Goal: Information Seeking & Learning: Learn about a topic

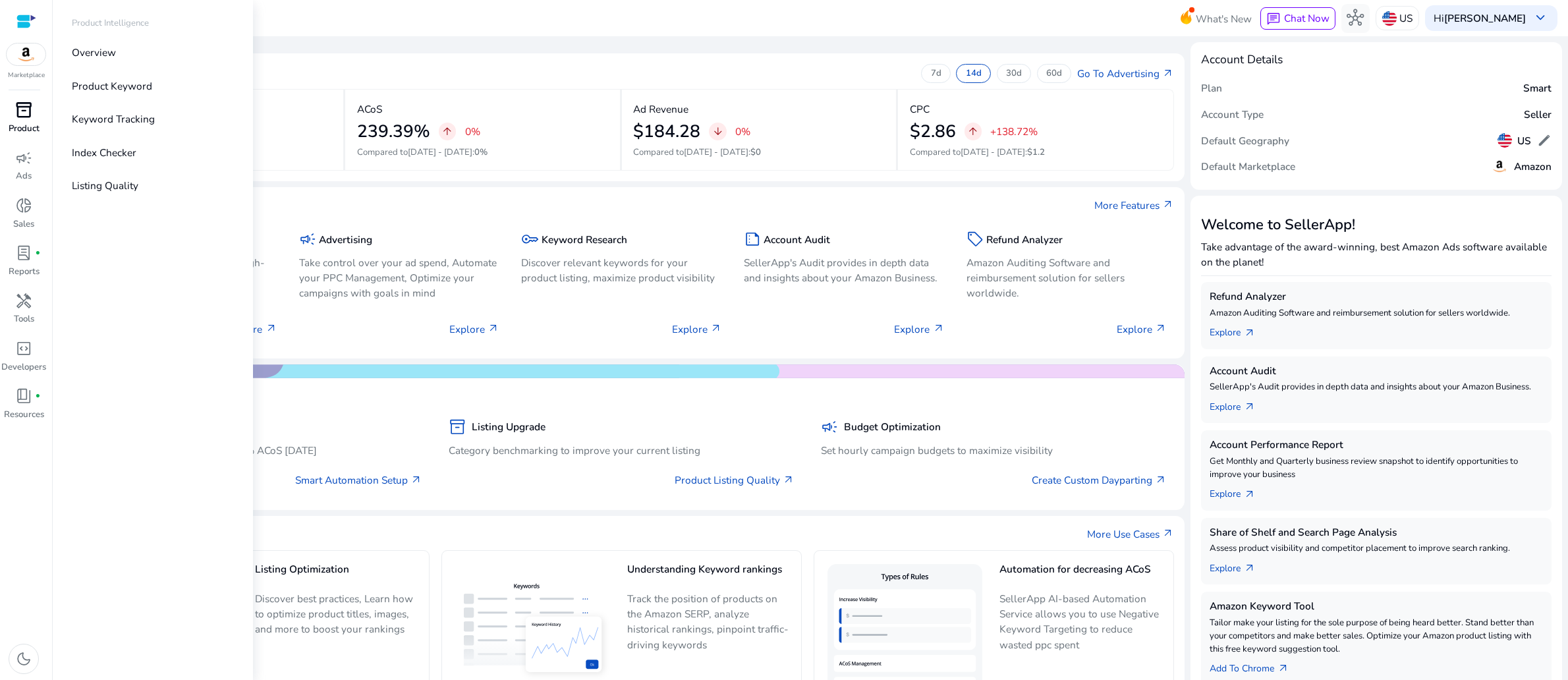
click at [24, 119] on span "inventory_2" at bounding box center [23, 110] width 17 height 17
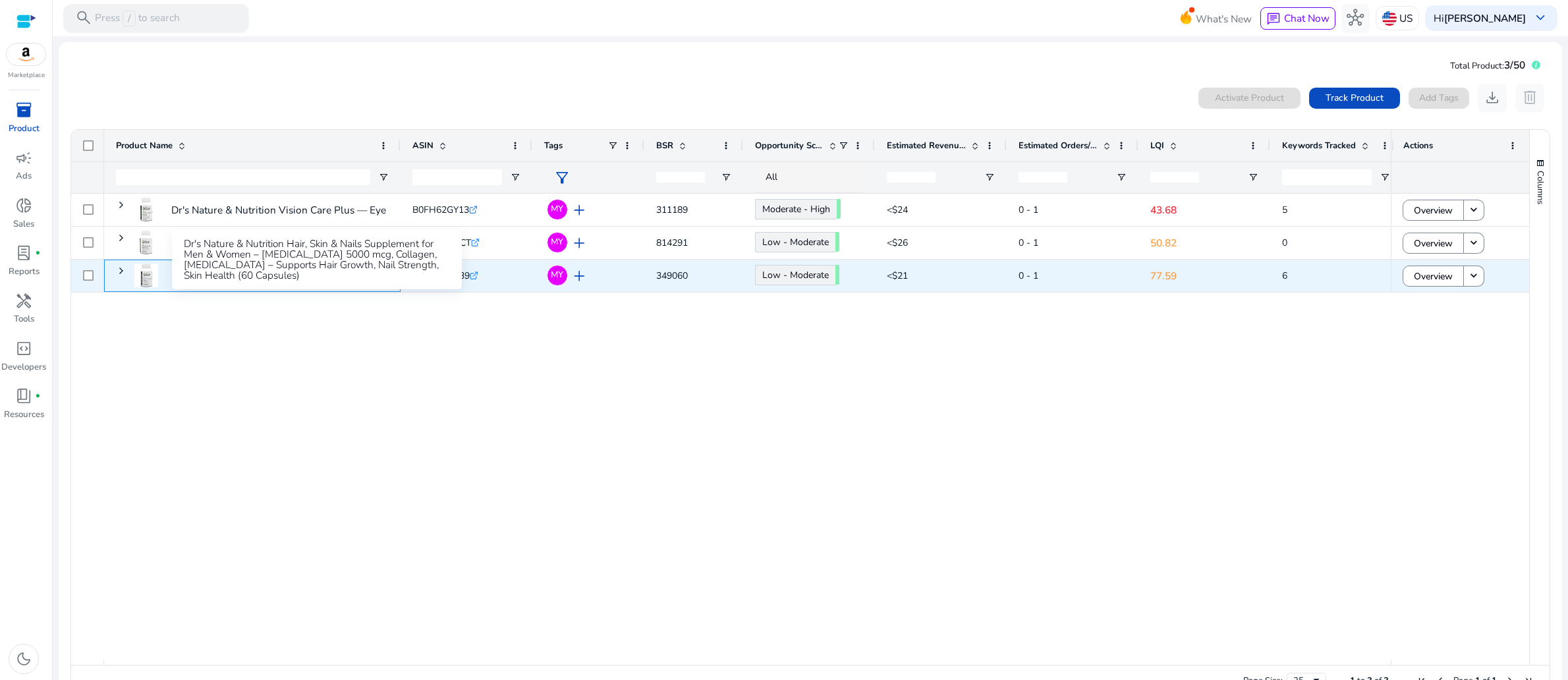
click at [308, 289] on p "Dr's Nature & Nutrition Hair, Skin & Nails Supplement for Men..." at bounding box center [317, 276] width 292 height 27
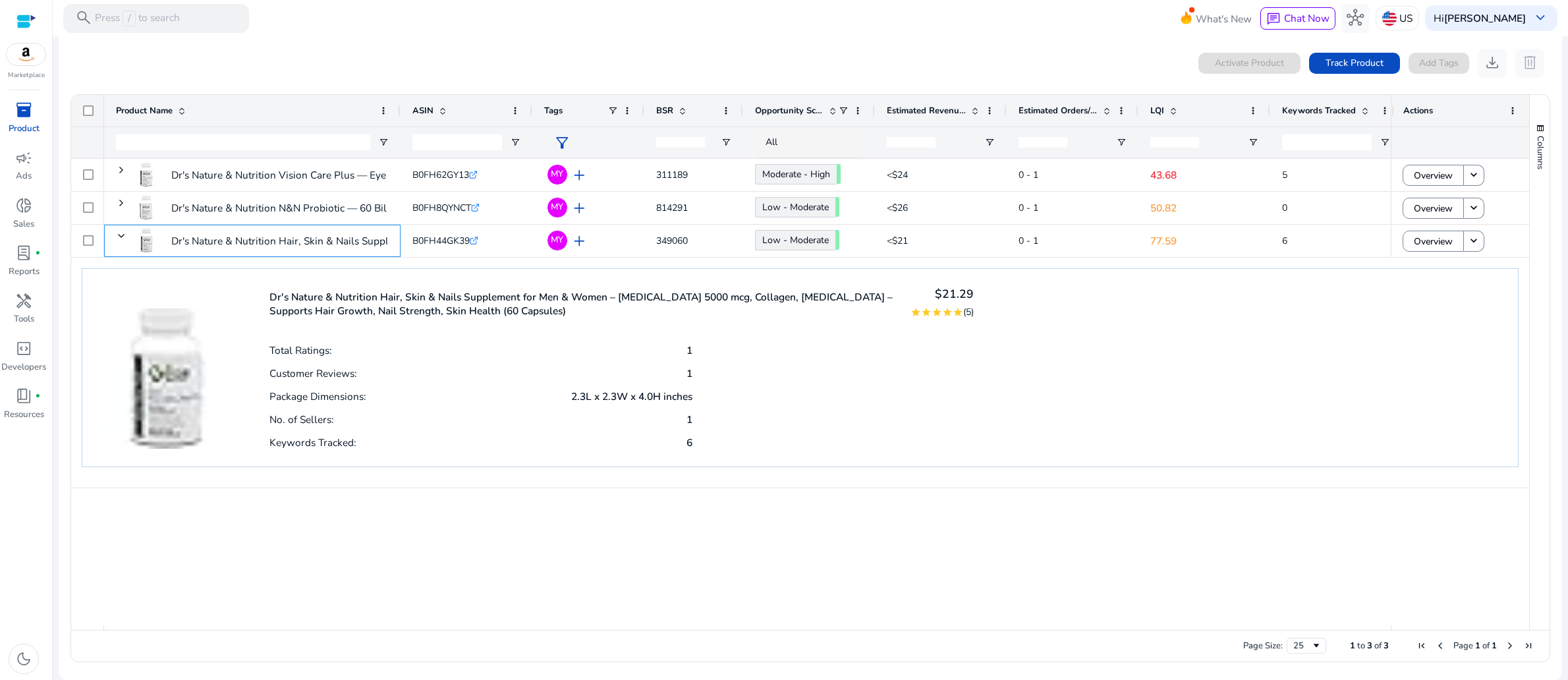
scroll to position [67, 0]
click at [687, 427] on p "1" at bounding box center [690, 420] width 6 height 14
click at [404, 408] on div "Package Dimensions: 2.3L x 2.3W x 4.0H inches" at bounding box center [481, 396] width 423 height 23
click at [396, 408] on div "Package Dimensions: 2.3L x 2.3W x 4.0H inches" at bounding box center [481, 396] width 423 height 23
click at [835, 408] on div "Total Ratings: 1 Customer Reviews: 1 Package Dimensions: 2.3L x 2.3W x 4.0H inc…" at bounding box center [622, 396] width 705 height 115
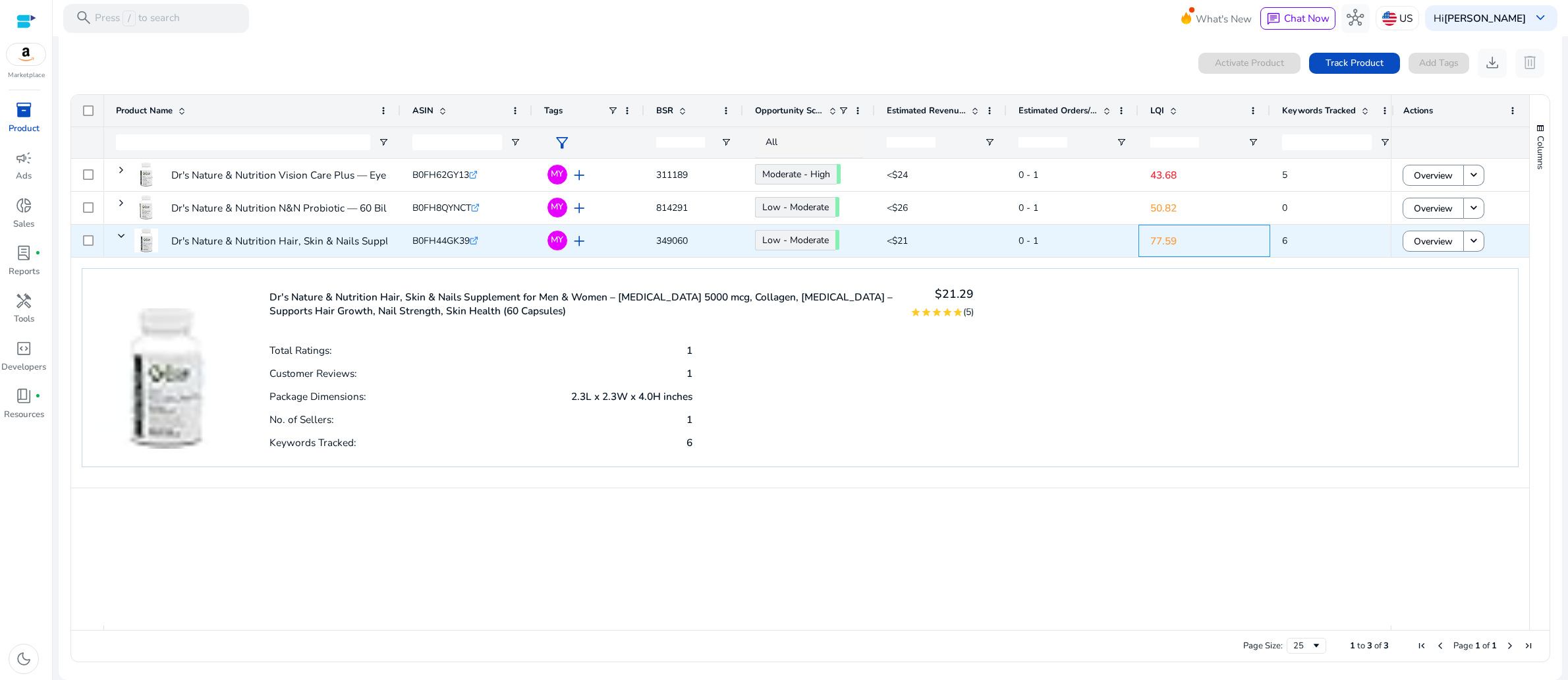
click at [1171, 238] on p "77.59" at bounding box center [1204, 241] width 108 height 27
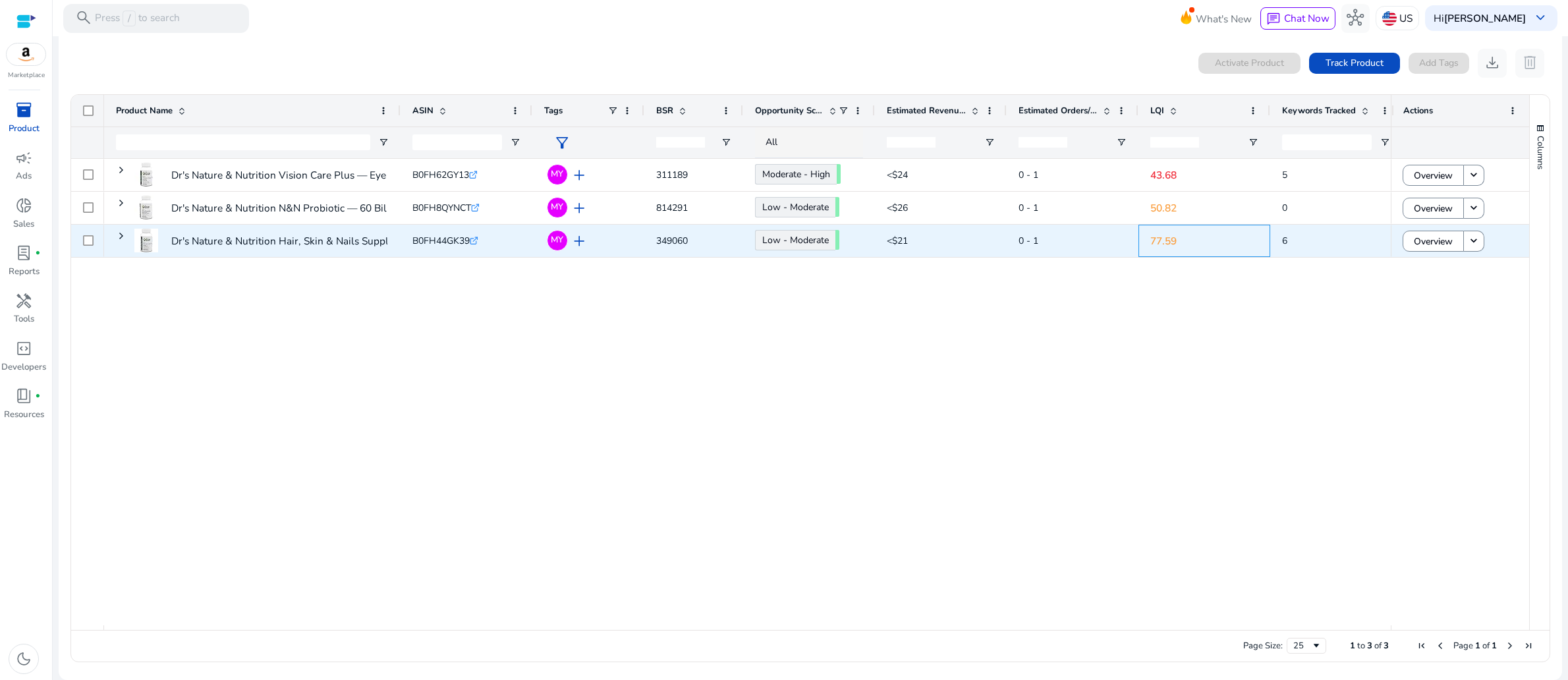
click at [1173, 241] on p "77.59" at bounding box center [1204, 241] width 108 height 27
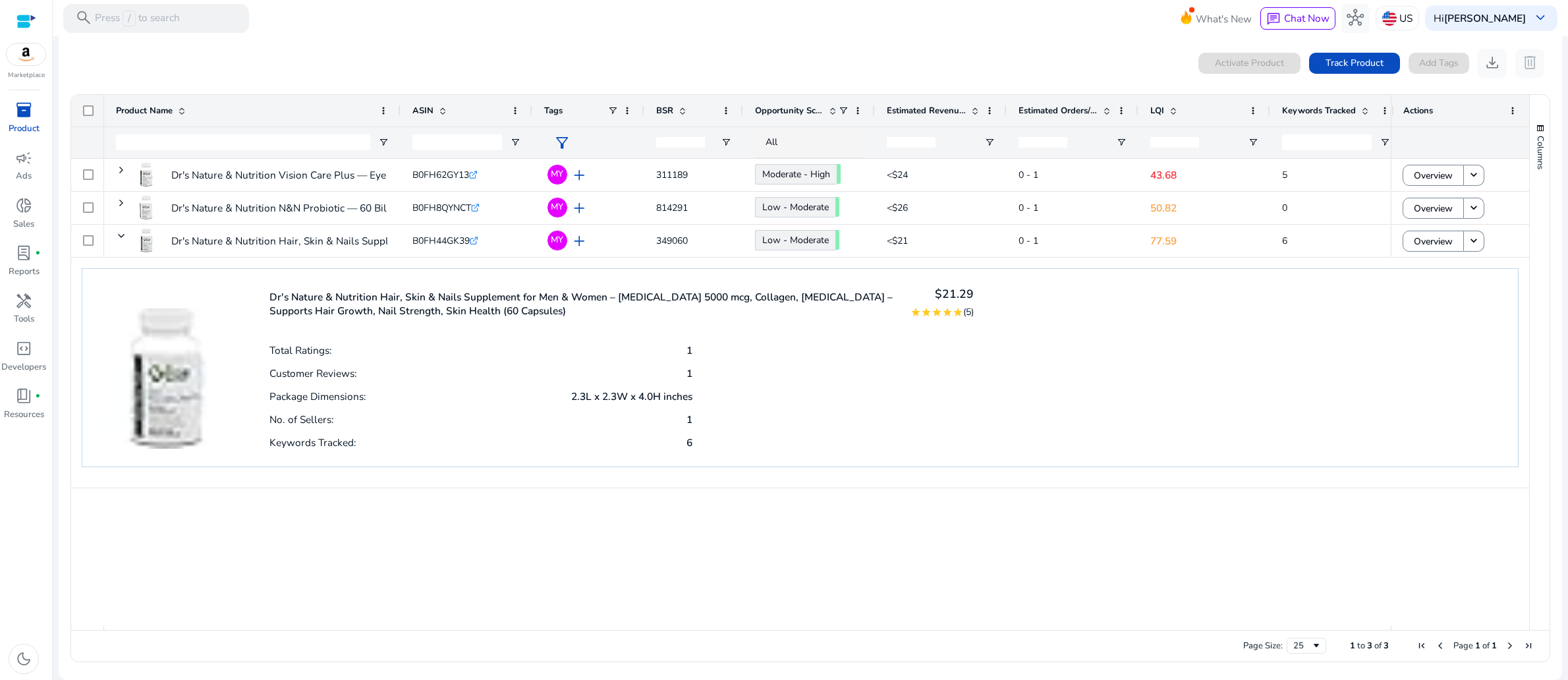
click at [760, 313] on p "Dr's Nature & Nutrition Hair, Skin & Nails Supplement for Men & Women – Biotin …" at bounding box center [582, 304] width 625 height 28
click at [28, 262] on span "lab_profile" at bounding box center [23, 253] width 17 height 17
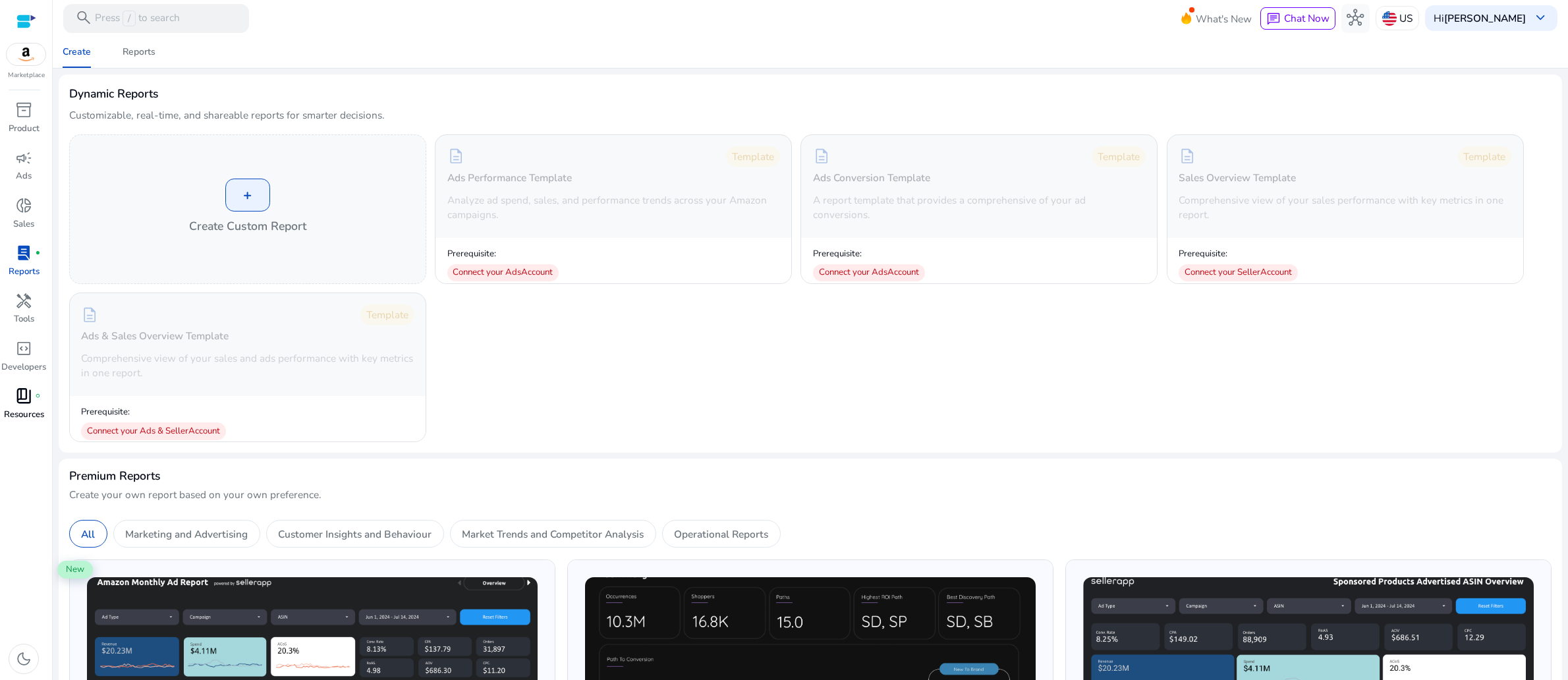
click at [22, 405] on span "book_4" at bounding box center [23, 396] width 17 height 17
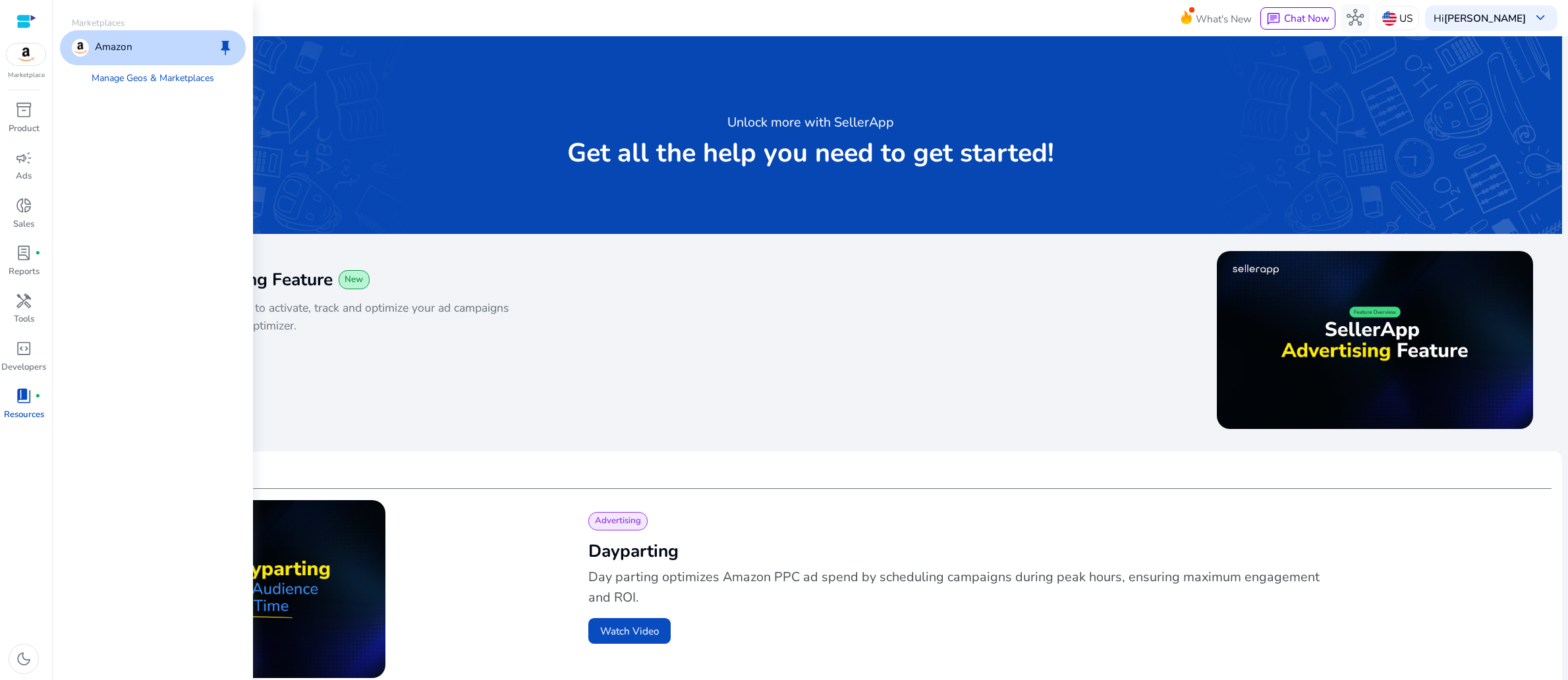
click at [132, 56] on p "Amazon" at bounding box center [113, 47] width 37 height 17
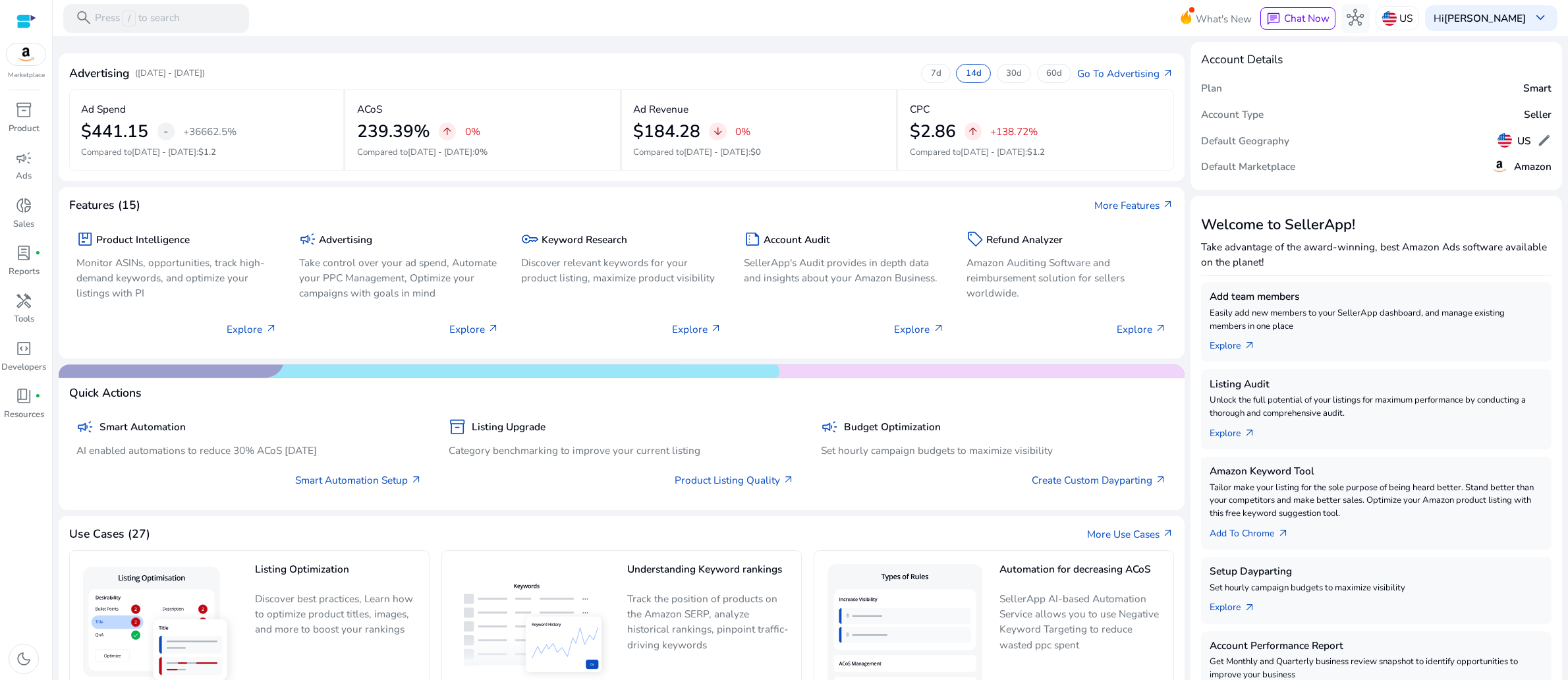
click at [23, 25] on div at bounding box center [26, 21] width 20 height 15
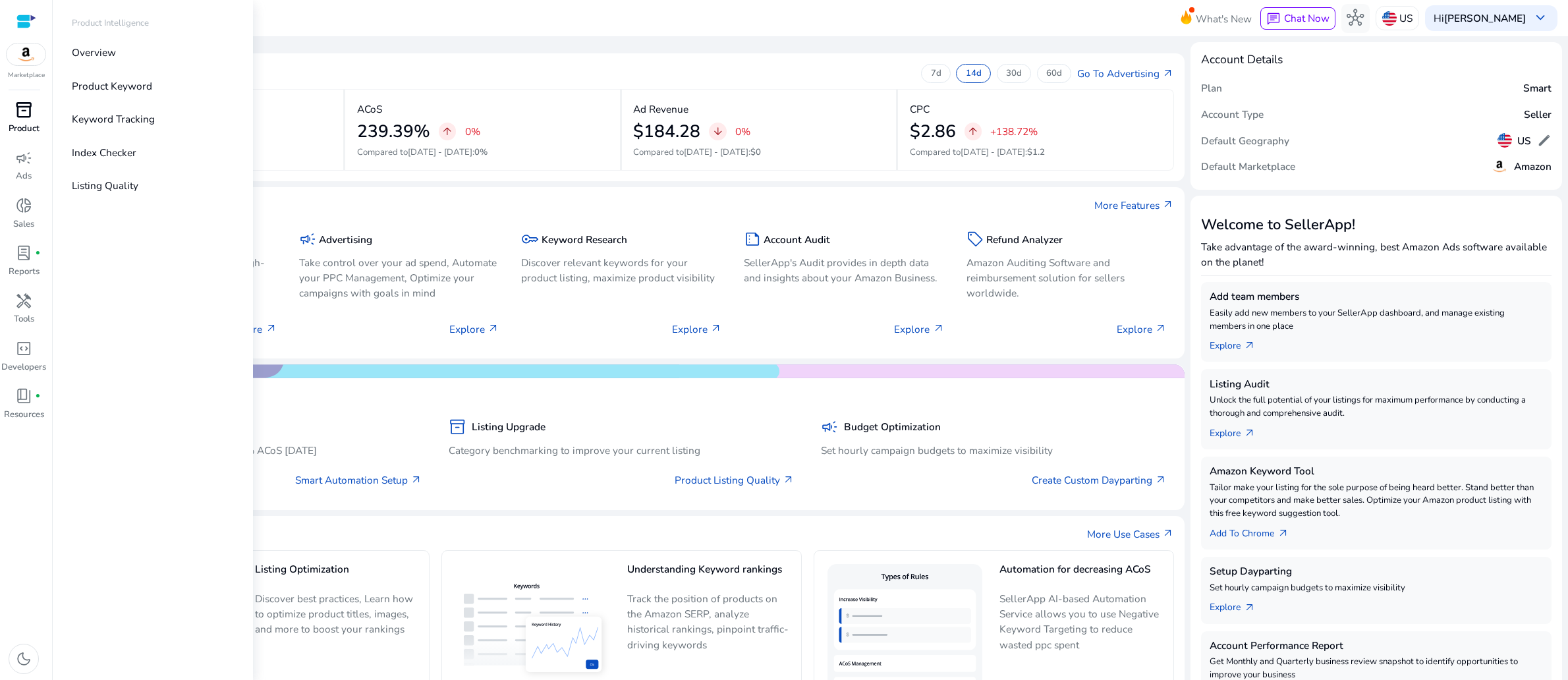
click at [16, 119] on span "inventory_2" at bounding box center [23, 110] width 17 height 17
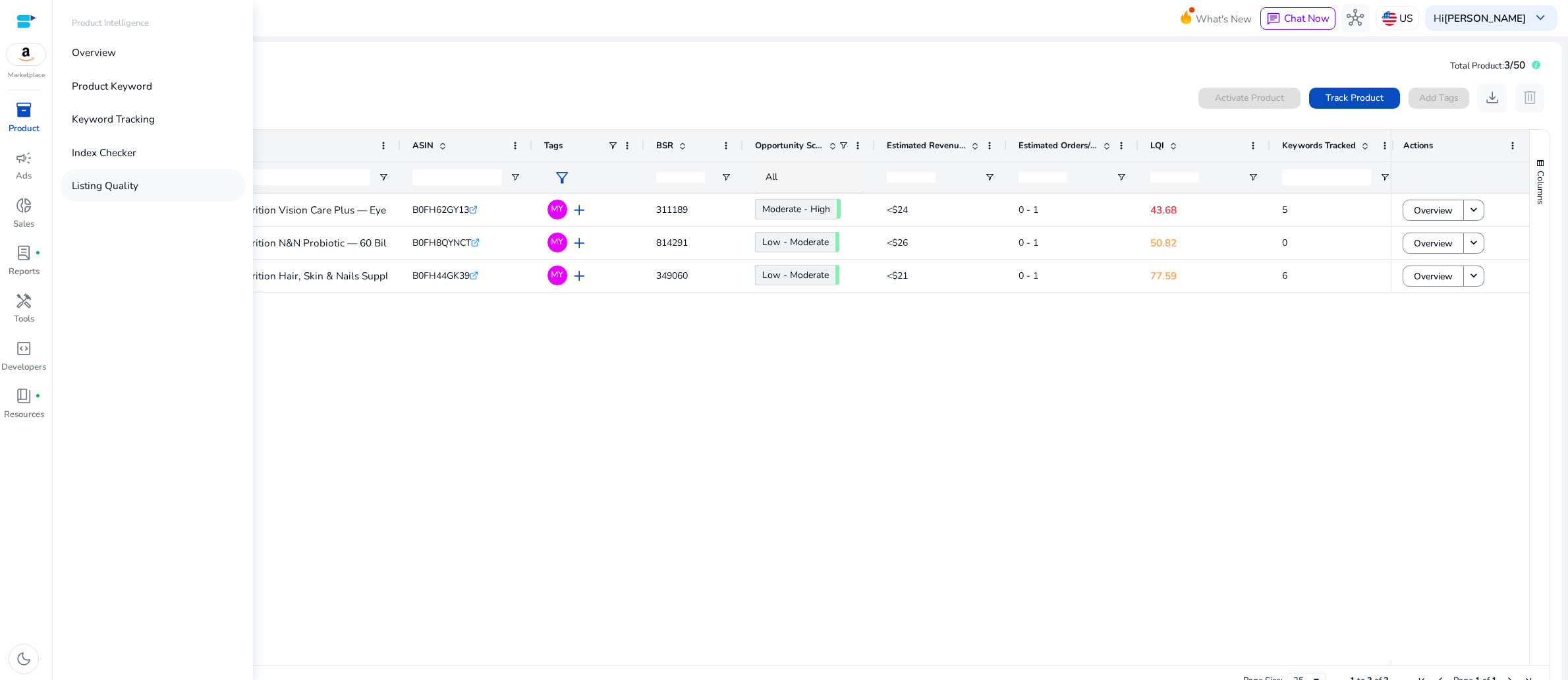
click at [132, 193] on p "Listing Quality" at bounding box center [105, 185] width 66 height 15
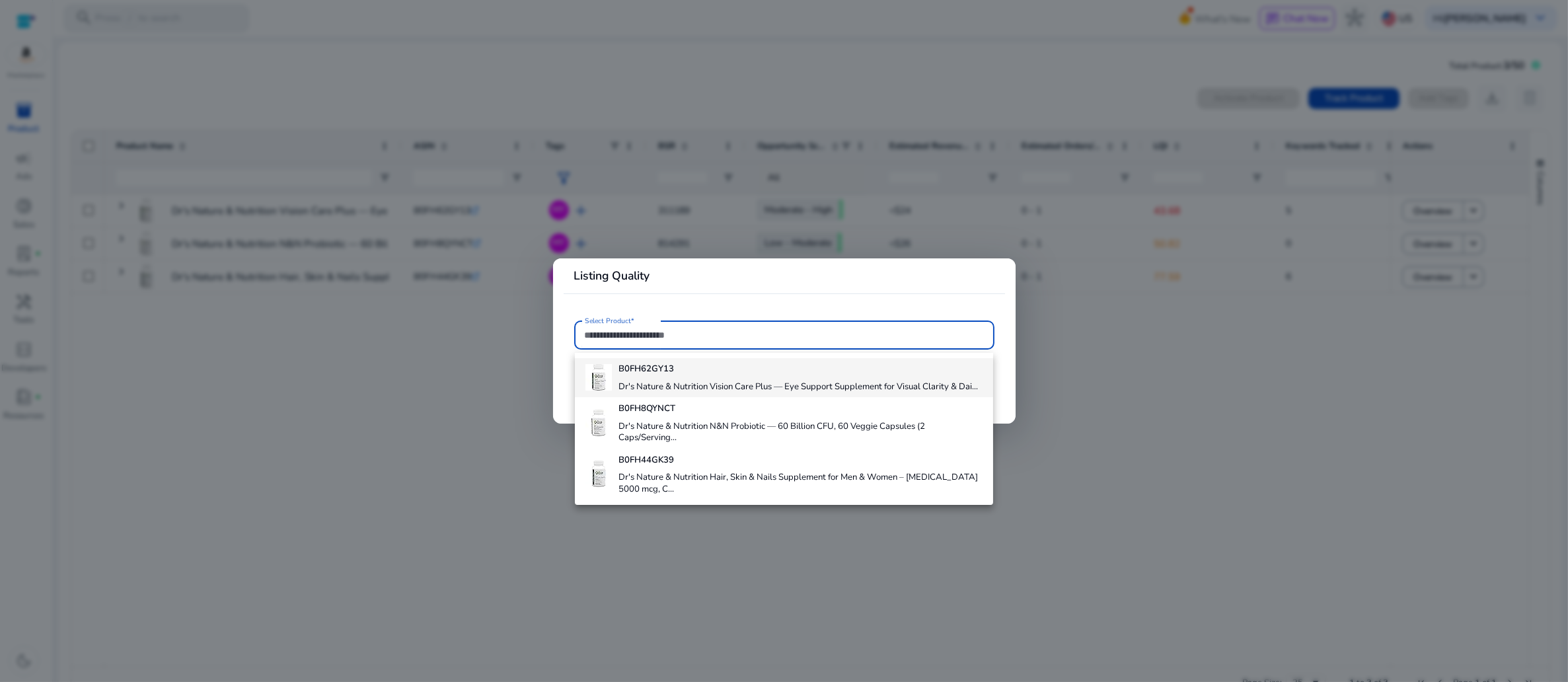
scroll to position [72, 0]
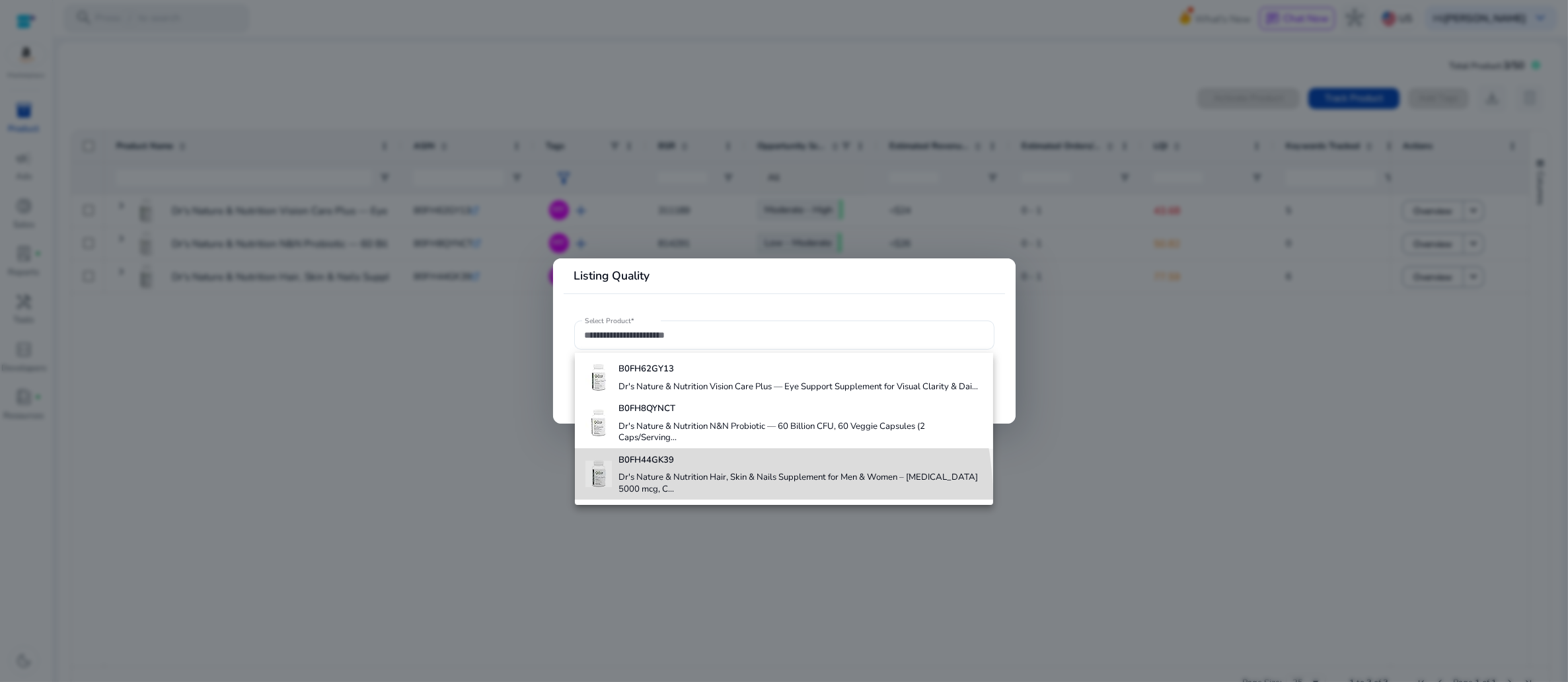
click at [674, 492] on h4 "Dr's Nature & Nutrition Hair, Skin & Nails Supplement for Men & Women – Biotin …" at bounding box center [800, 483] width 364 height 23
type input "**********"
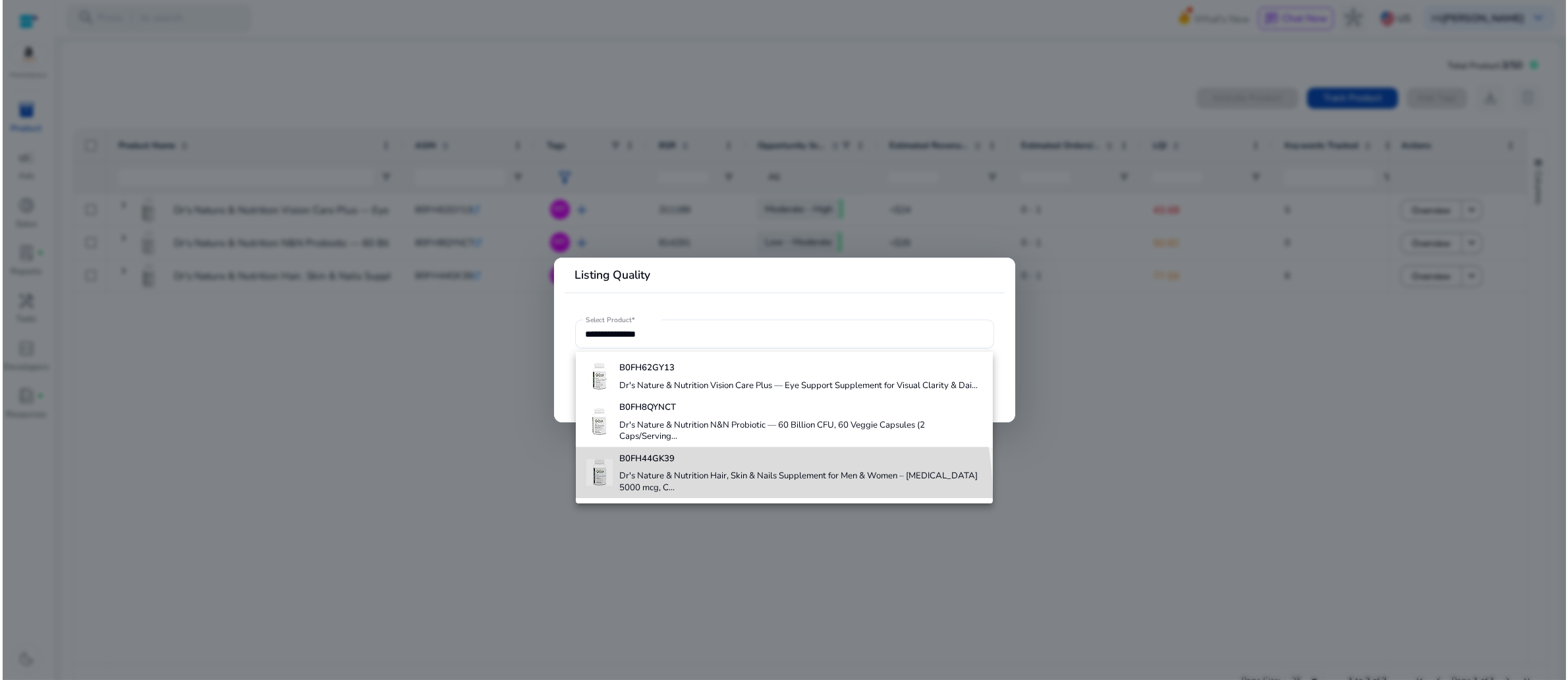
scroll to position [0, 0]
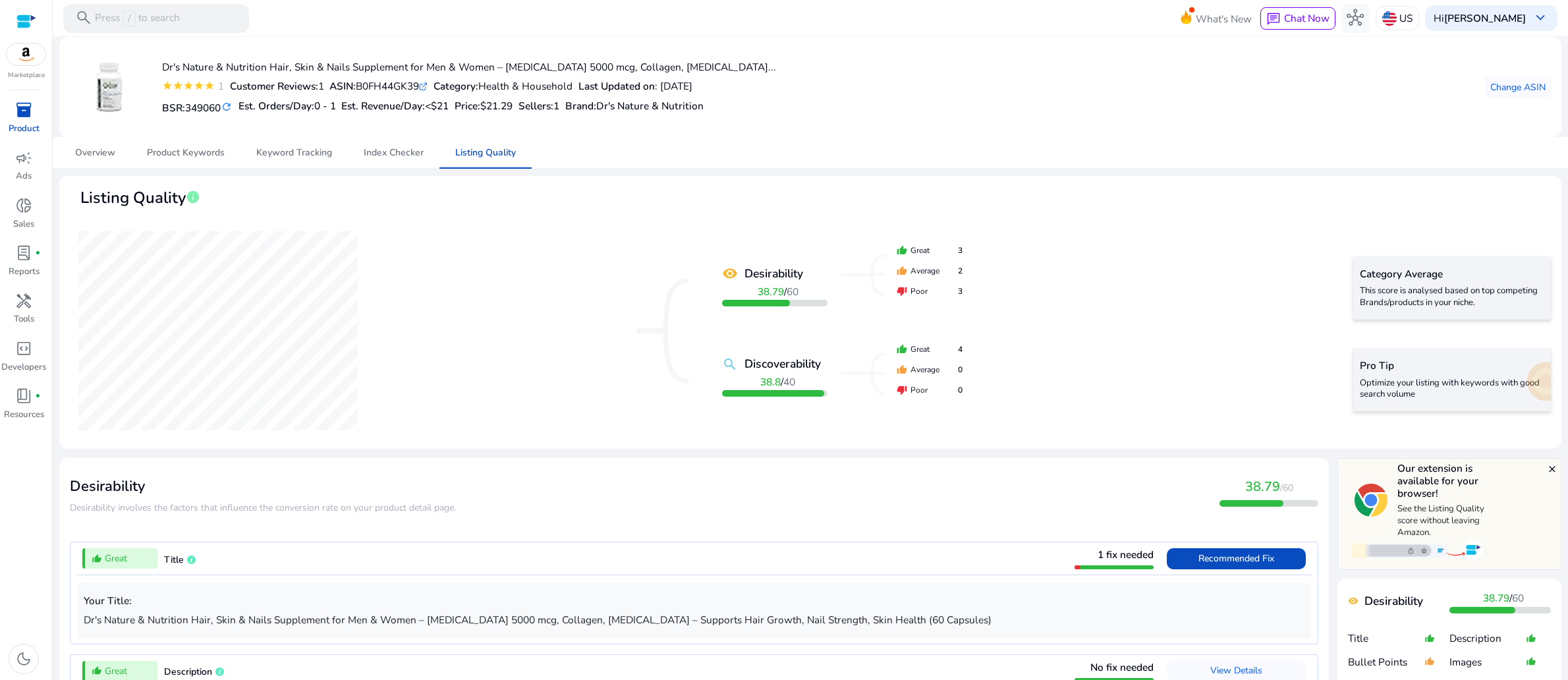
click at [738, 282] on mat-icon "remove_red_eye" at bounding box center [730, 273] width 16 height 16
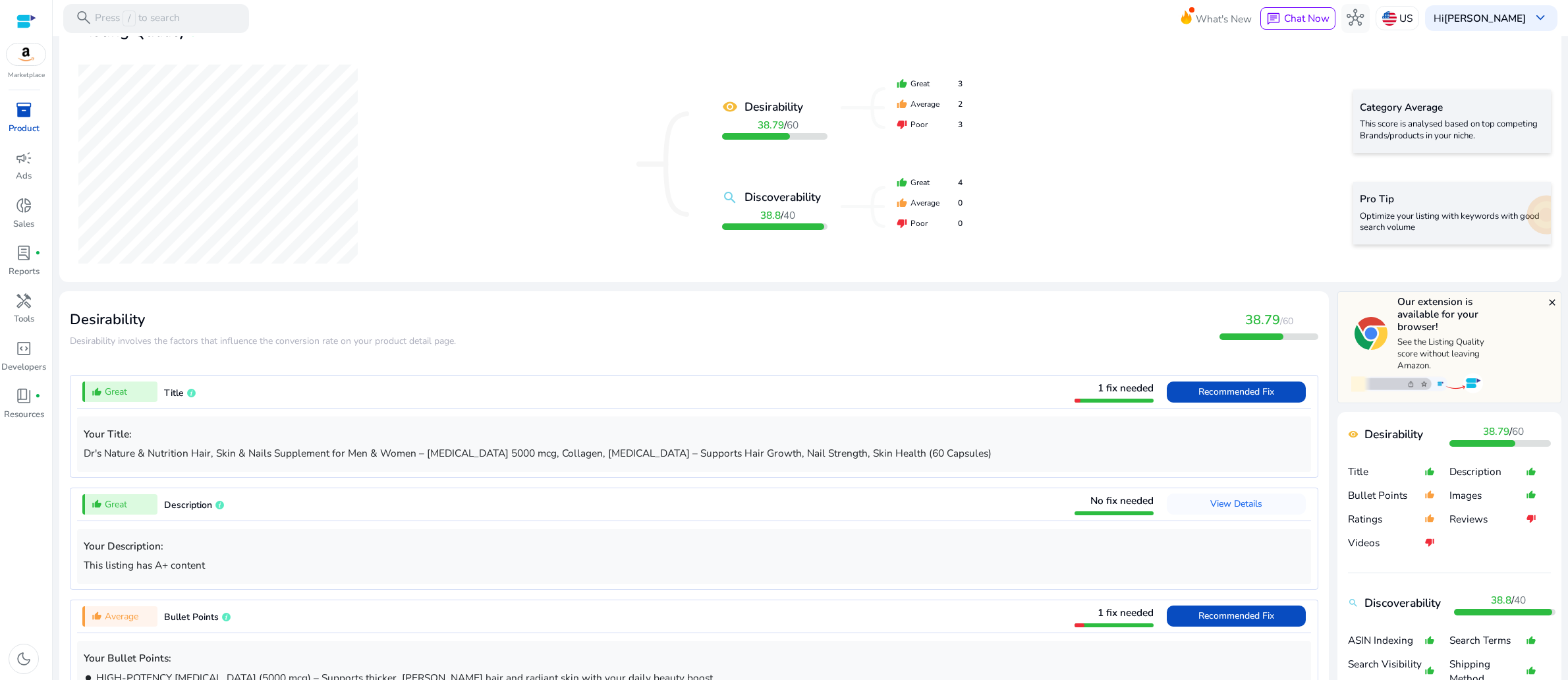
scroll to position [197, 0]
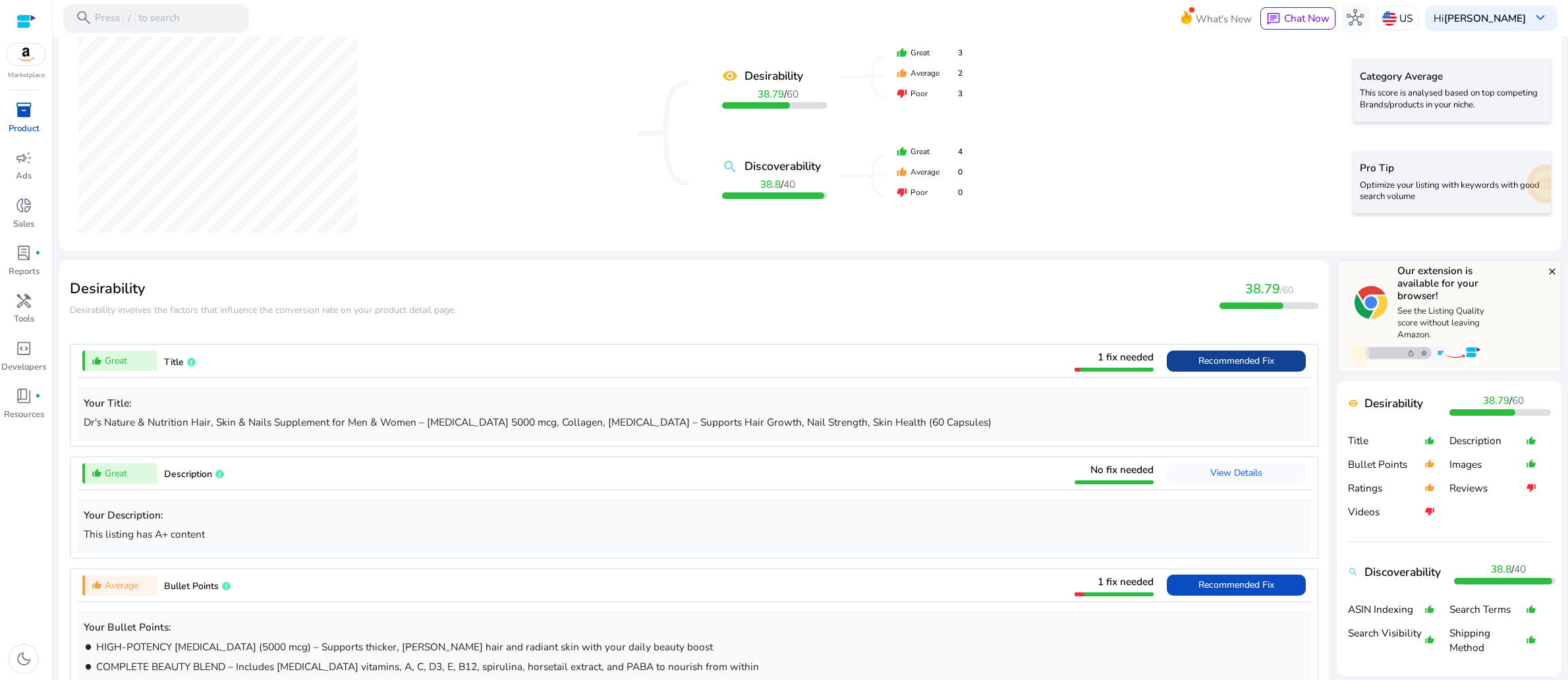
click at [1198, 367] on span "Recommended Fix" at bounding box center [1236, 361] width 76 height 13
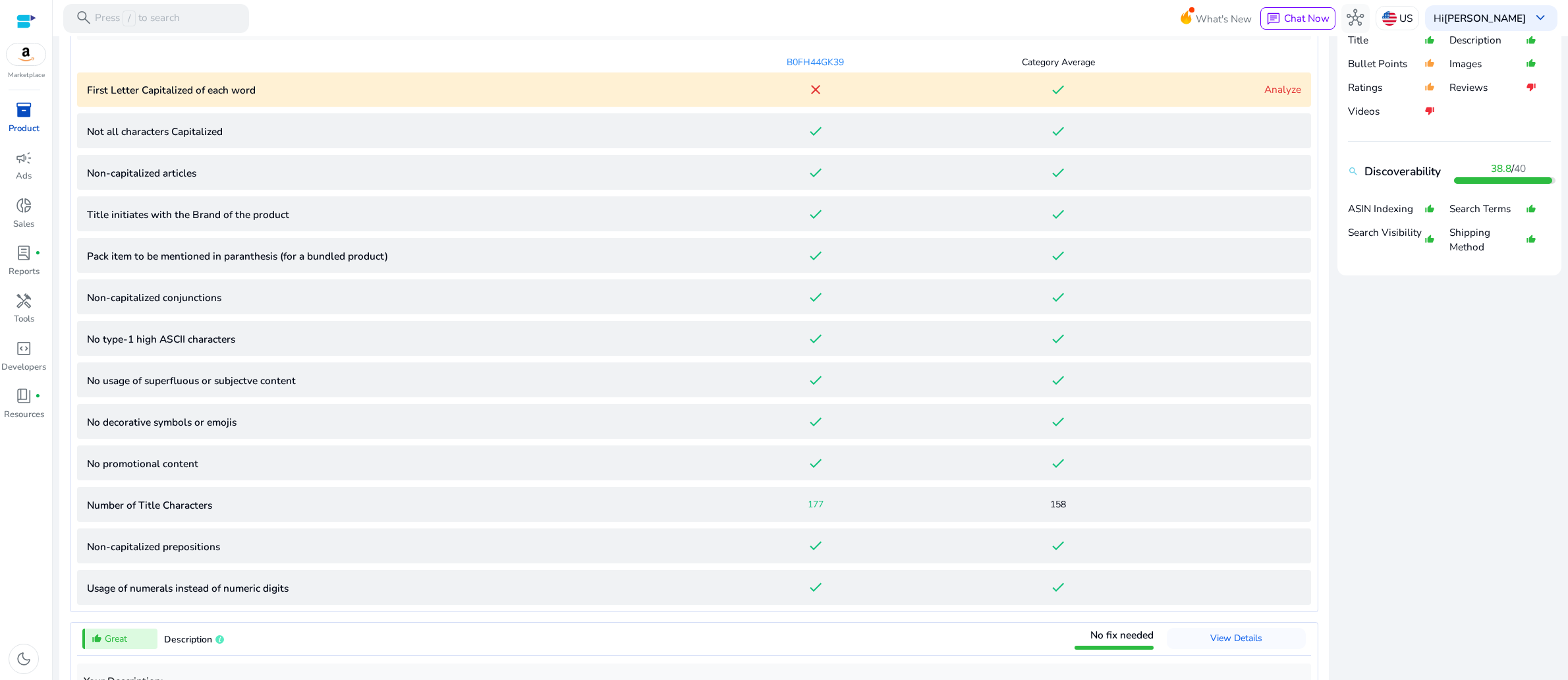
scroll to position [611, 0]
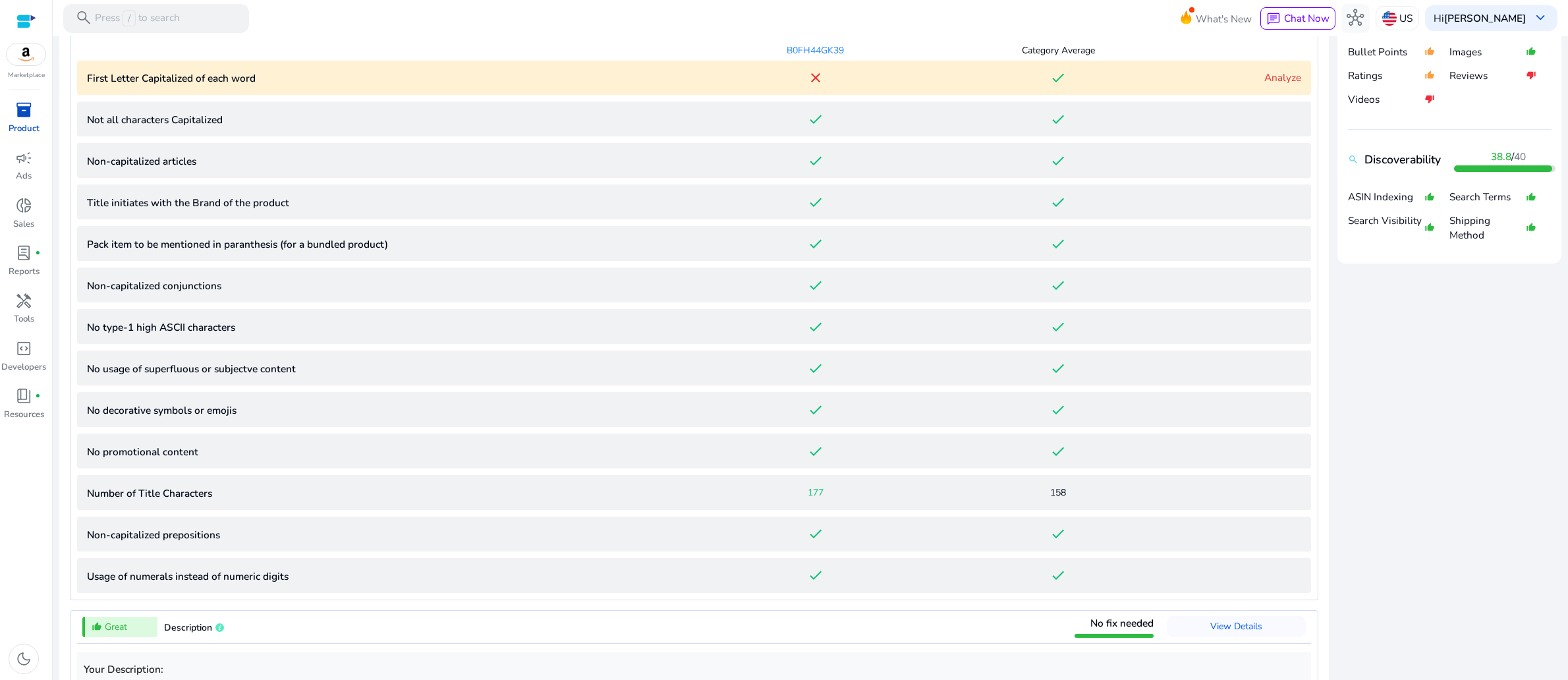
click at [1264, 84] on link "Analyze" at bounding box center [1282, 78] width 37 height 14
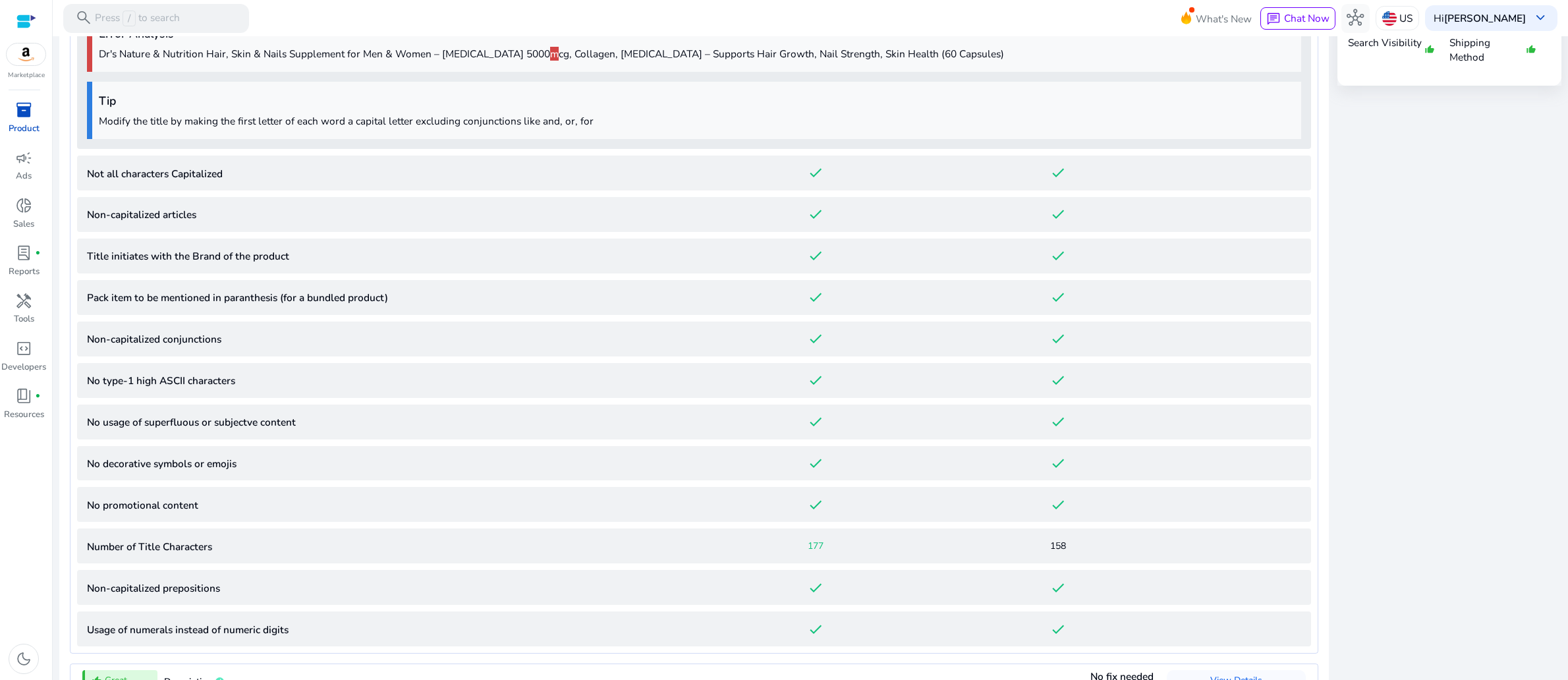
scroll to position [797, 0]
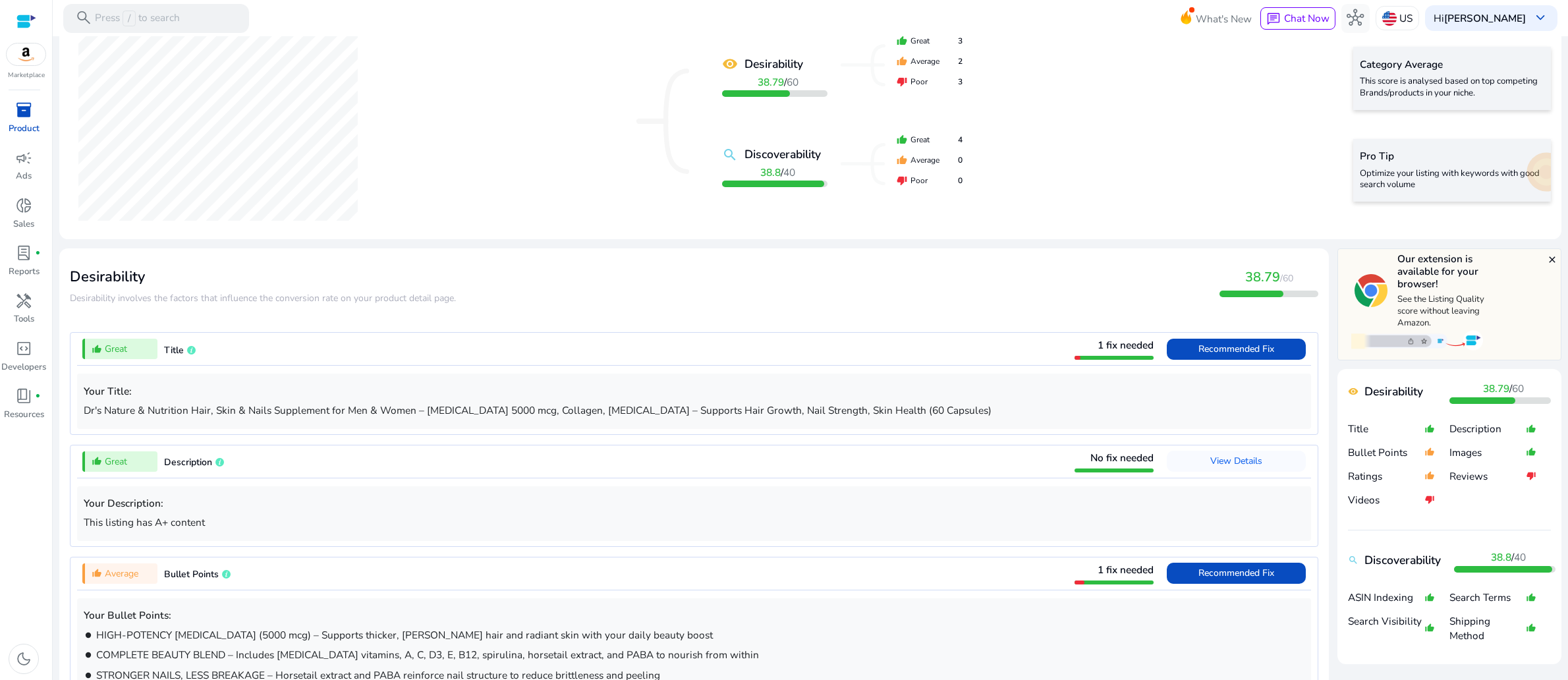
scroll to position [224, 0]
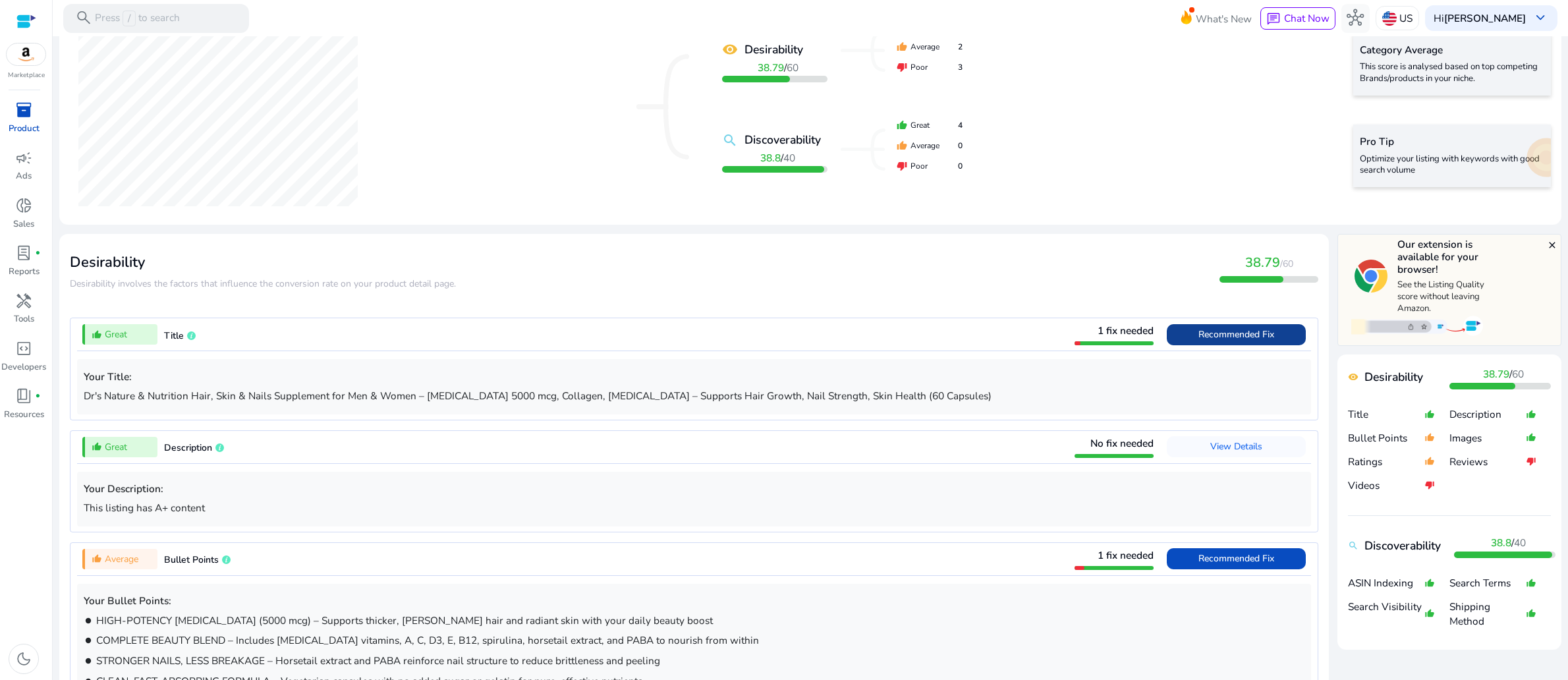
click at [1199, 345] on span "Recommended Fix" at bounding box center [1236, 335] width 76 height 21
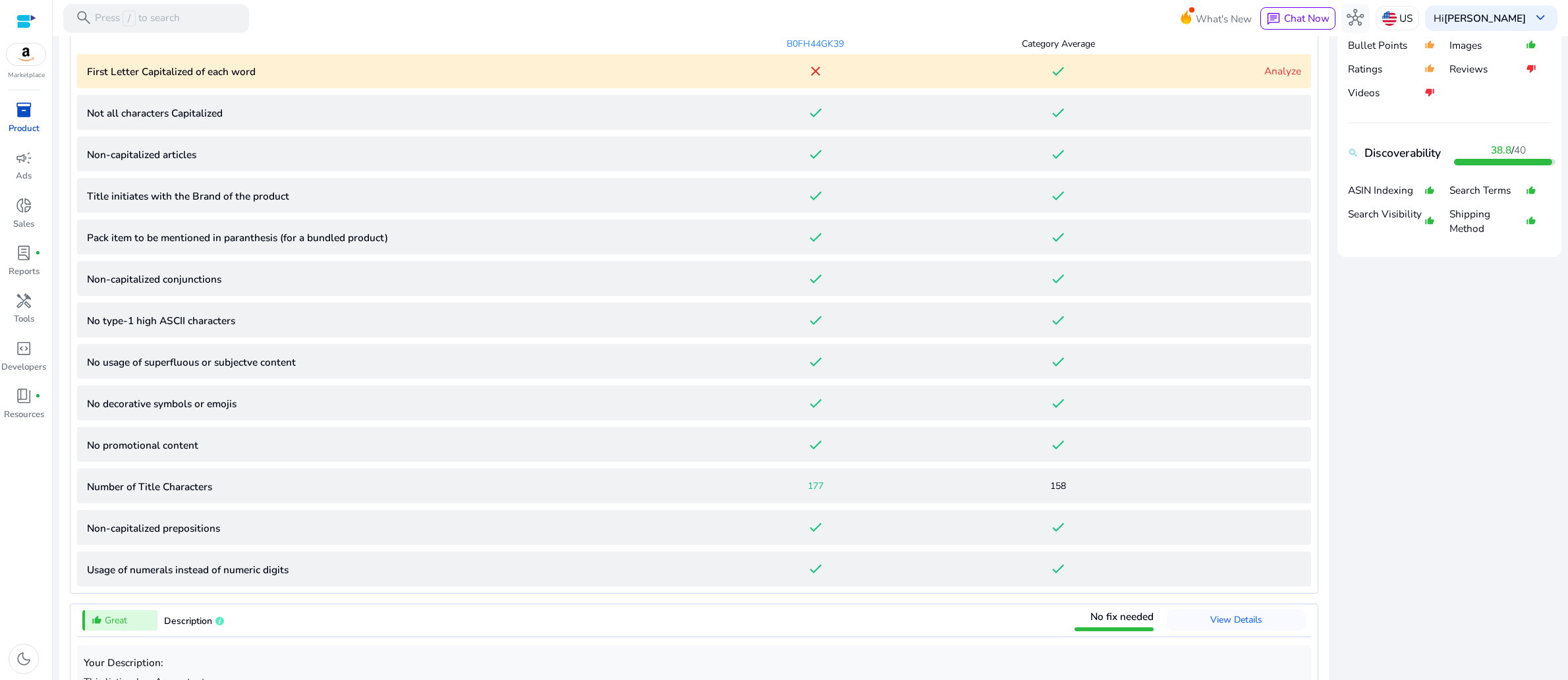
scroll to position [618, 0]
click at [1264, 77] on link "Analyze" at bounding box center [1282, 70] width 37 height 14
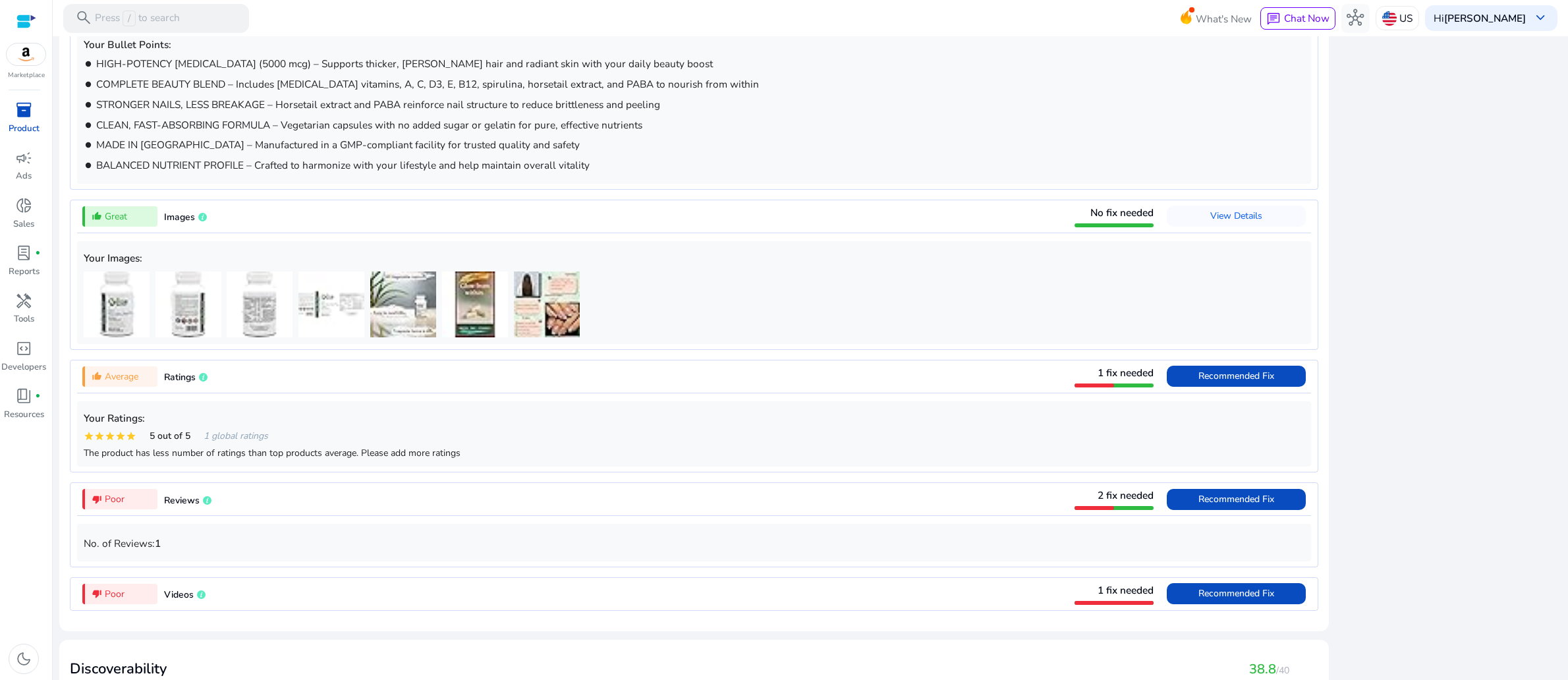
scroll to position [1661, 0]
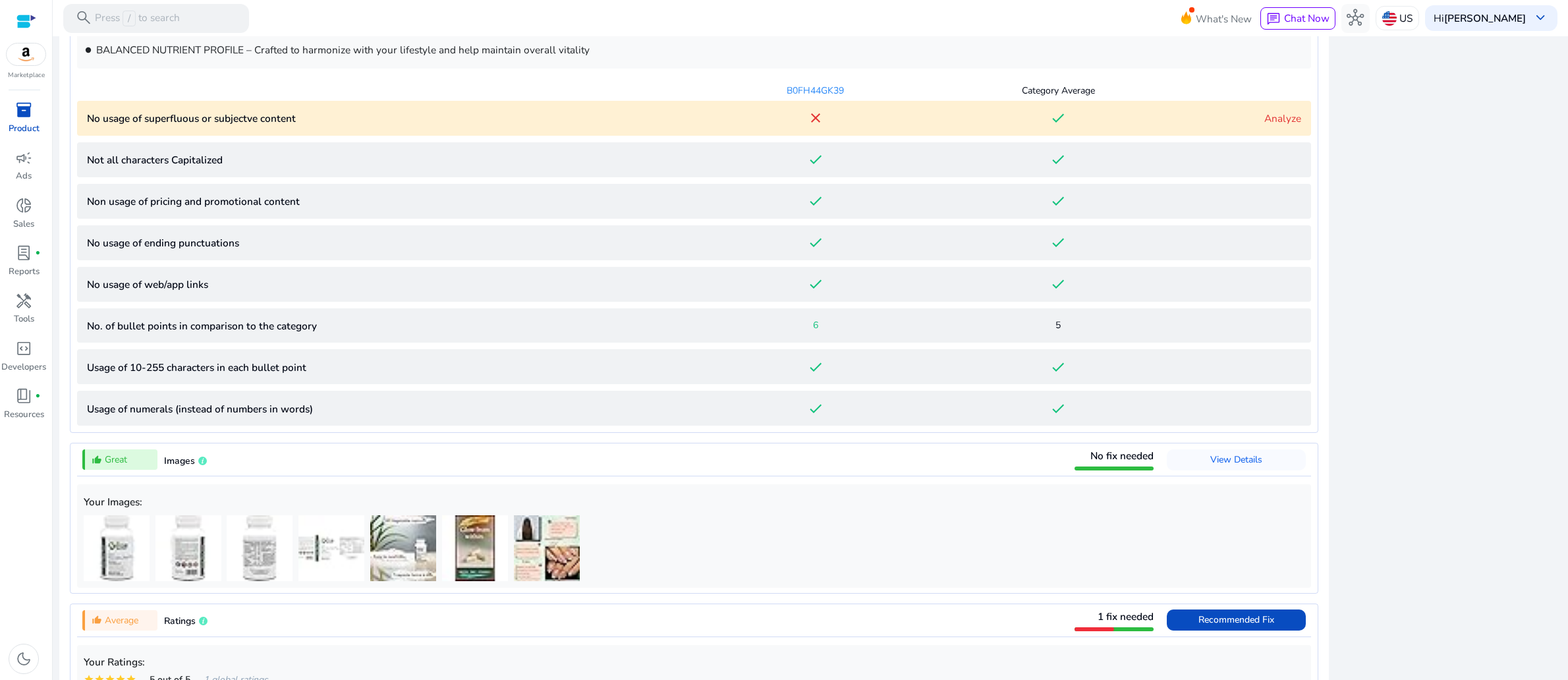
scroll to position [826, 0]
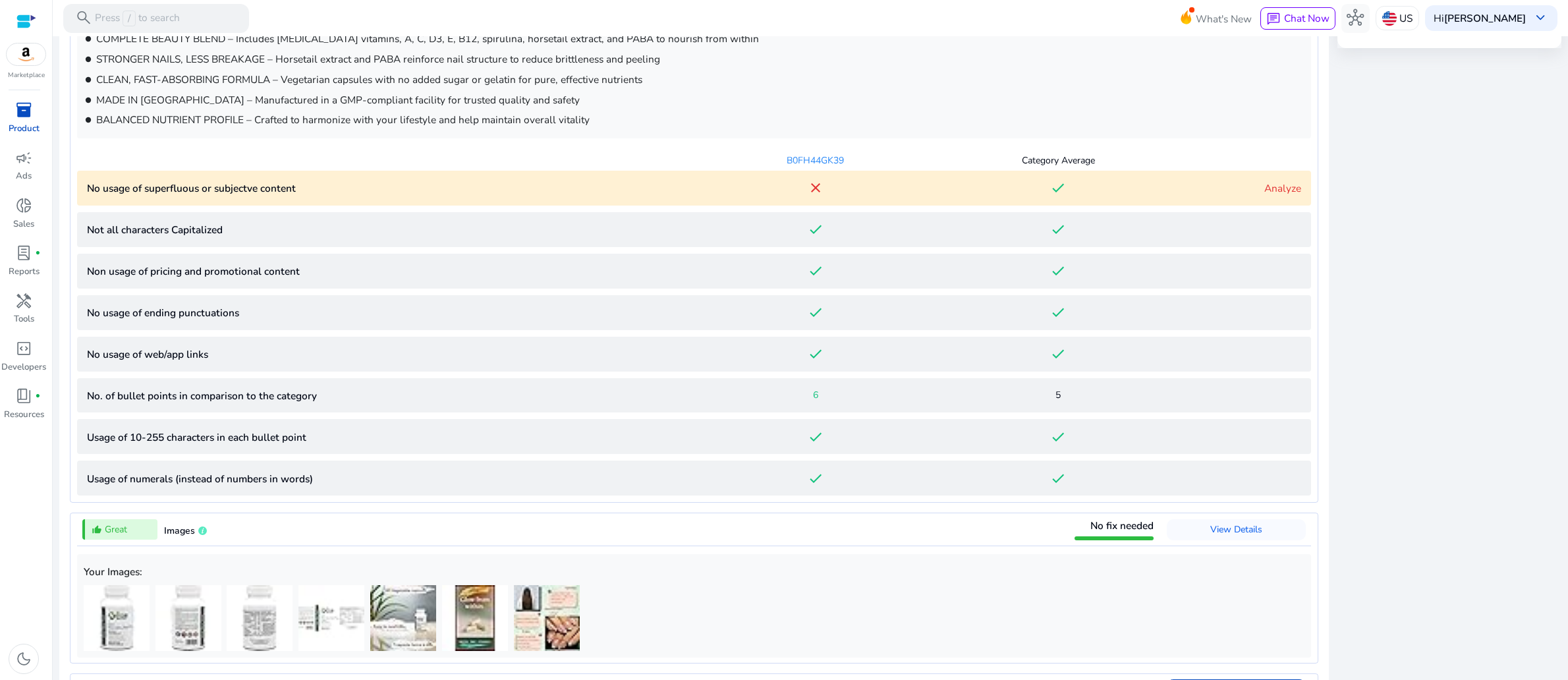
click at [372, 196] on p "No usage of superfluous or subjectve content" at bounding box center [390, 188] width 608 height 15
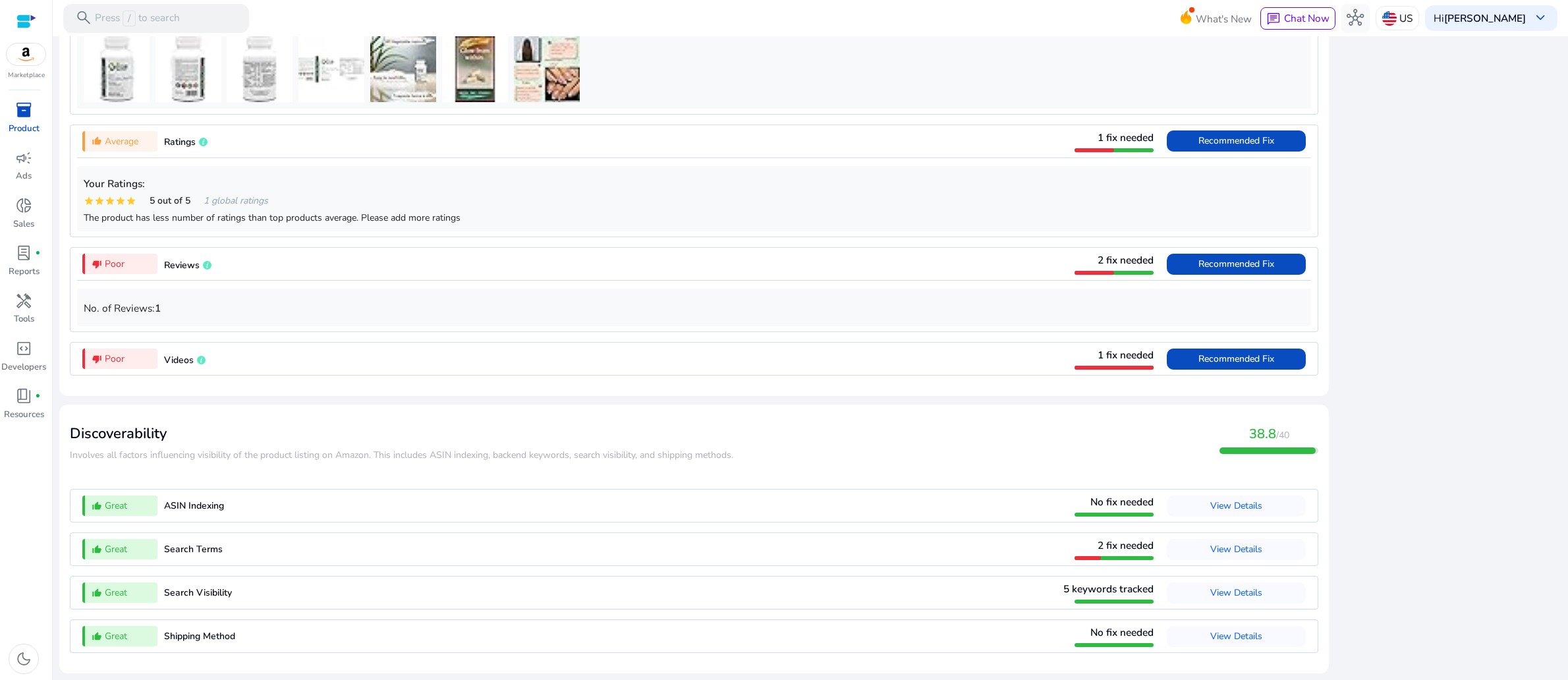
scroll to position [2054, 0]
click at [1215, 147] on span "Recommended Fix" at bounding box center [1236, 141] width 76 height 13
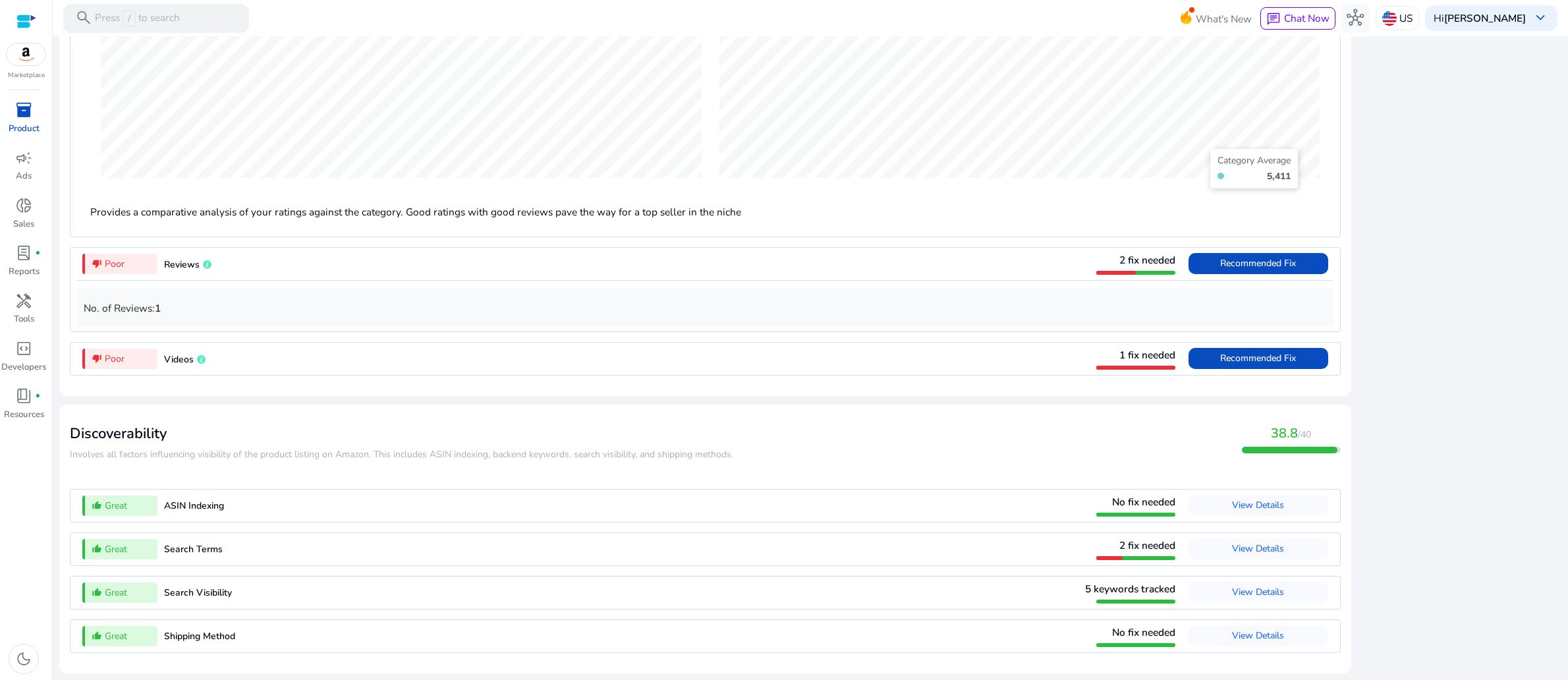
scroll to position [1376, 0]
click at [1259, 270] on span "Recommended Fix" at bounding box center [1258, 263] width 76 height 13
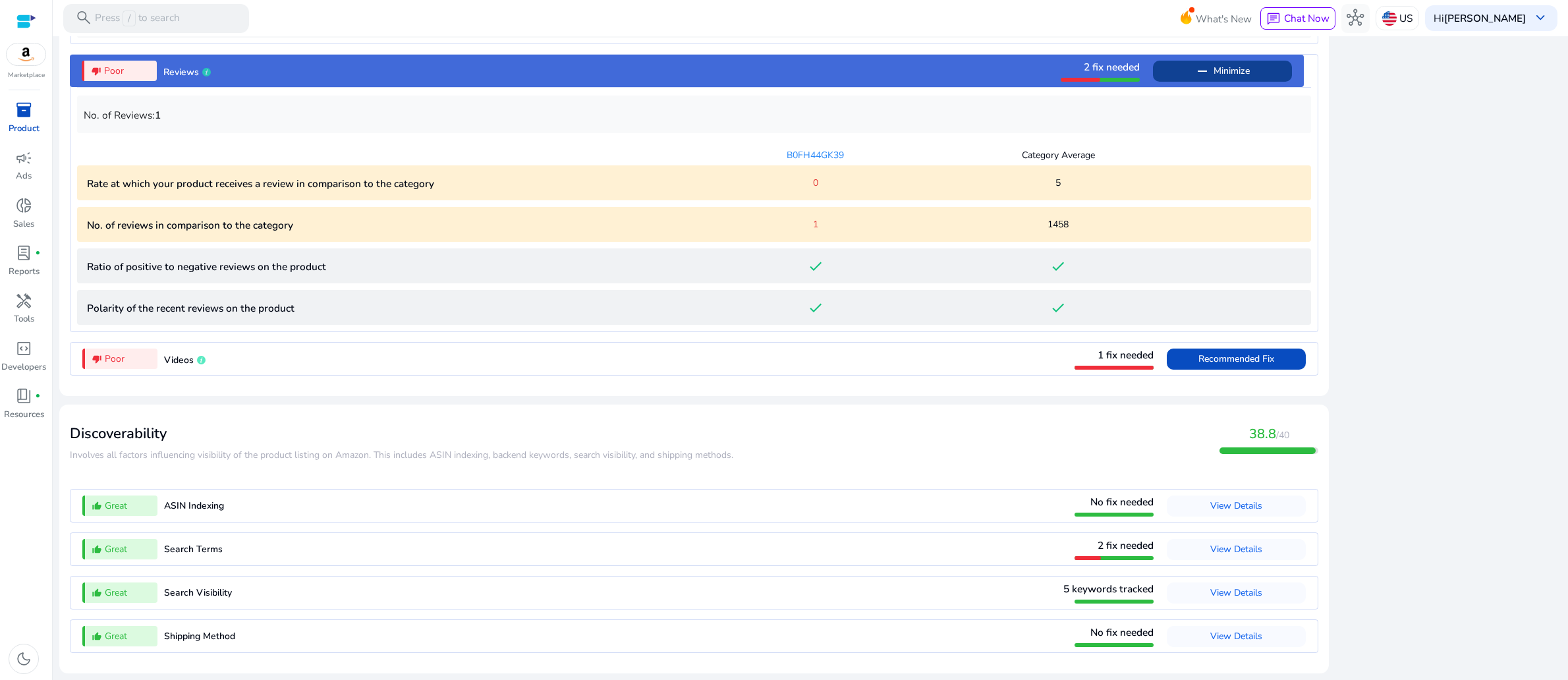
scroll to position [1539, 0]
click at [1198, 365] on span "Recommended Fix" at bounding box center [1236, 359] width 76 height 13
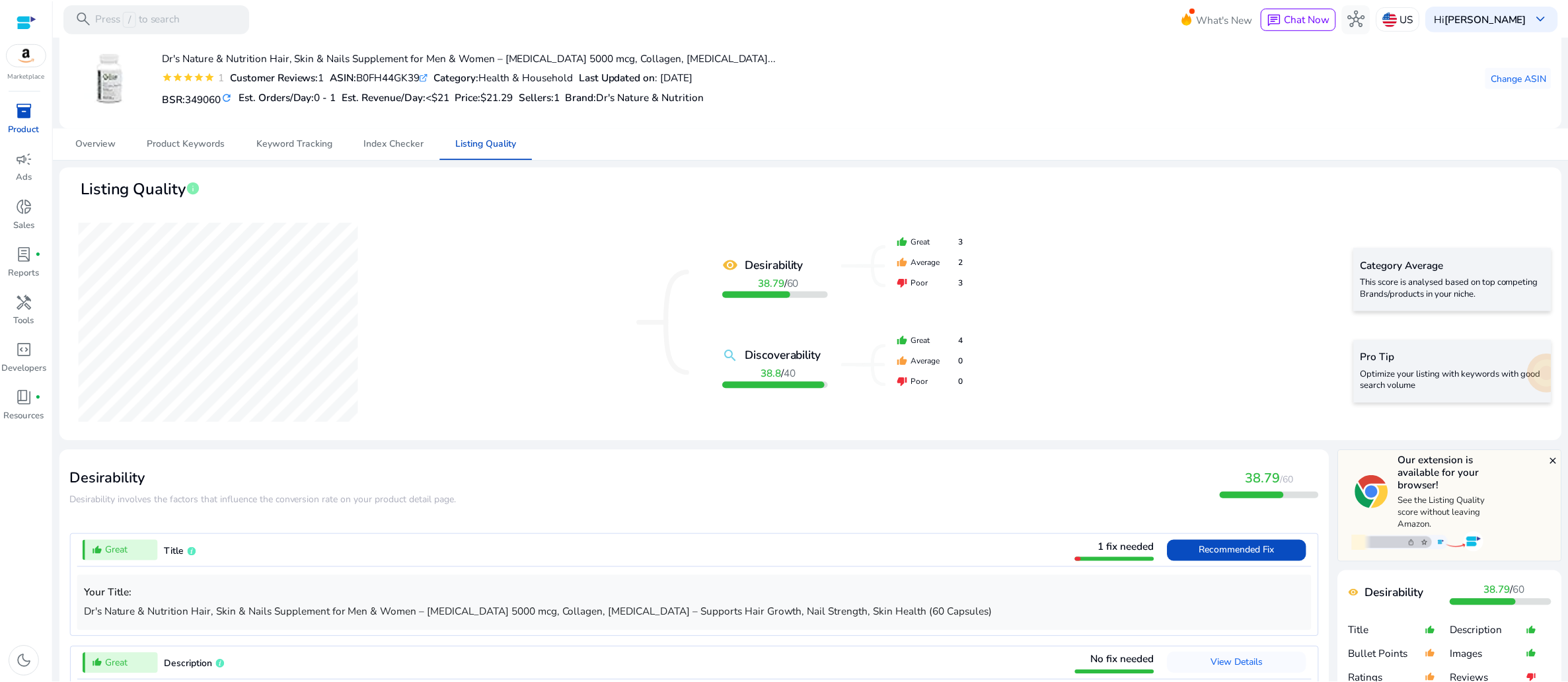
scroll to position [0, 0]
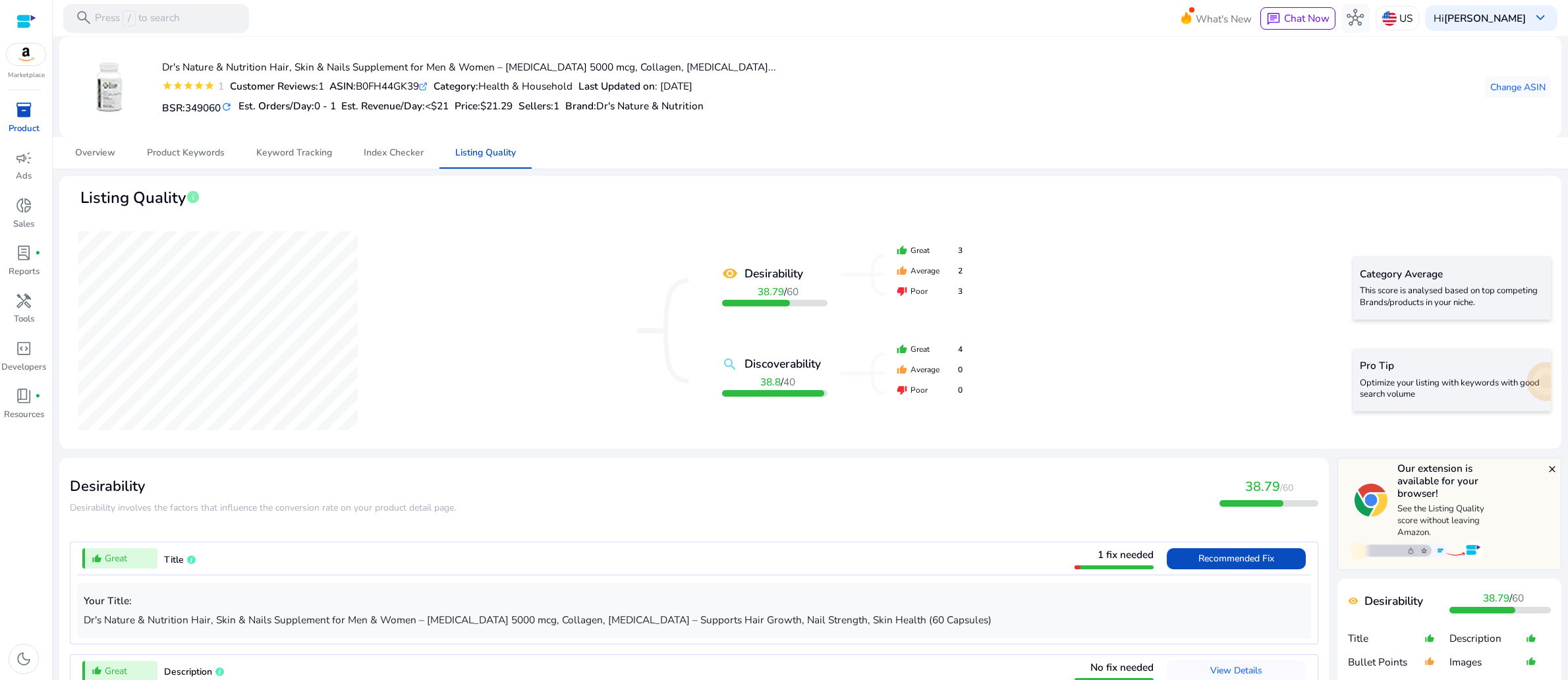
click at [30, 119] on span "inventory_2" at bounding box center [23, 110] width 17 height 17
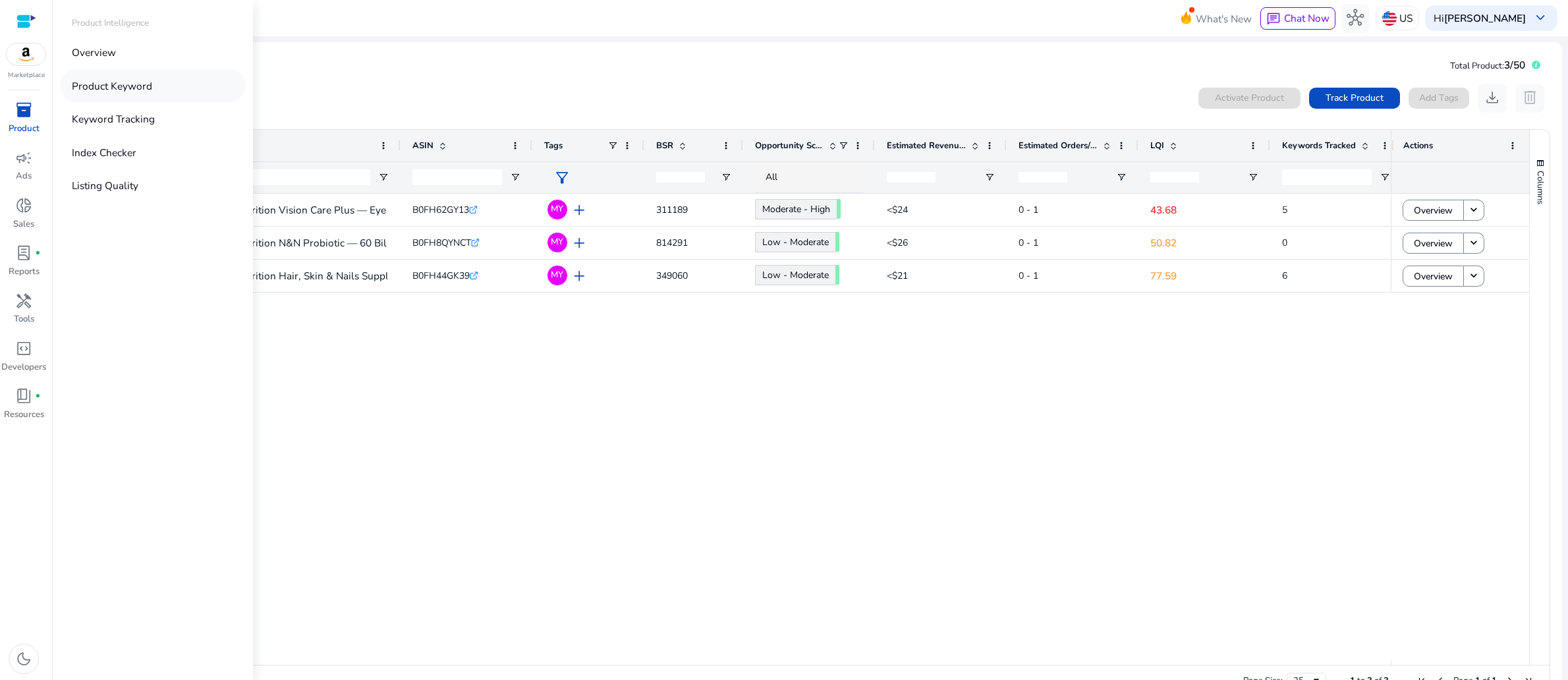
click at [152, 93] on p "Product Keyword" at bounding box center [112, 86] width 81 height 15
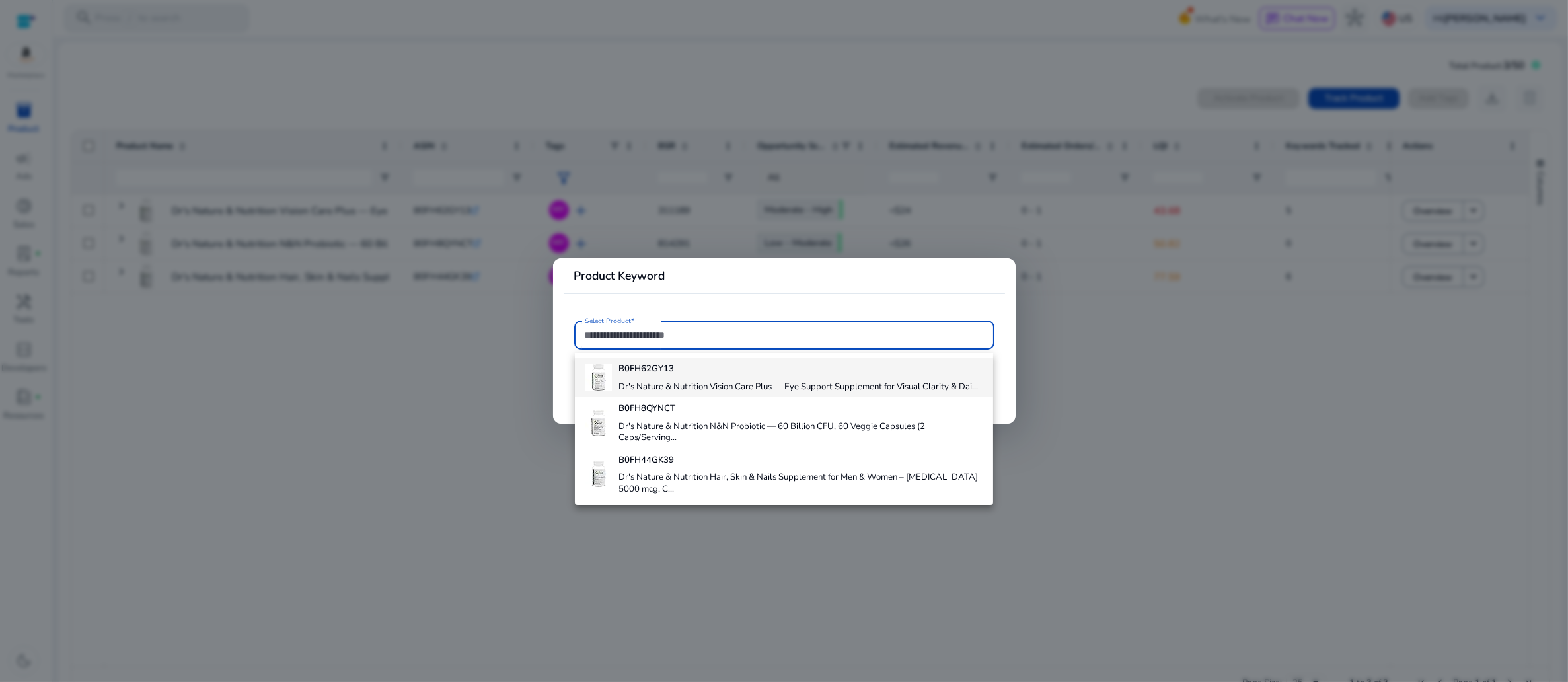
scroll to position [72, 0]
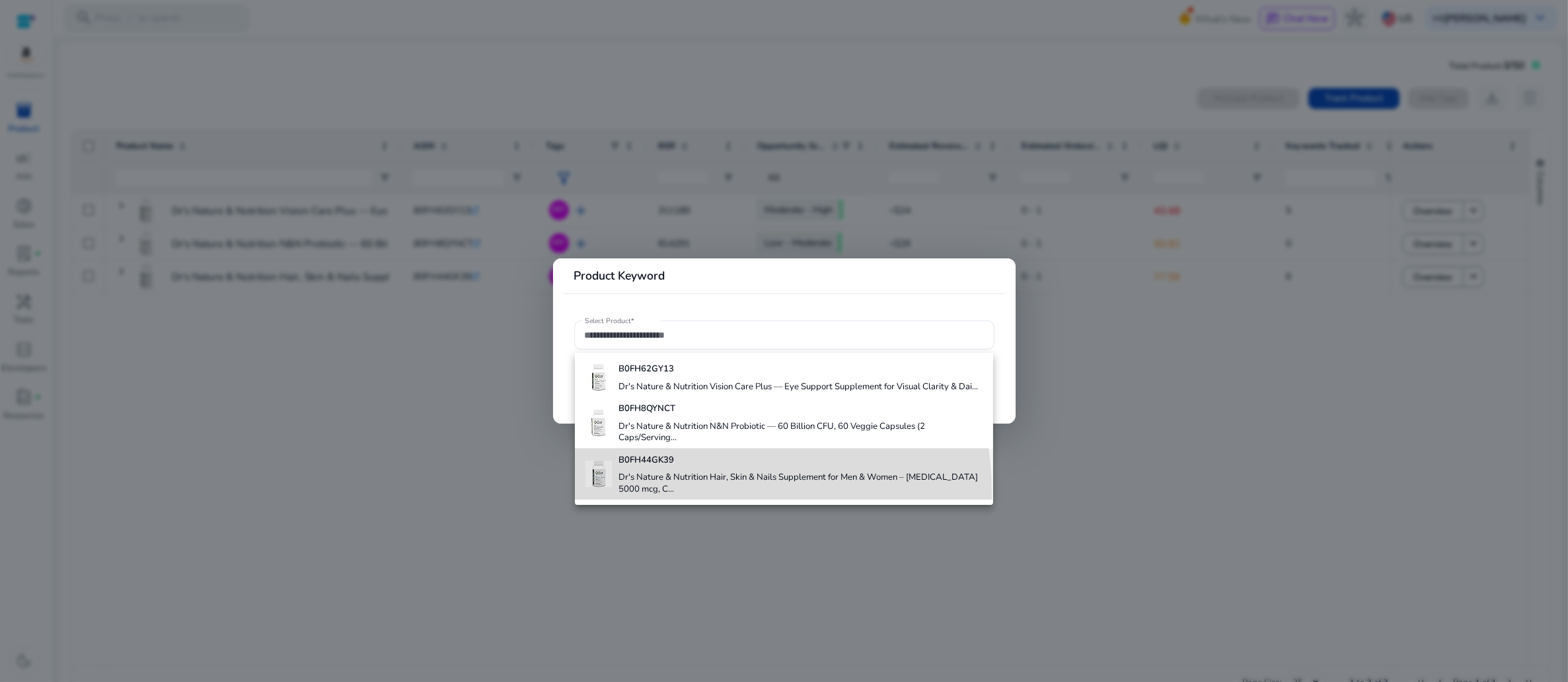
click at [679, 483] on h4 "Dr's Nature & Nutrition Hair, Skin & Nails Supplement for Men & Women – Biotin …" at bounding box center [800, 483] width 364 height 23
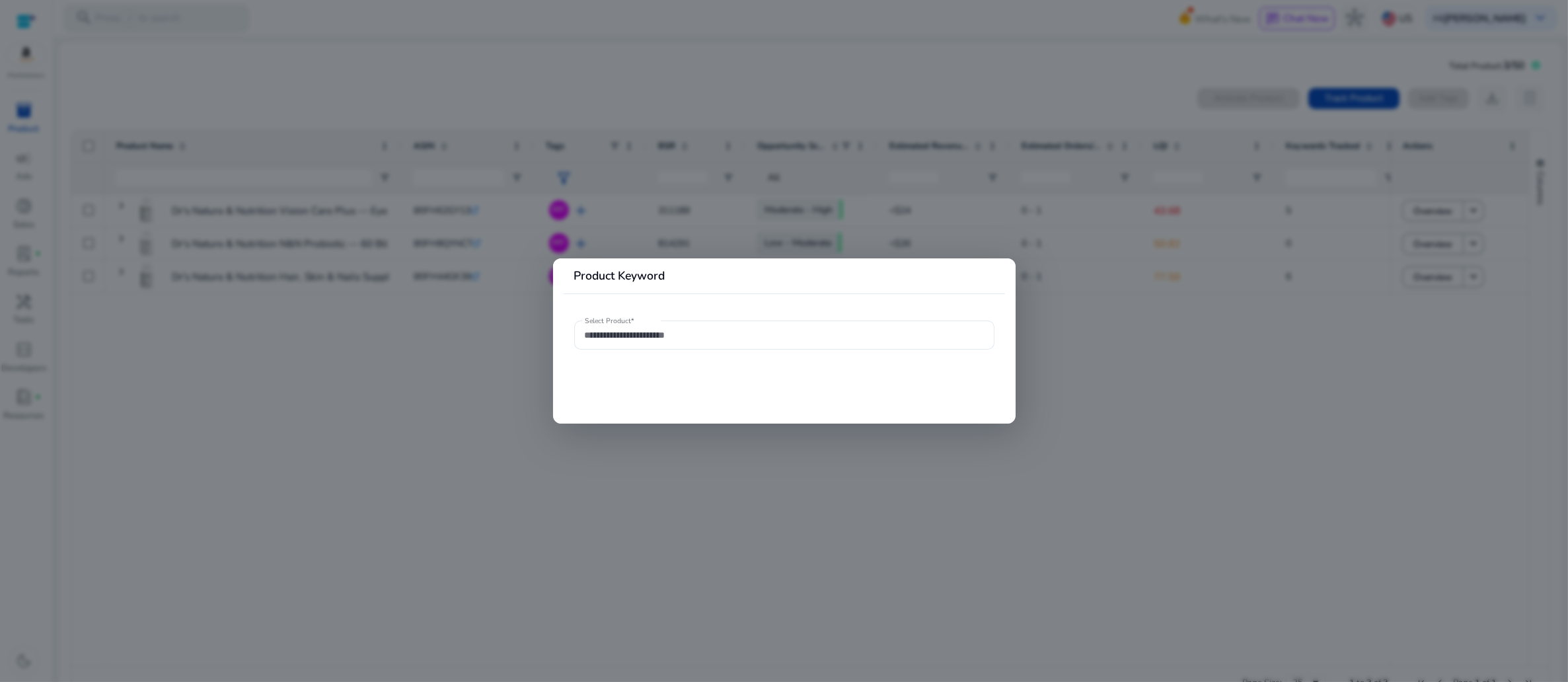
type input "**********"
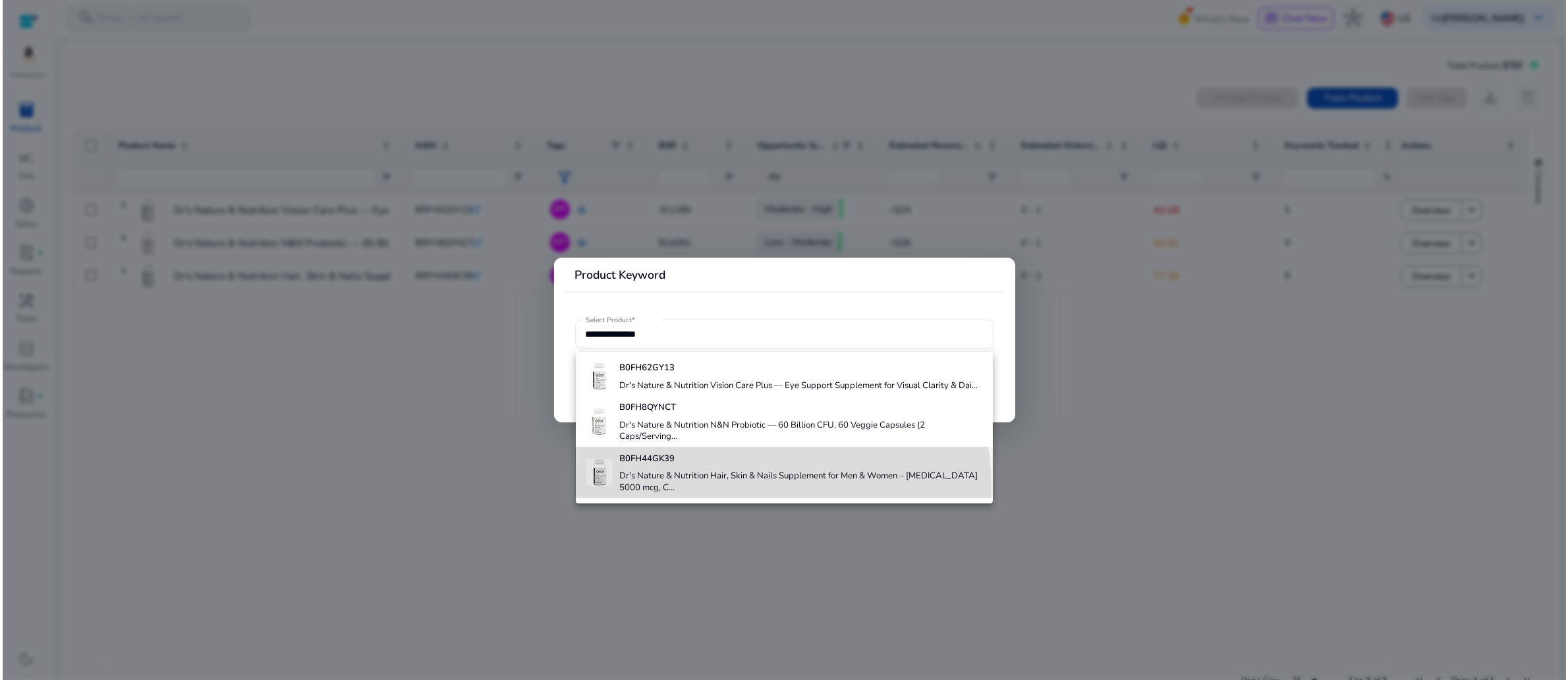
scroll to position [0, 0]
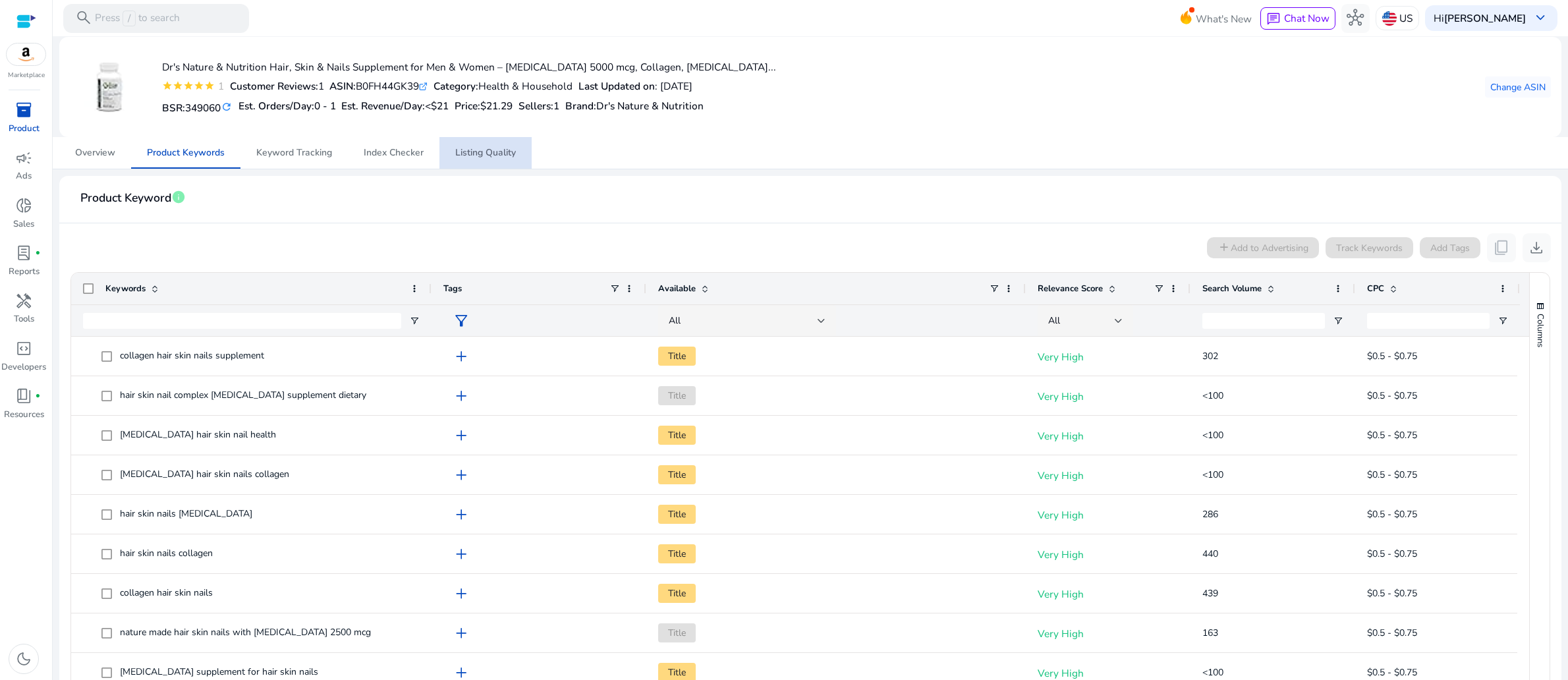
click at [495, 158] on span "Listing Quality" at bounding box center [486, 153] width 61 height 9
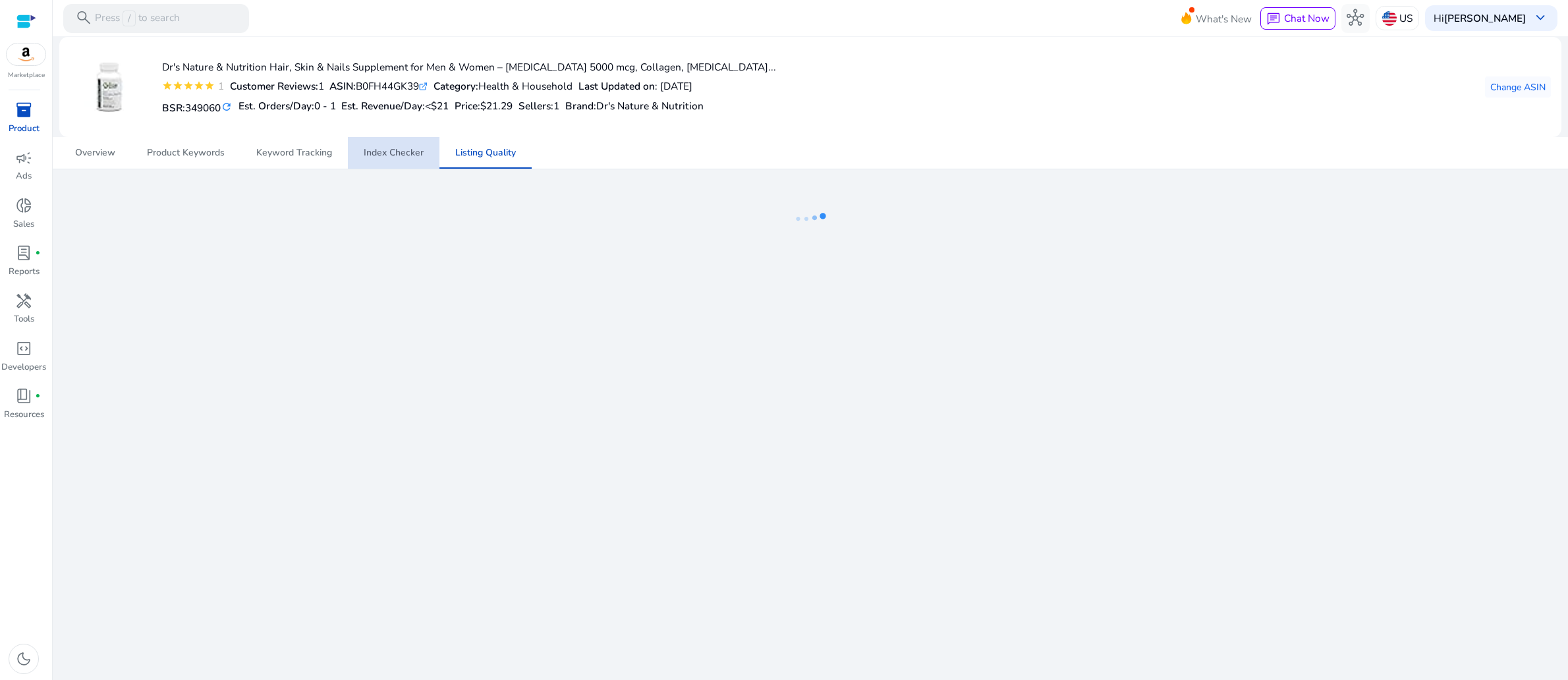
click at [385, 158] on span "Index Checker" at bounding box center [393, 153] width 60 height 9
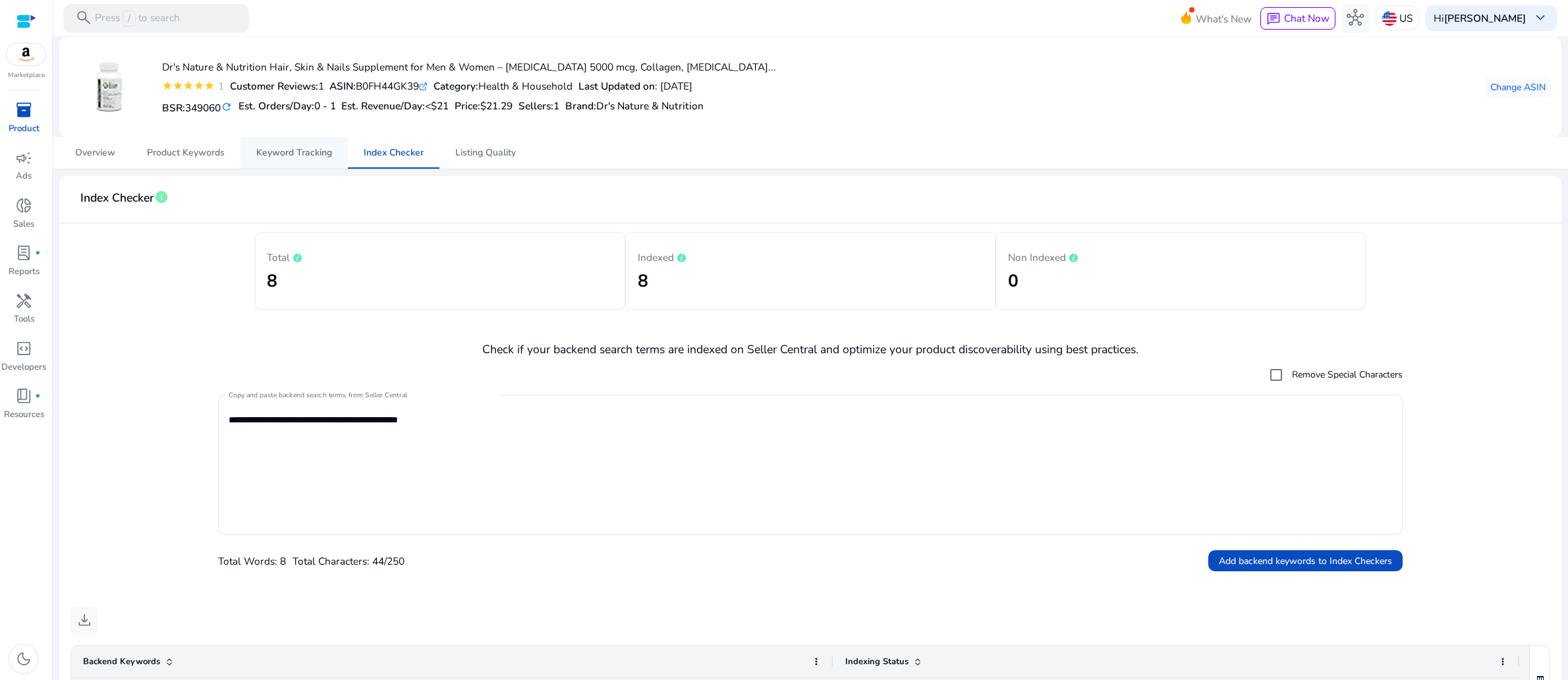
click at [278, 158] on span "Keyword Tracking" at bounding box center [294, 153] width 76 height 9
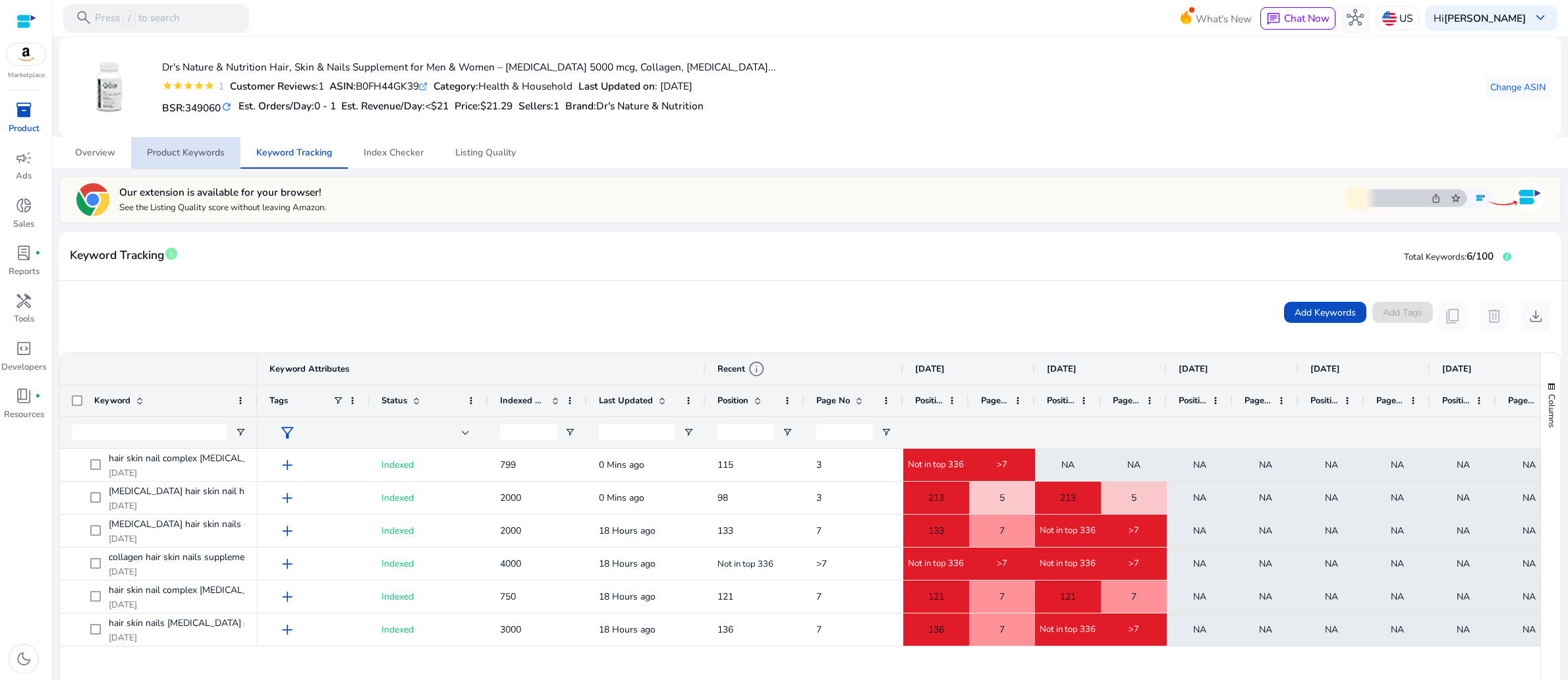
click at [181, 158] on span "Product Keywords" at bounding box center [186, 153] width 78 height 9
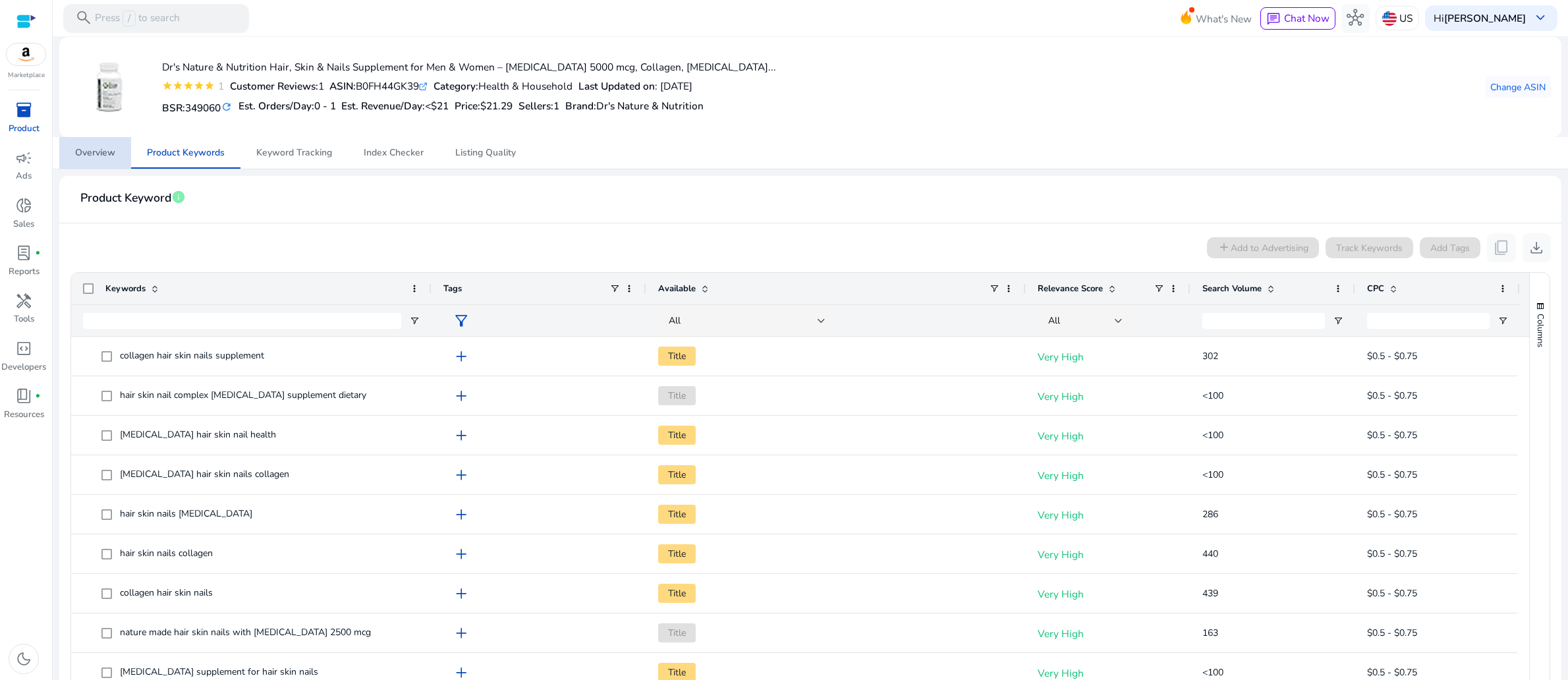
click at [97, 158] on span "Overview" at bounding box center [95, 153] width 40 height 9
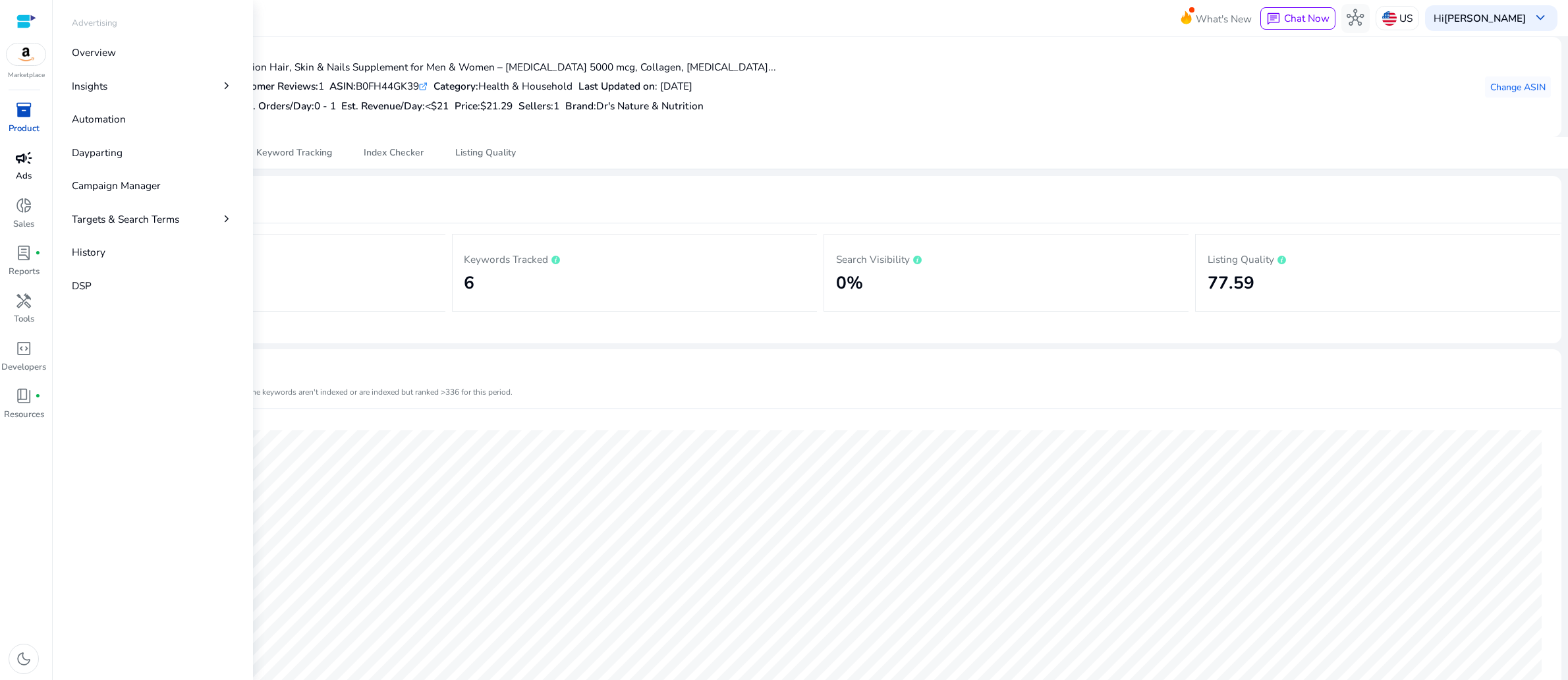
click at [15, 167] on span "campaign" at bounding box center [23, 158] width 17 height 17
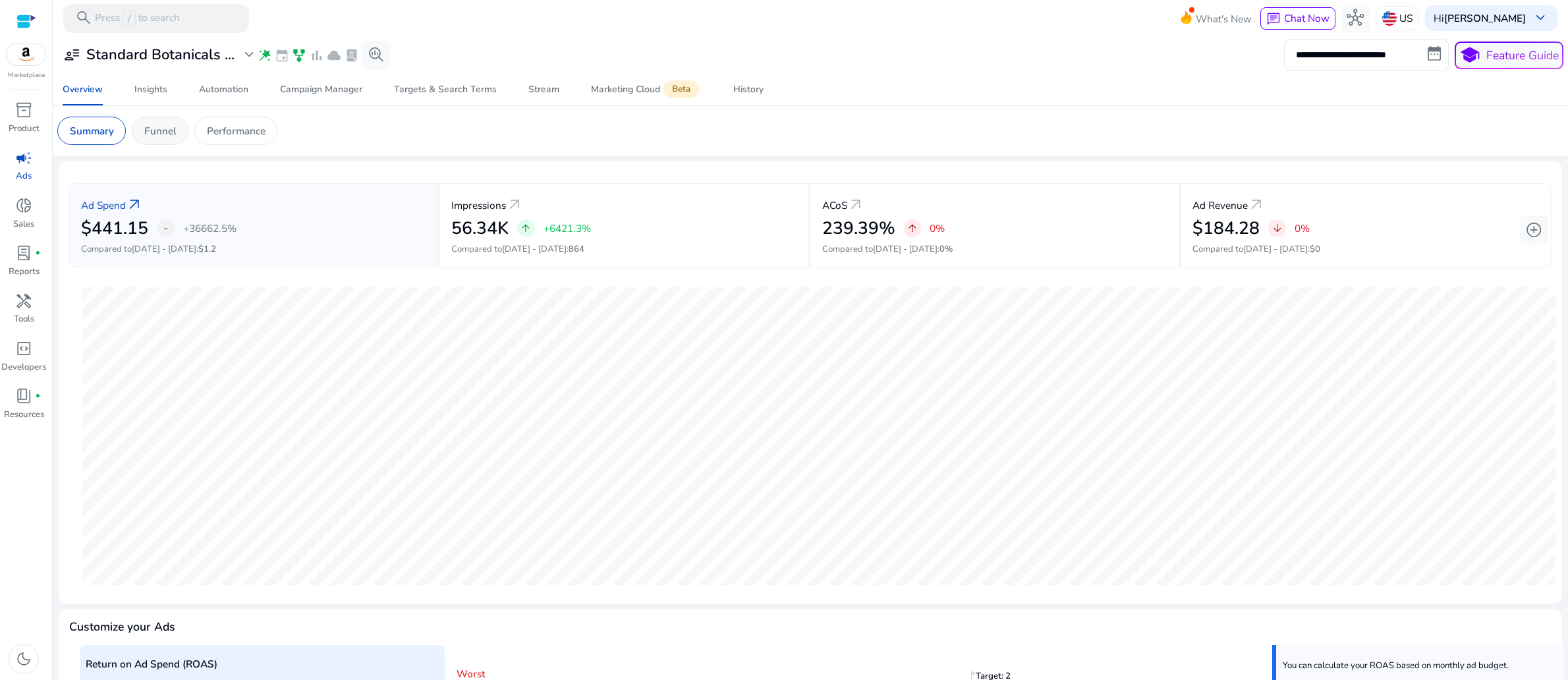
click at [177, 139] on p "Funnel" at bounding box center [161, 130] width 33 height 15
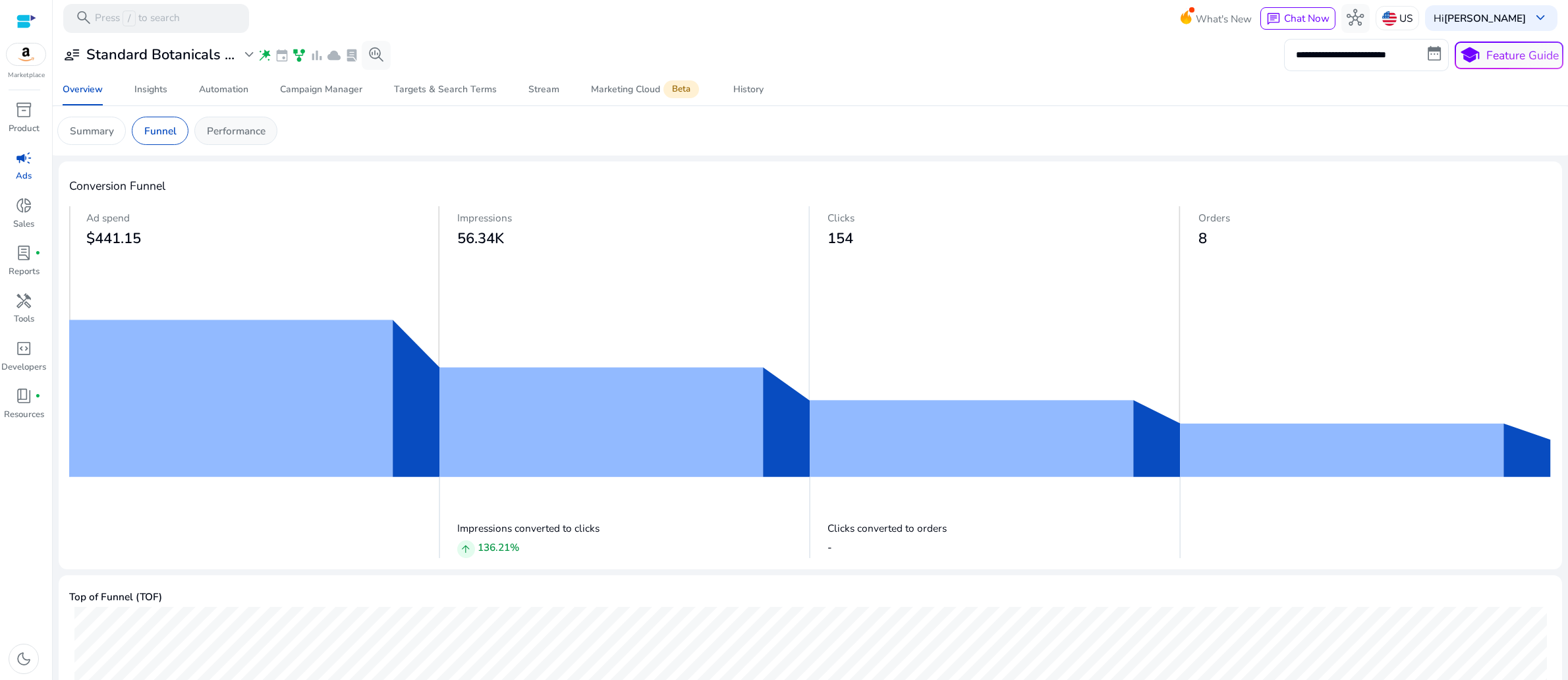
click at [265, 139] on p "Performance" at bounding box center [236, 130] width 59 height 15
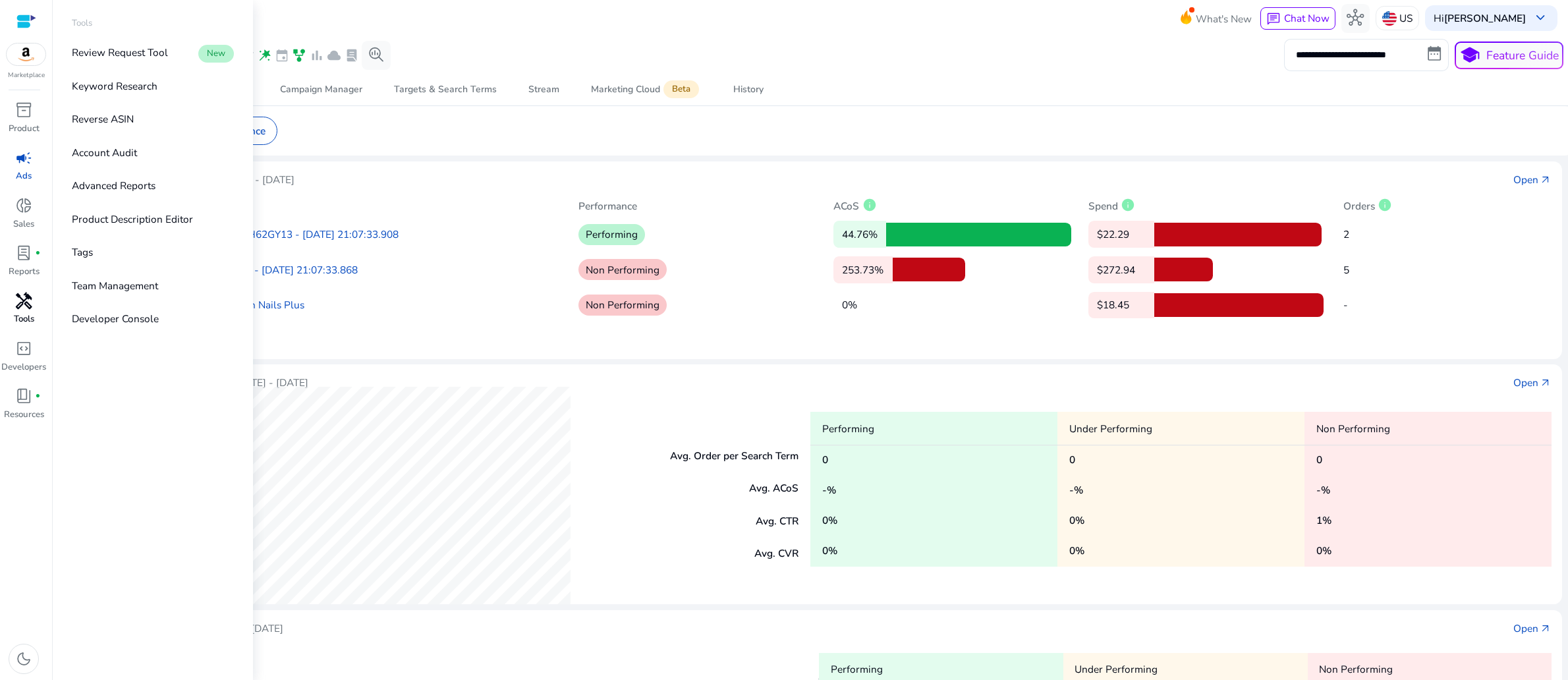
click at [23, 310] on span "handyman" at bounding box center [23, 301] width 17 height 17
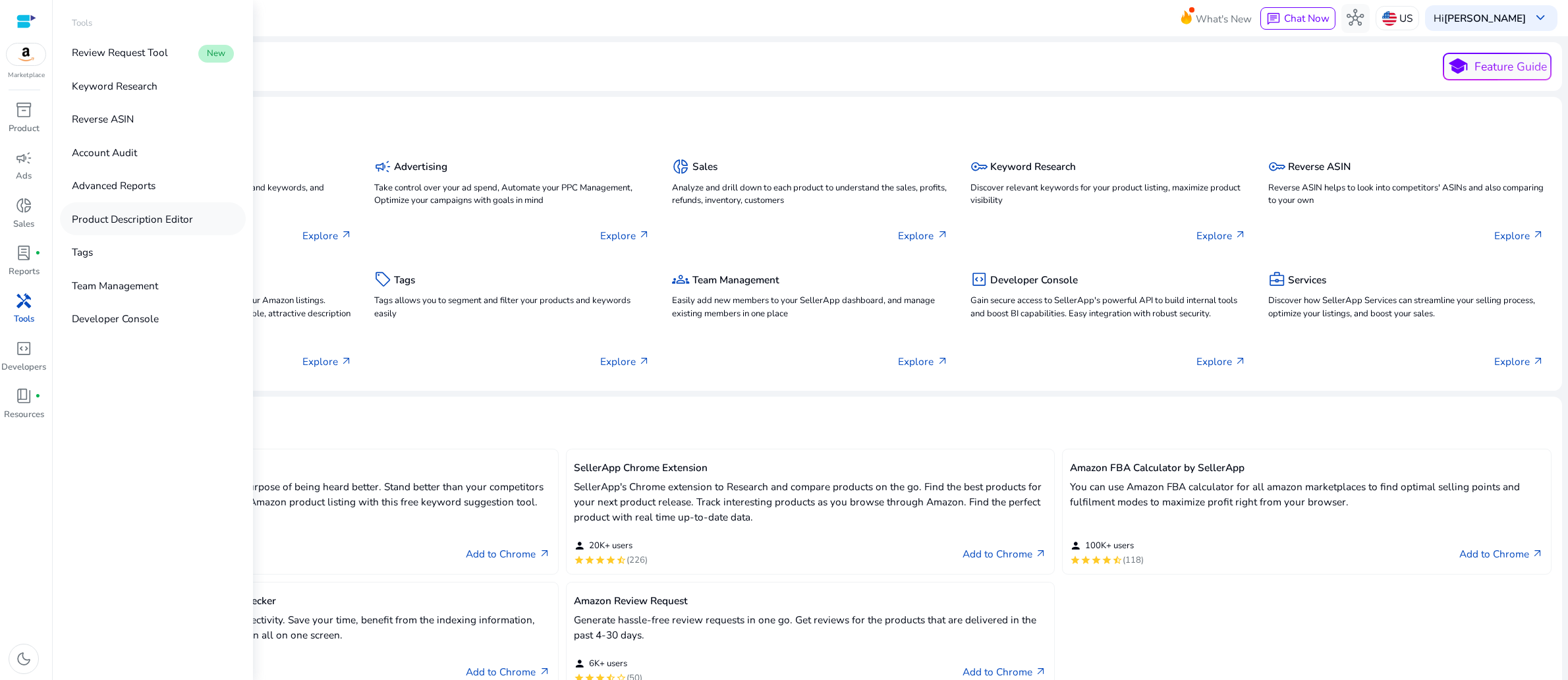
click at [193, 226] on p "Product Description Editor" at bounding box center [132, 219] width 121 height 15
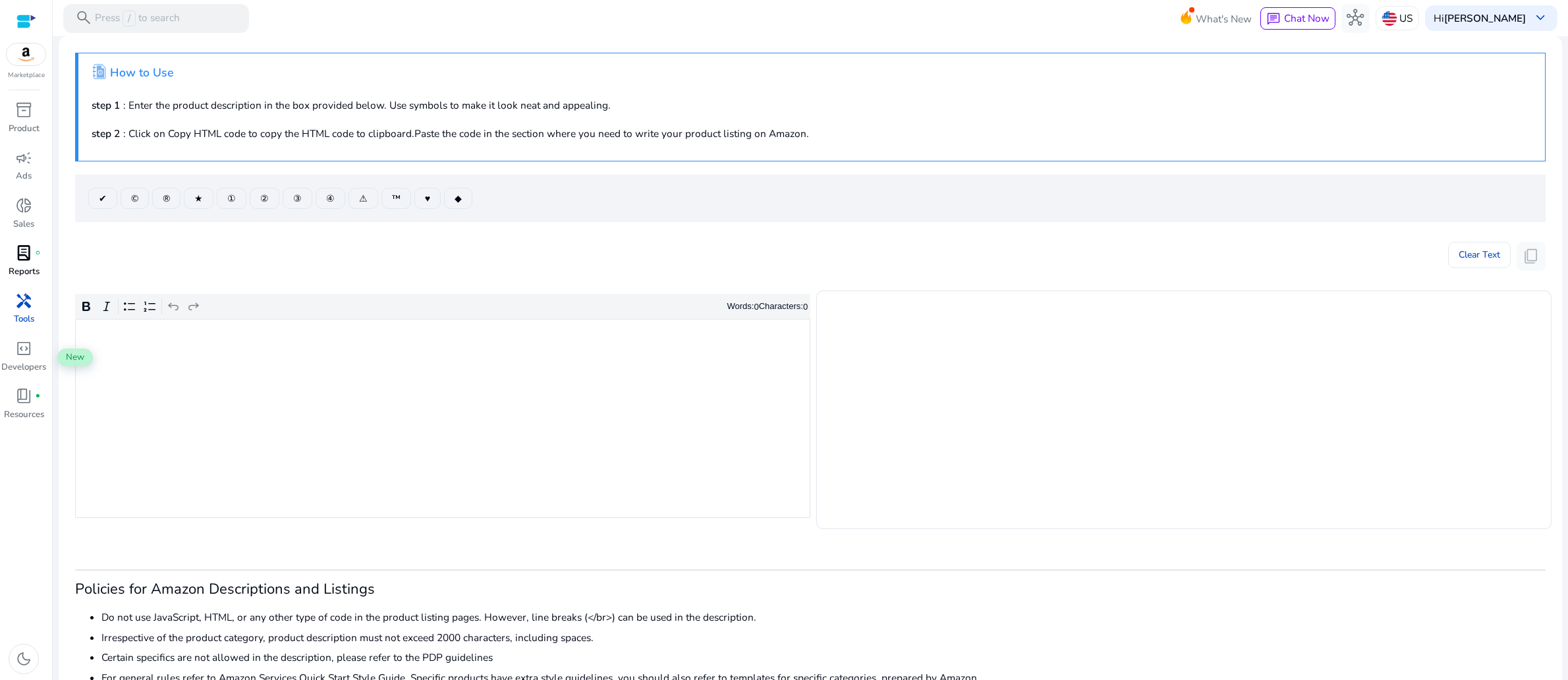
click at [16, 262] on span "lab_profile" at bounding box center [23, 253] width 17 height 17
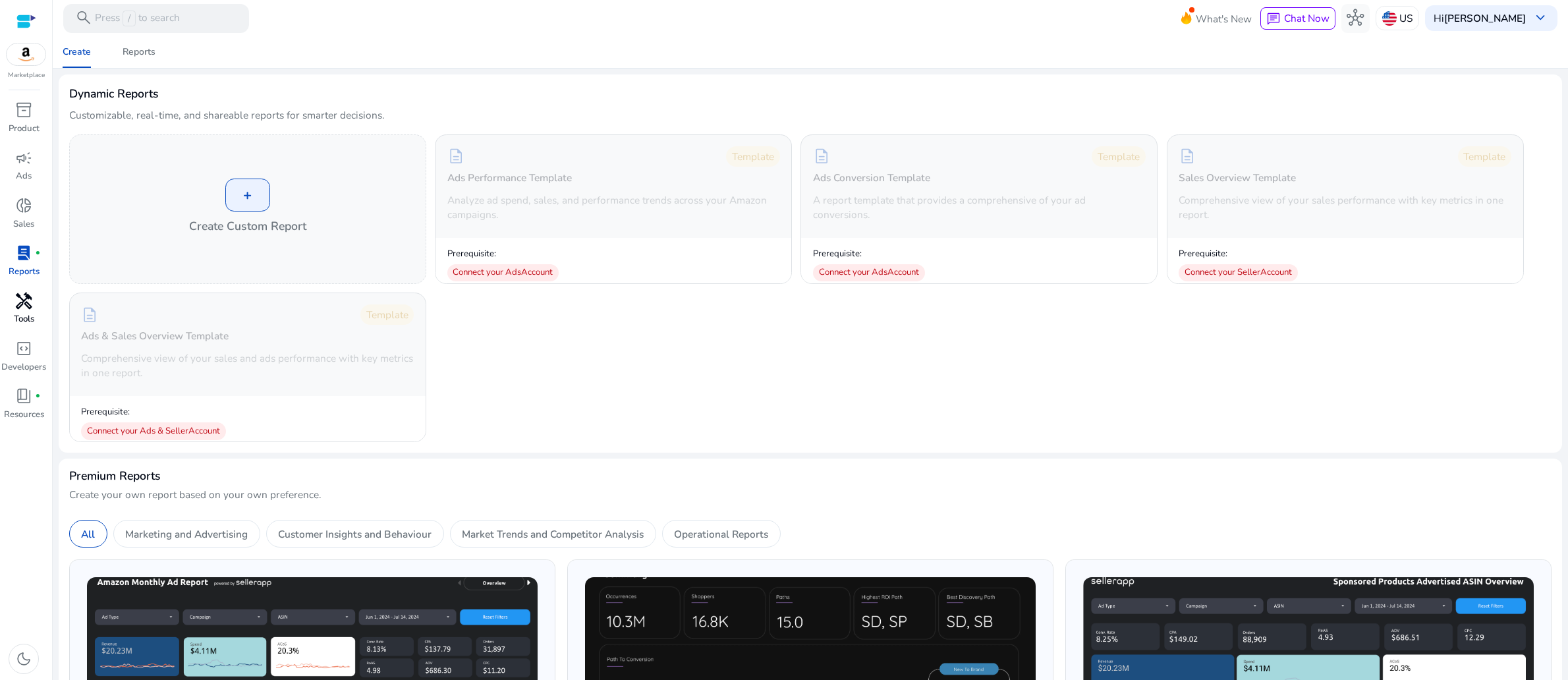
click at [28, 310] on span "handyman" at bounding box center [23, 301] width 17 height 17
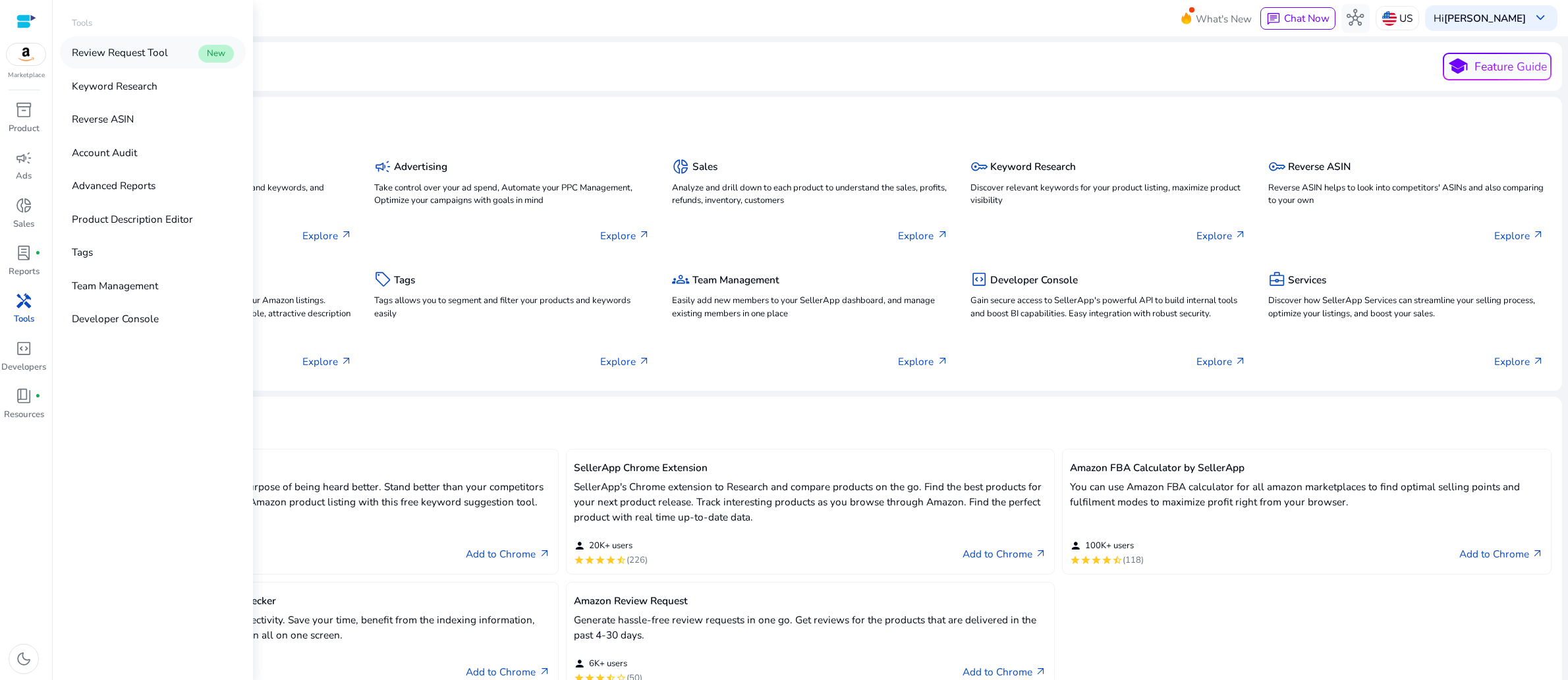
click at [120, 60] on p "Review Request Tool" at bounding box center [120, 52] width 96 height 15
click at [6, 312] on div "handyman" at bounding box center [23, 301] width 40 height 23
click at [137, 160] on p "Account Audit" at bounding box center [105, 152] width 65 height 15
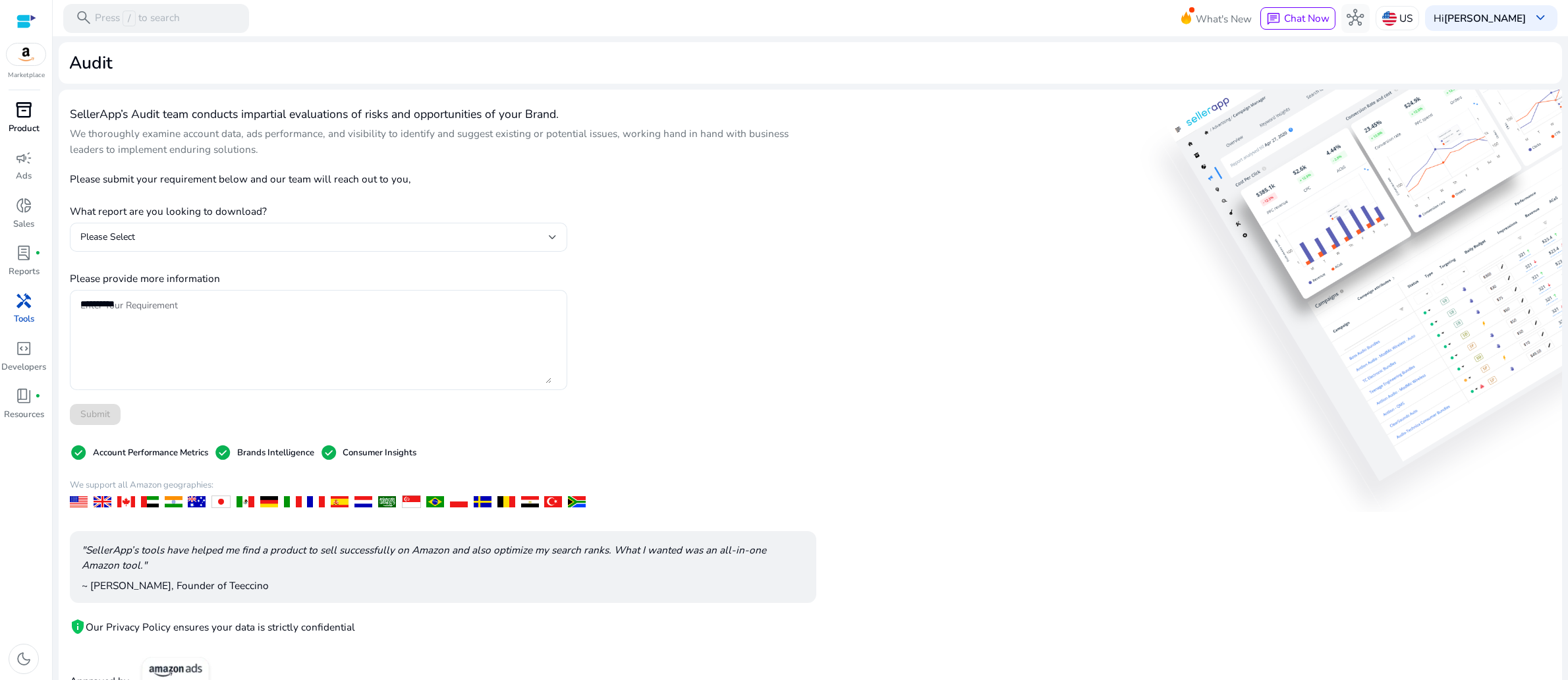
click at [25, 119] on span "inventory_2" at bounding box center [23, 110] width 17 height 17
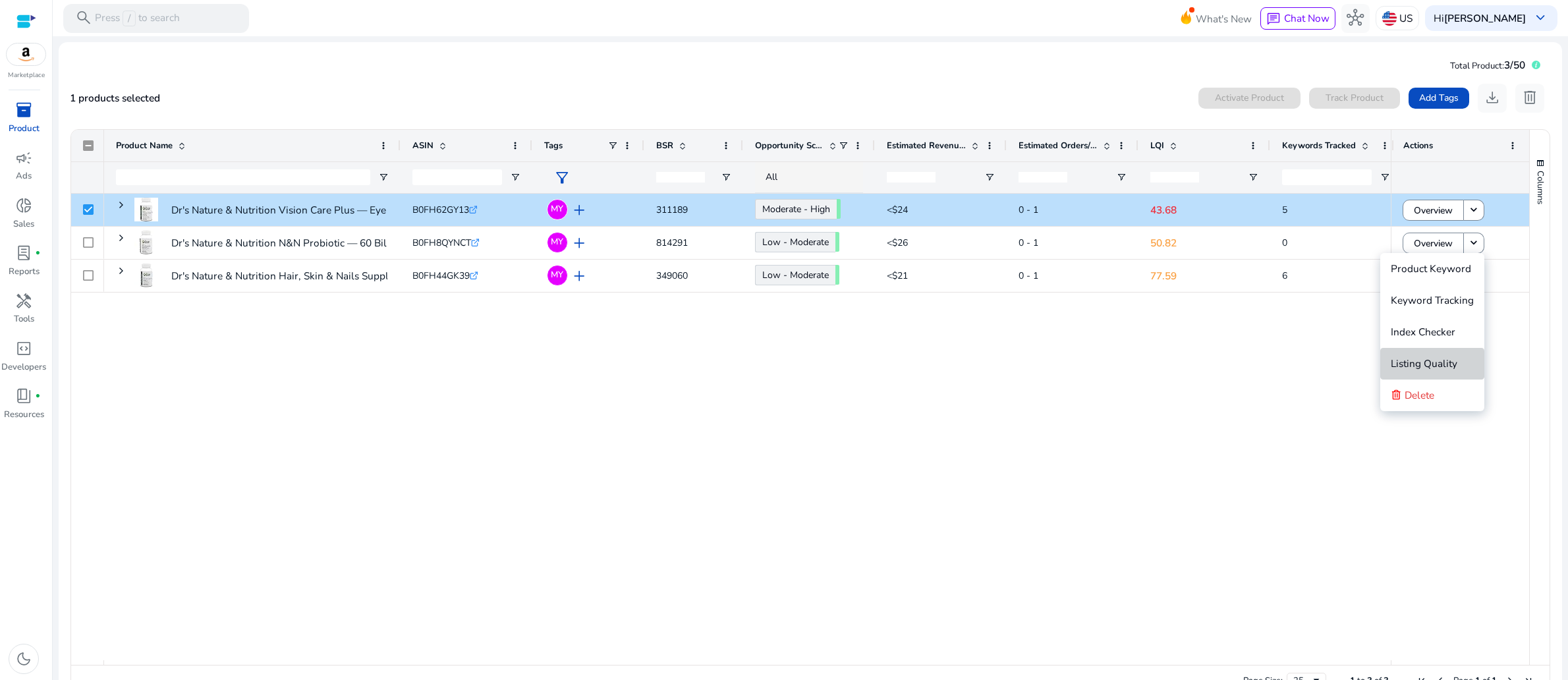
click at [1439, 363] on span "Listing Quality" at bounding box center [1424, 364] width 66 height 14
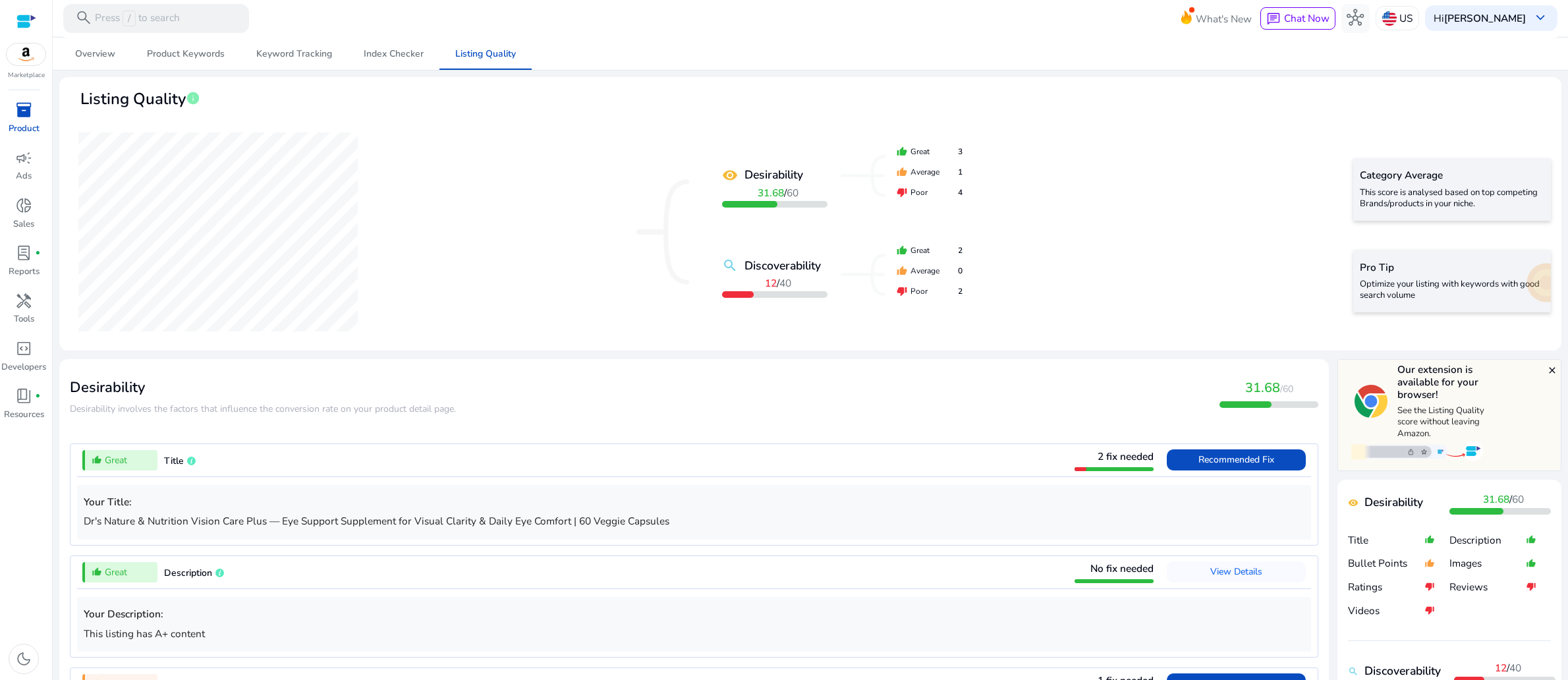
scroll to position [228, 0]
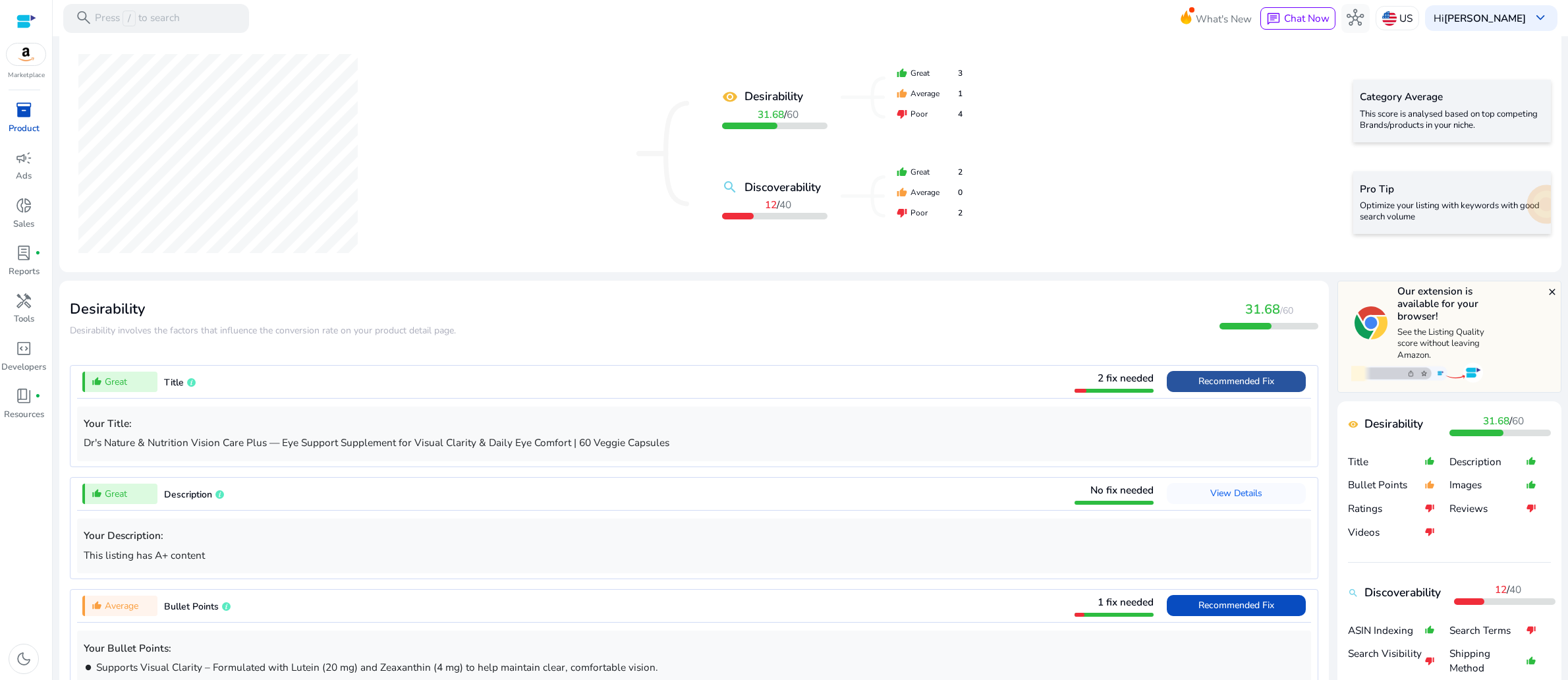
click at [1198, 388] on span "Recommended Fix" at bounding box center [1236, 381] width 76 height 13
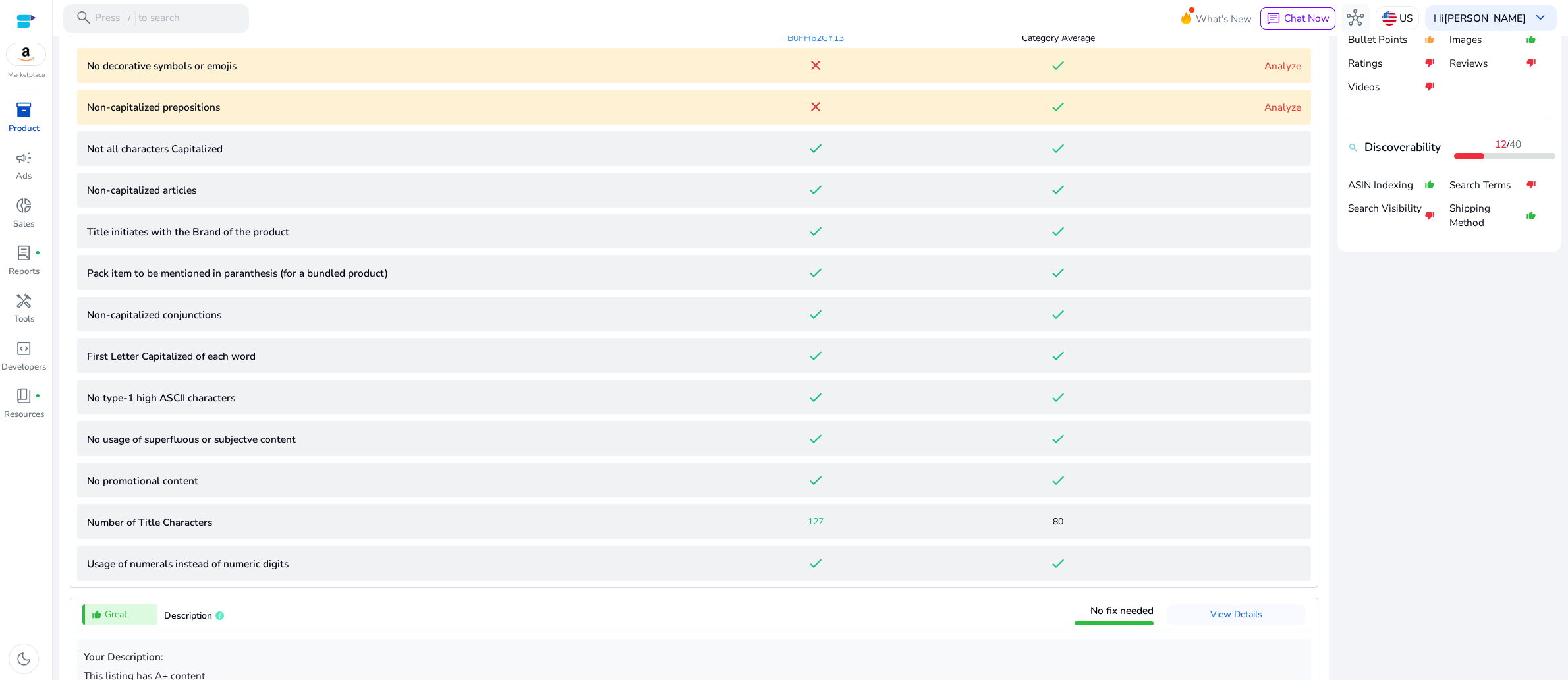
scroll to position [681, 0]
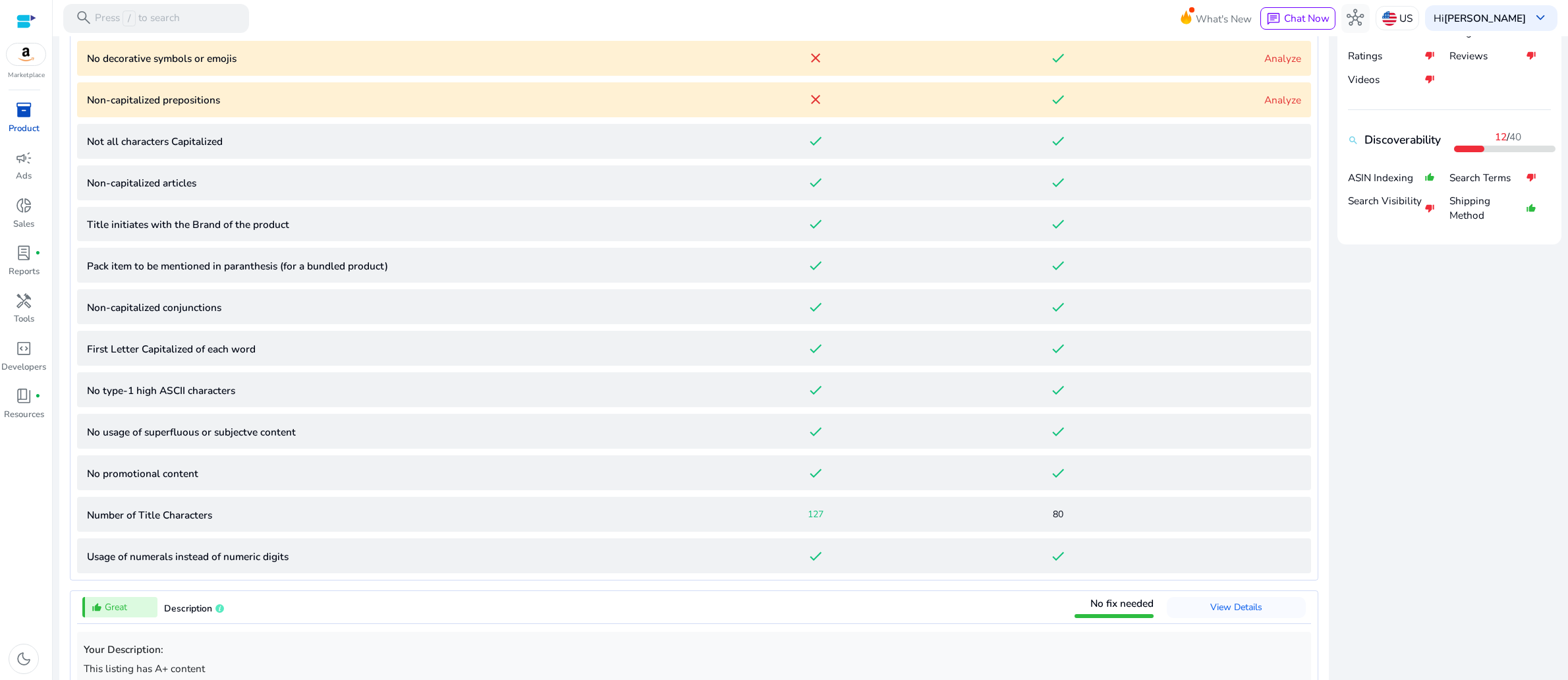
click at [1268, 65] on link "Analyze" at bounding box center [1282, 59] width 37 height 14
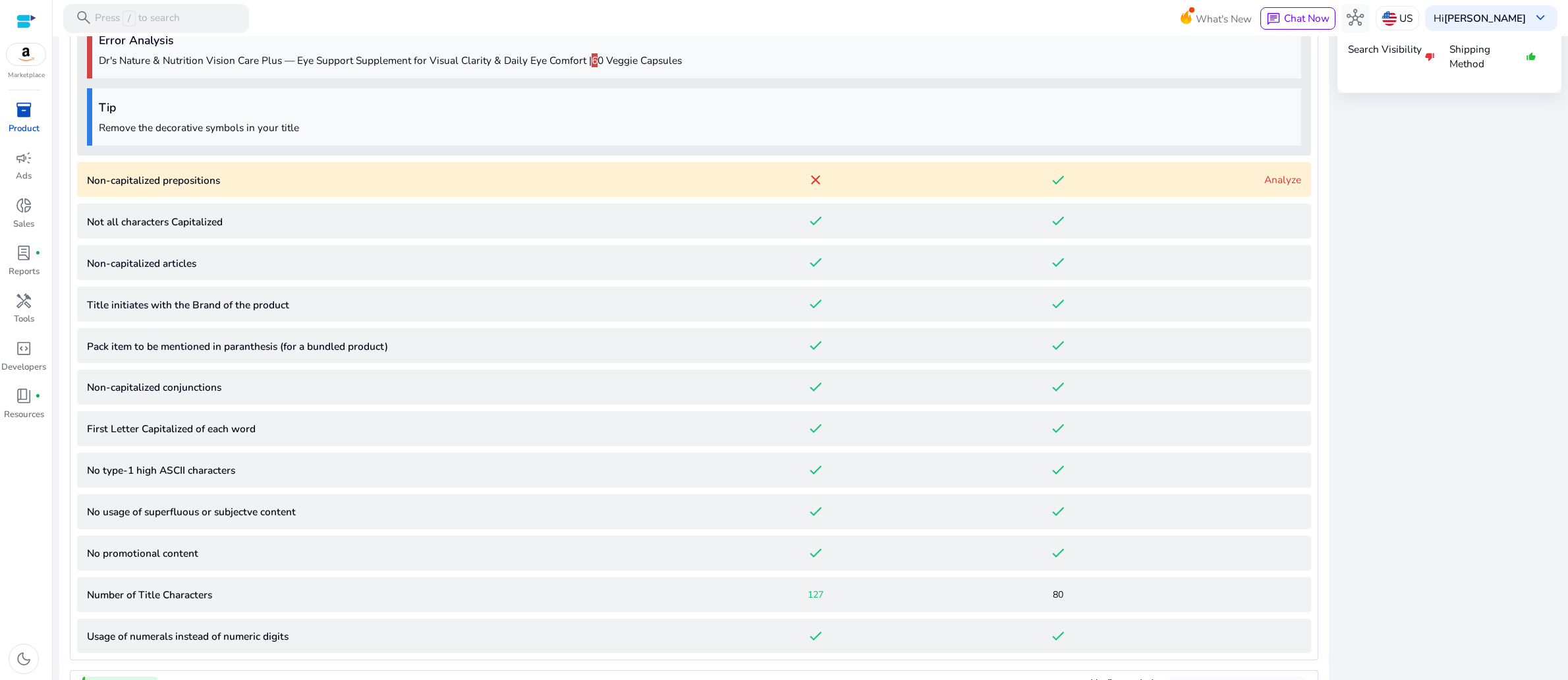
scroll to position [837, 0]
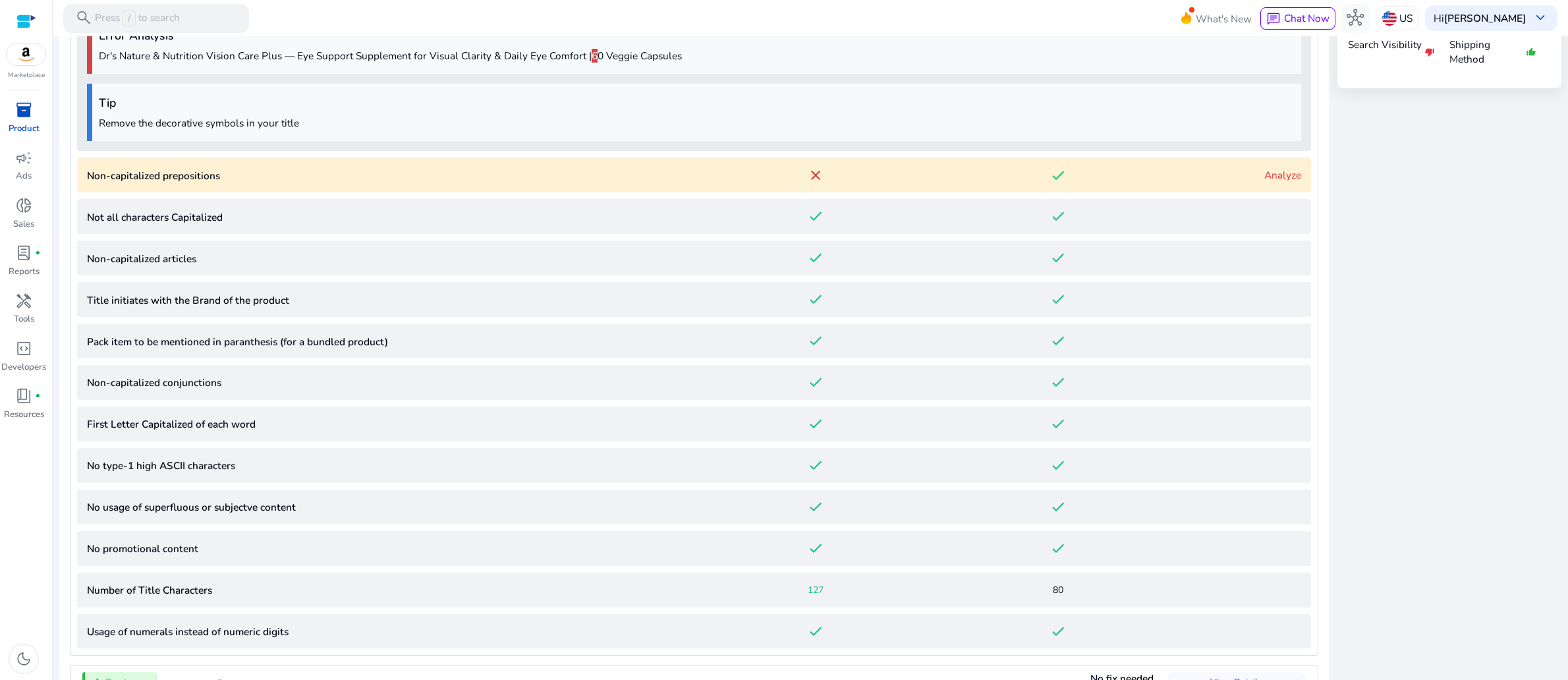
click at [1277, 182] on link "Analyze" at bounding box center [1282, 175] width 37 height 14
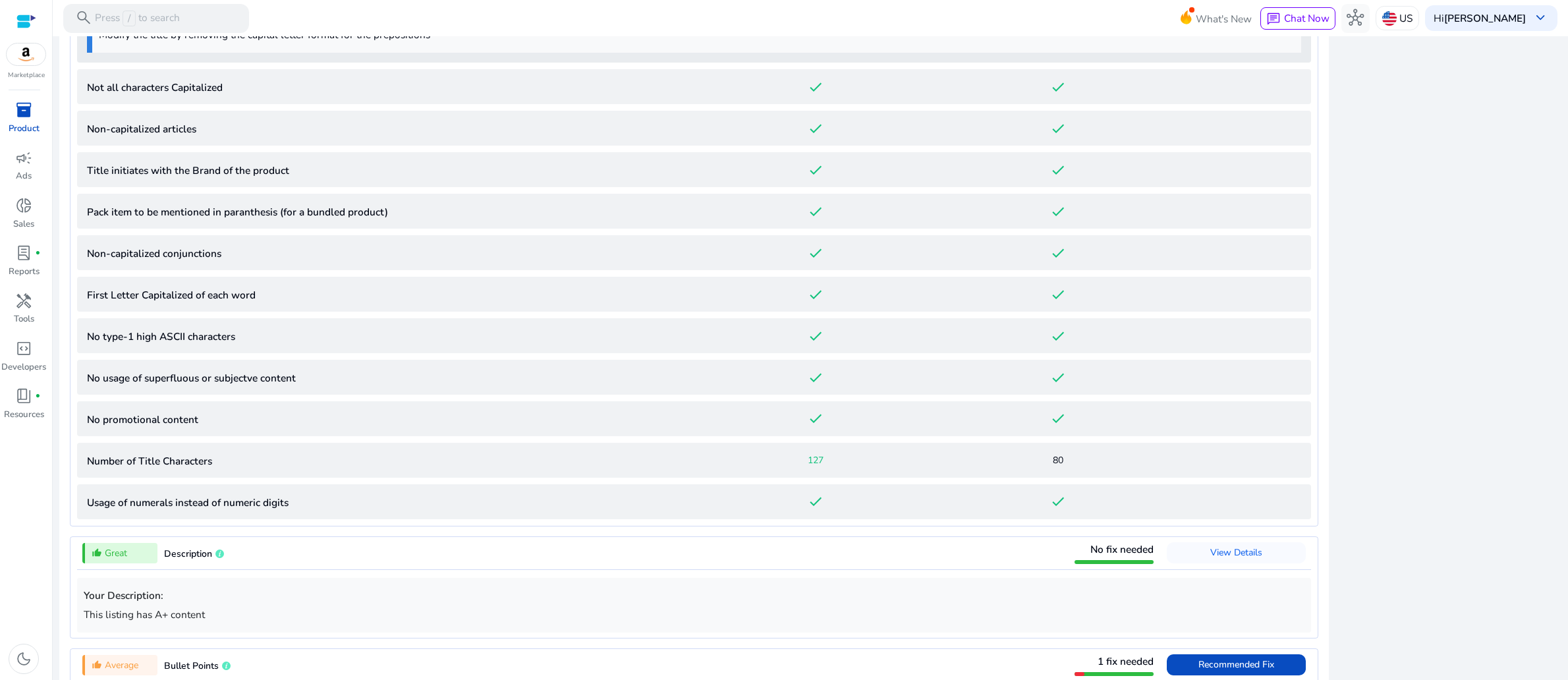
scroll to position [1198, 0]
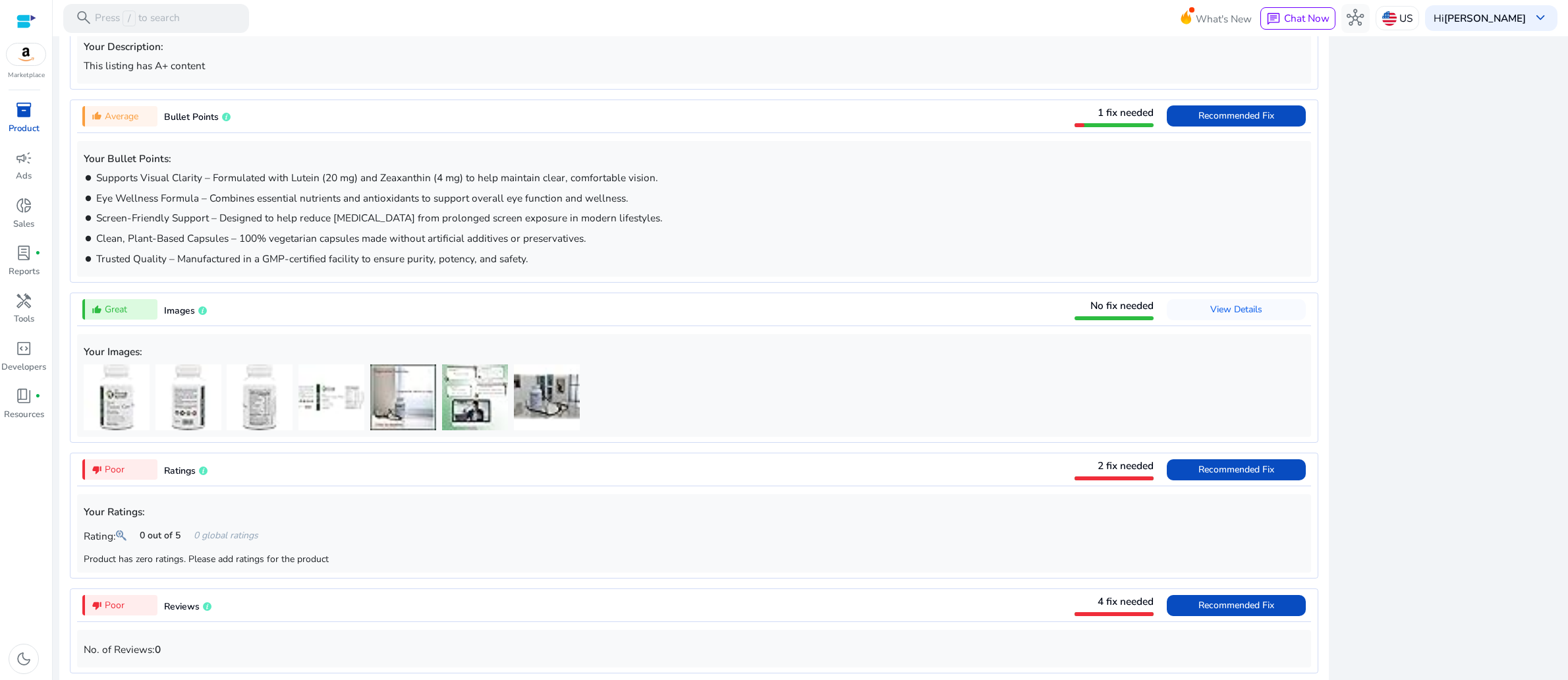
scroll to position [1872, 0]
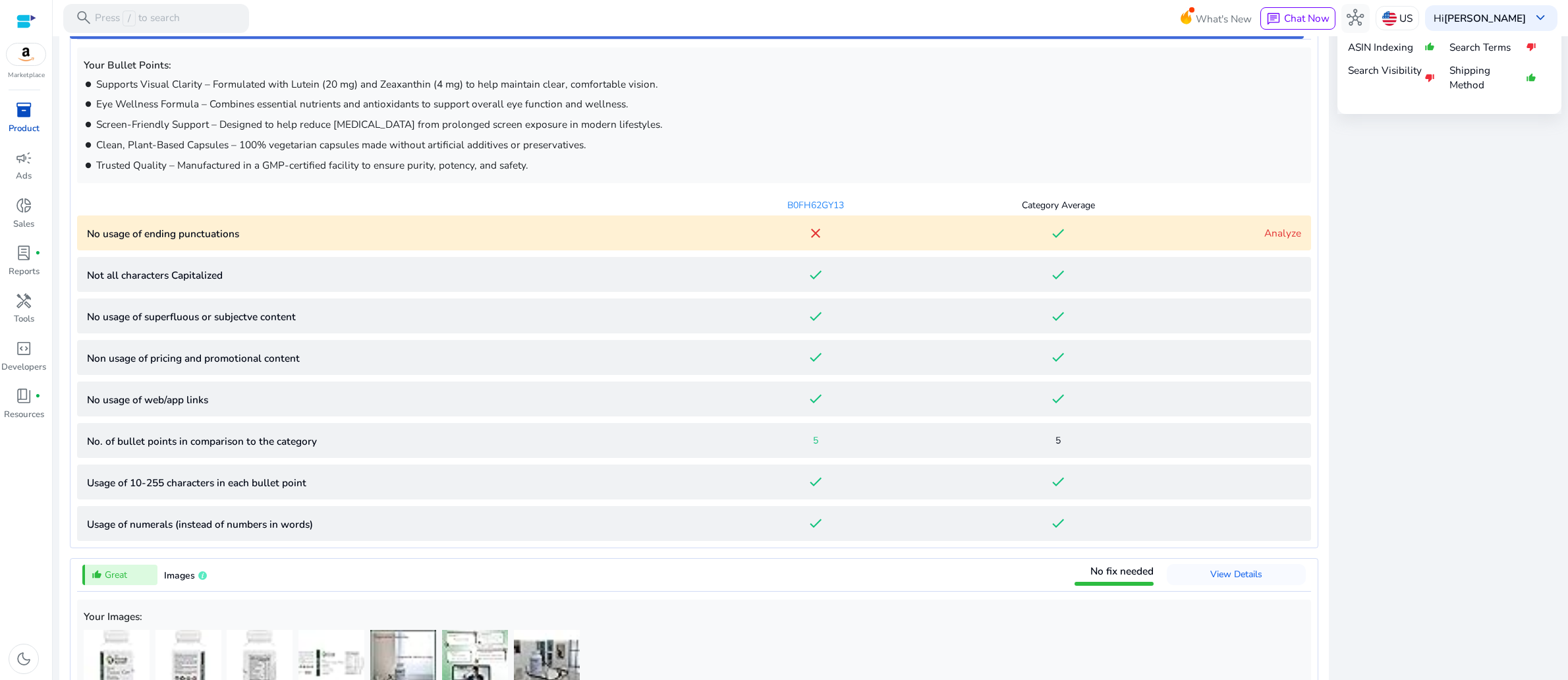
scroll to position [776, 0]
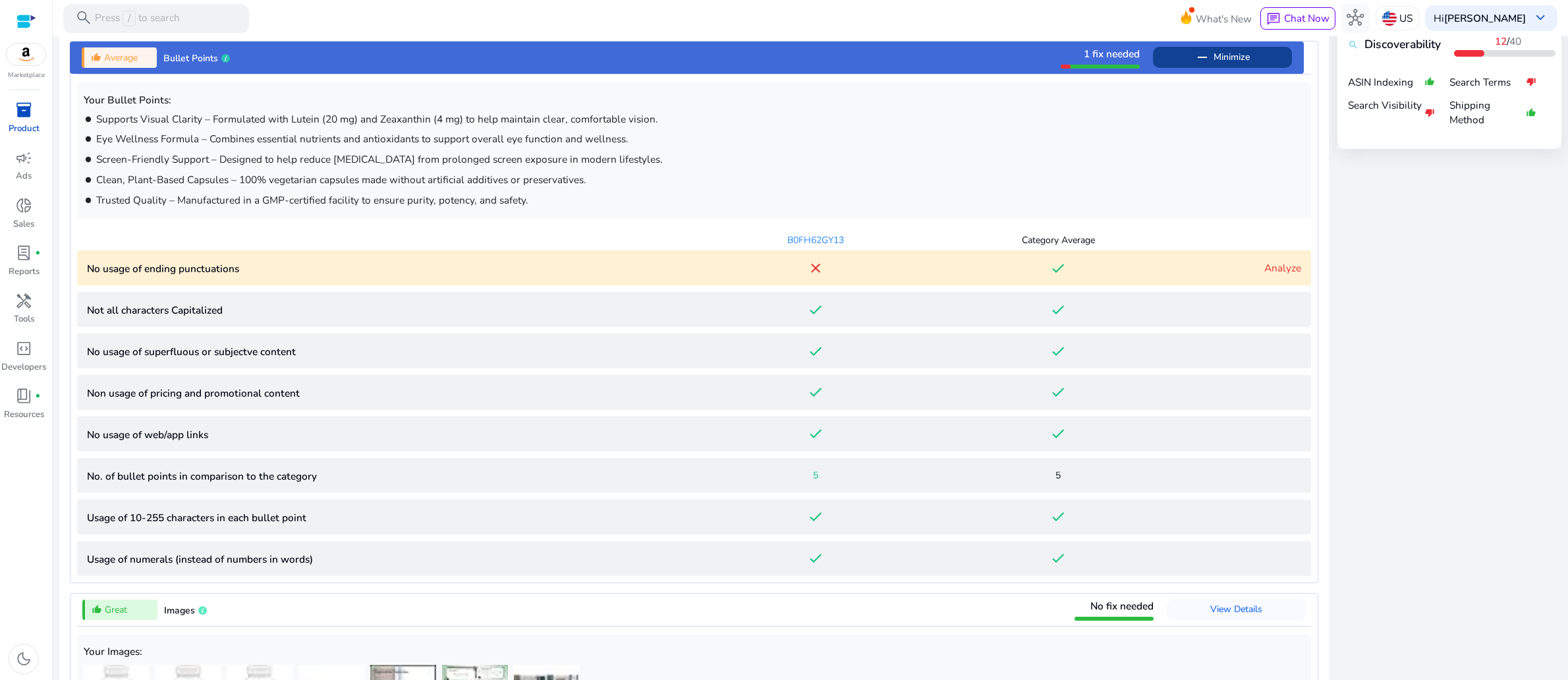
click at [1272, 275] on link "Analyze" at bounding box center [1282, 268] width 37 height 14
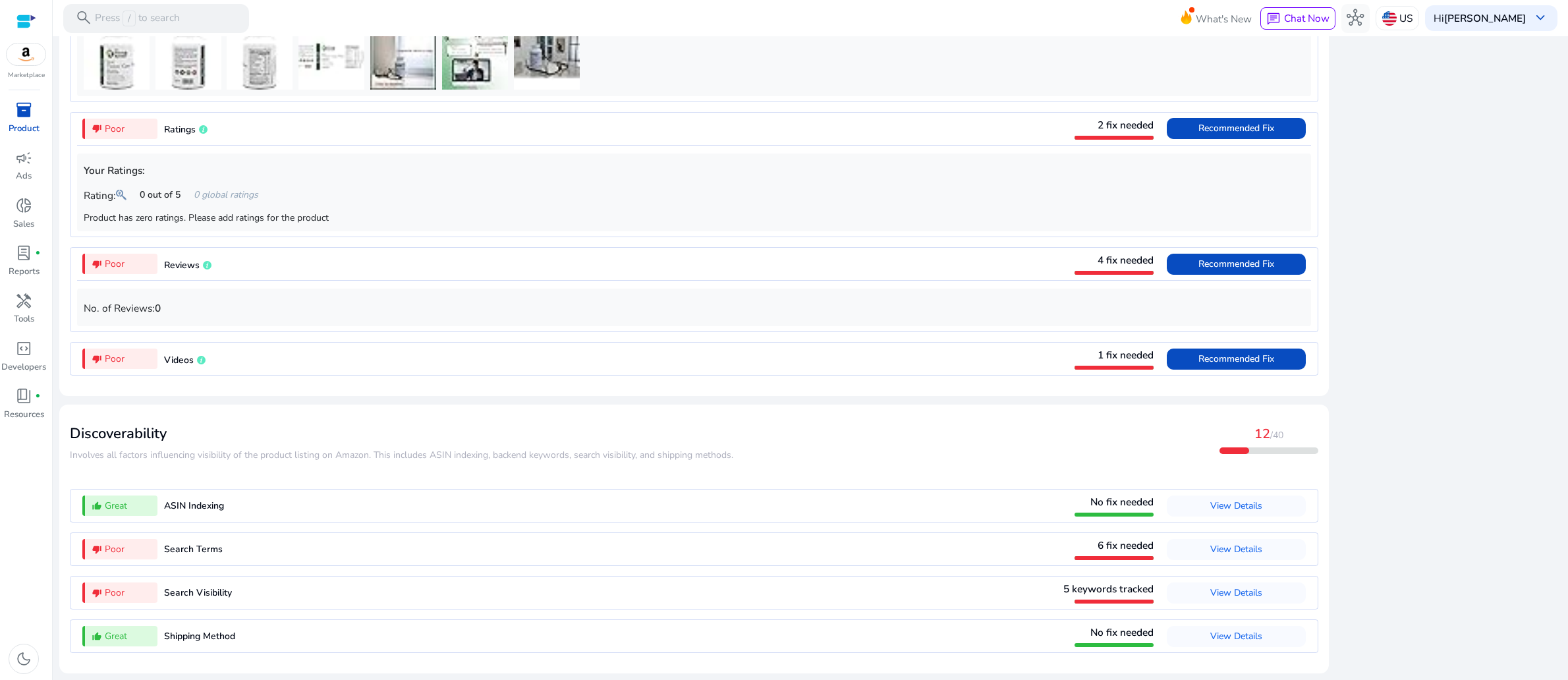
scroll to position [1787, 0]
click at [1198, 134] on span "Recommended Fix" at bounding box center [1236, 128] width 76 height 13
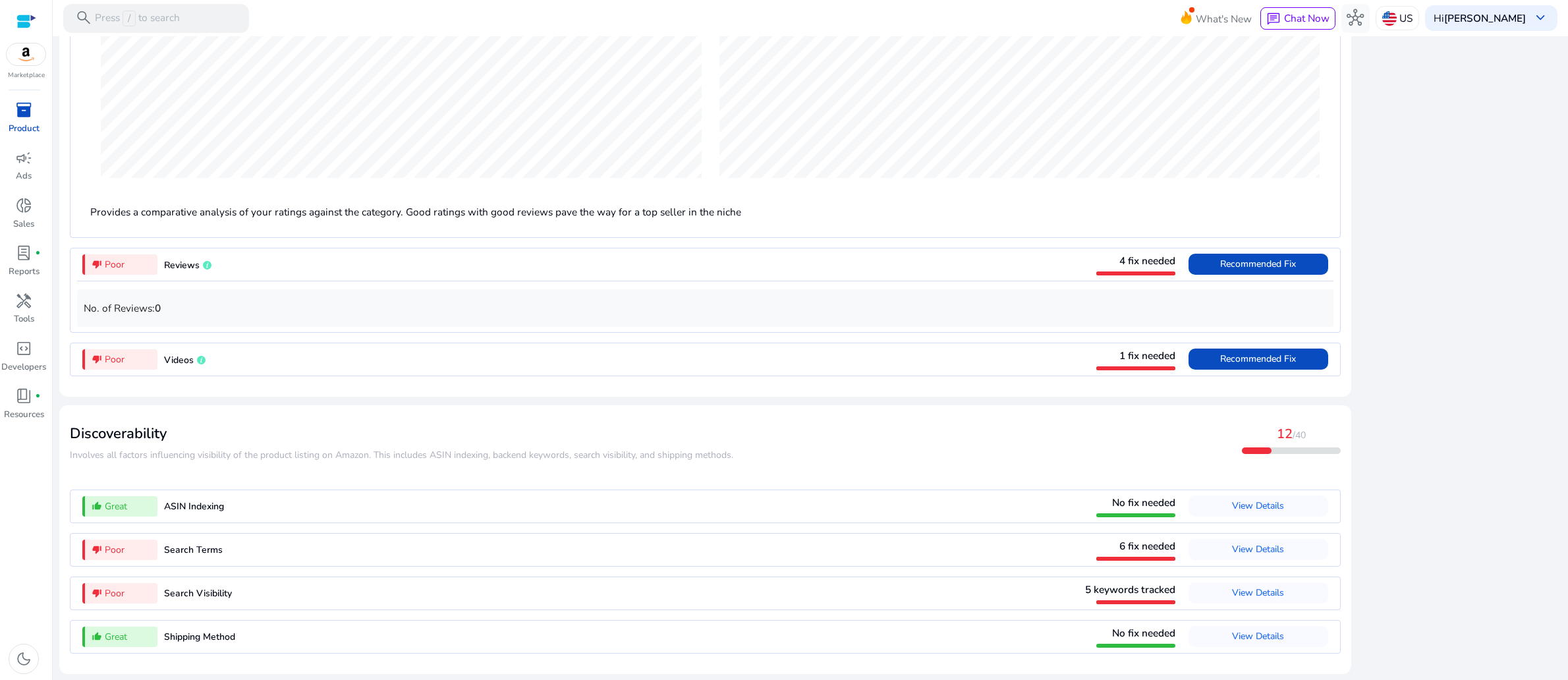
scroll to position [1408, 0]
click at [1240, 270] on span "Recommended Fix" at bounding box center [1258, 264] width 76 height 13
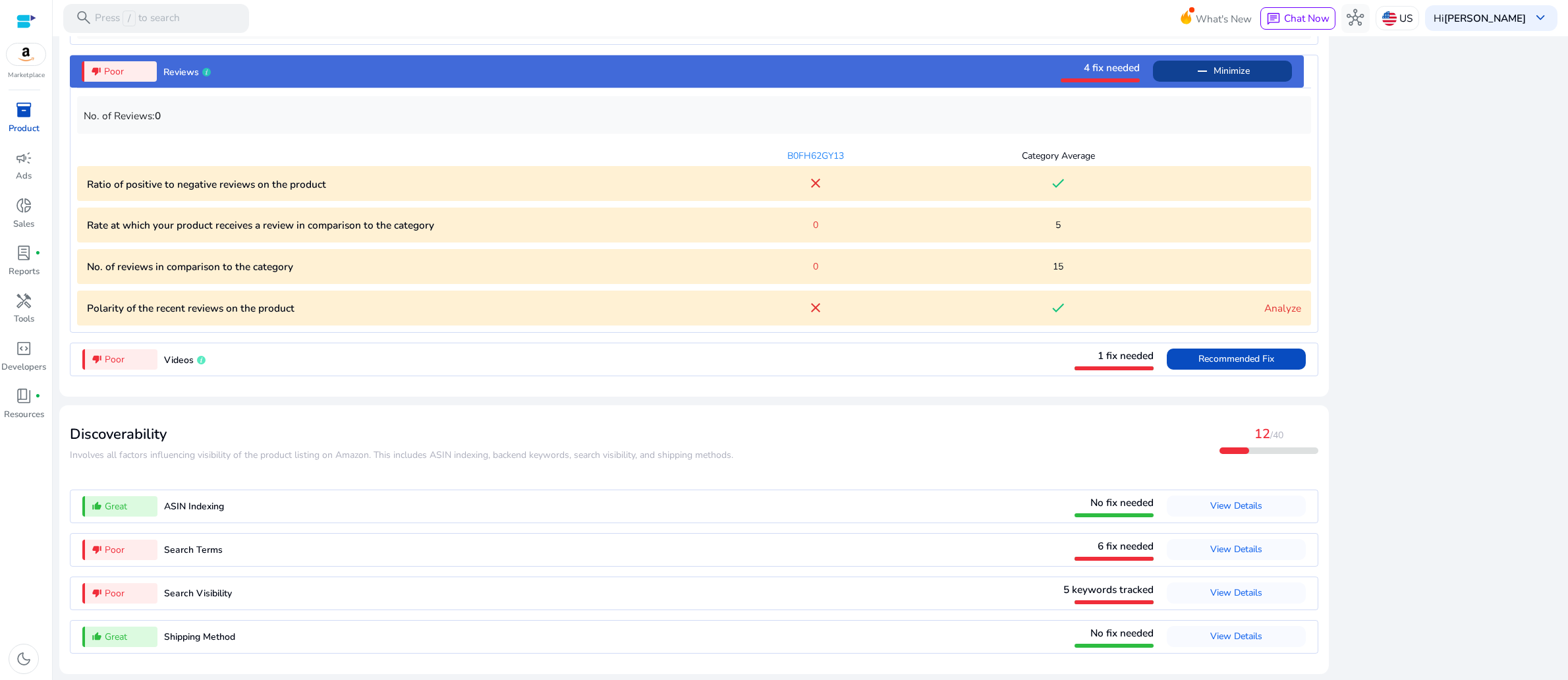
scroll to position [1574, 0]
click at [1264, 315] on link "Analyze" at bounding box center [1282, 309] width 37 height 14
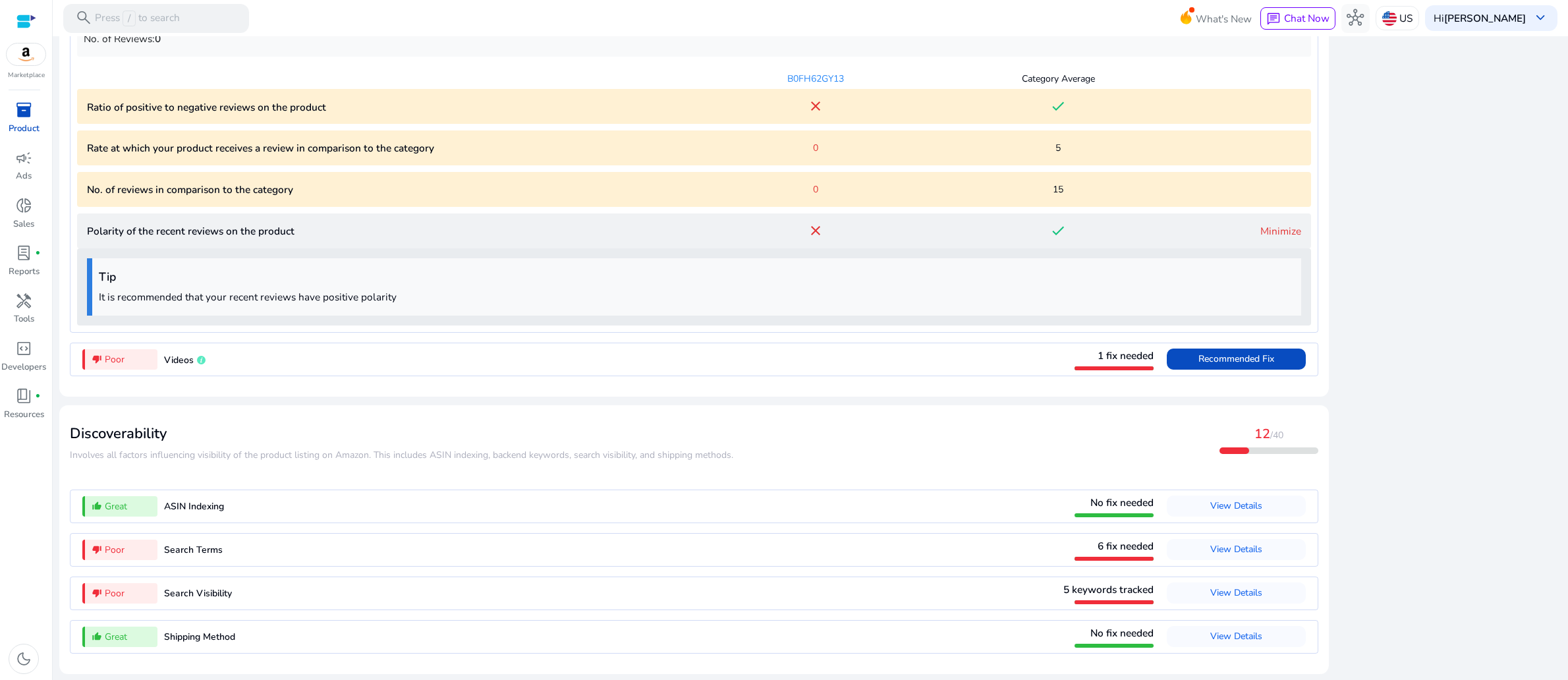
scroll to position [1751, 0]
click at [1198, 349] on span "Recommended Fix" at bounding box center [1236, 359] width 76 height 21
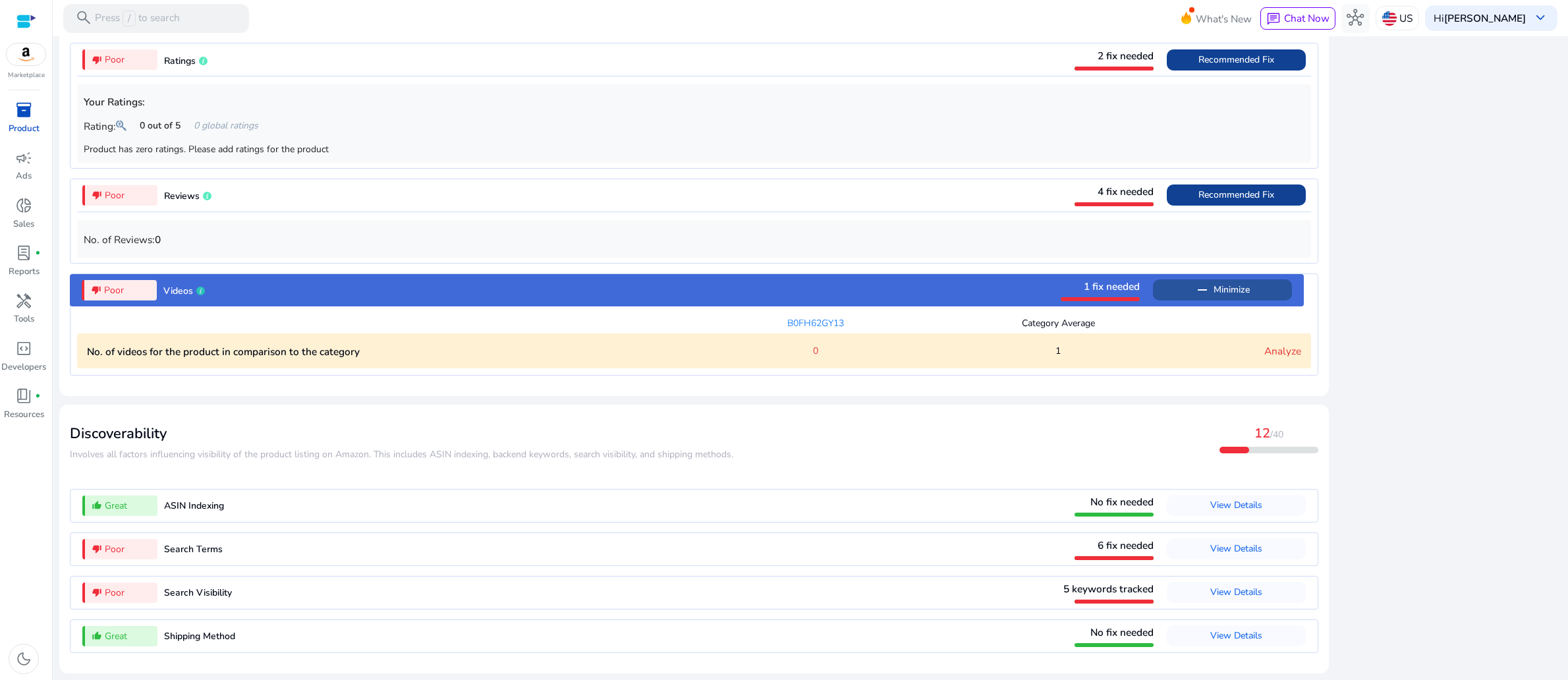
scroll to position [1491, 0]
click at [1264, 344] on link "Analyze" at bounding box center [1282, 351] width 37 height 14
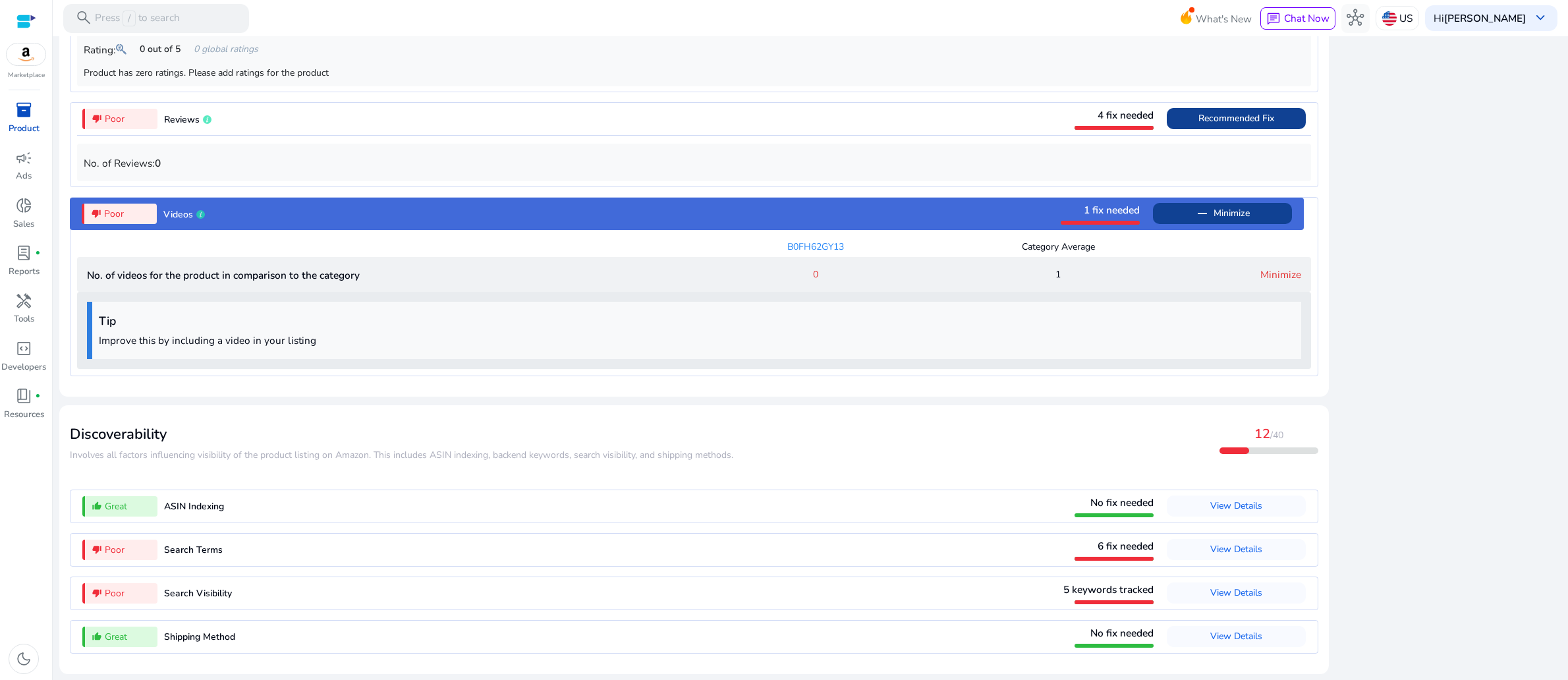
scroll to position [1591, 0]
click at [1210, 543] on span "View Details" at bounding box center [1236, 549] width 52 height 13
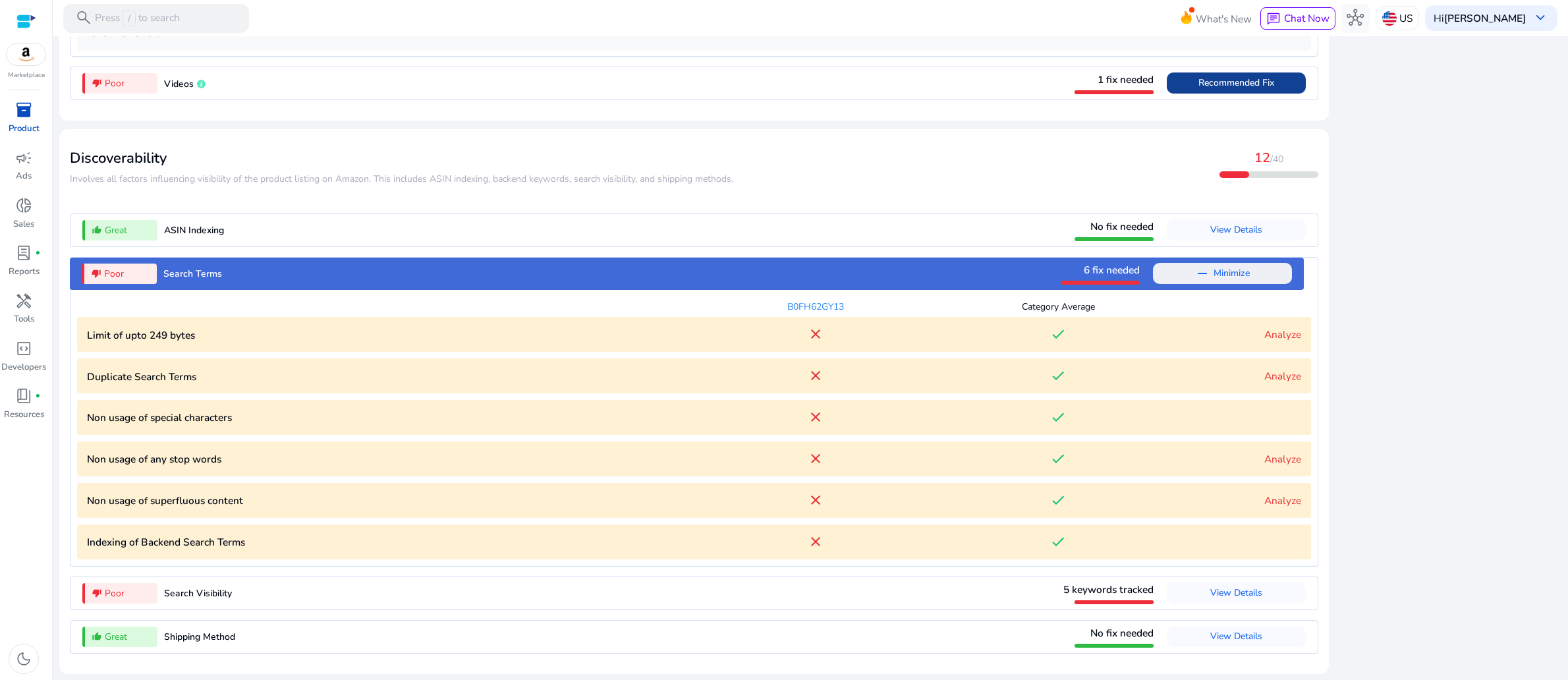
scroll to position [1760, 0]
click at [1279, 328] on link "Analyze" at bounding box center [1282, 335] width 37 height 14
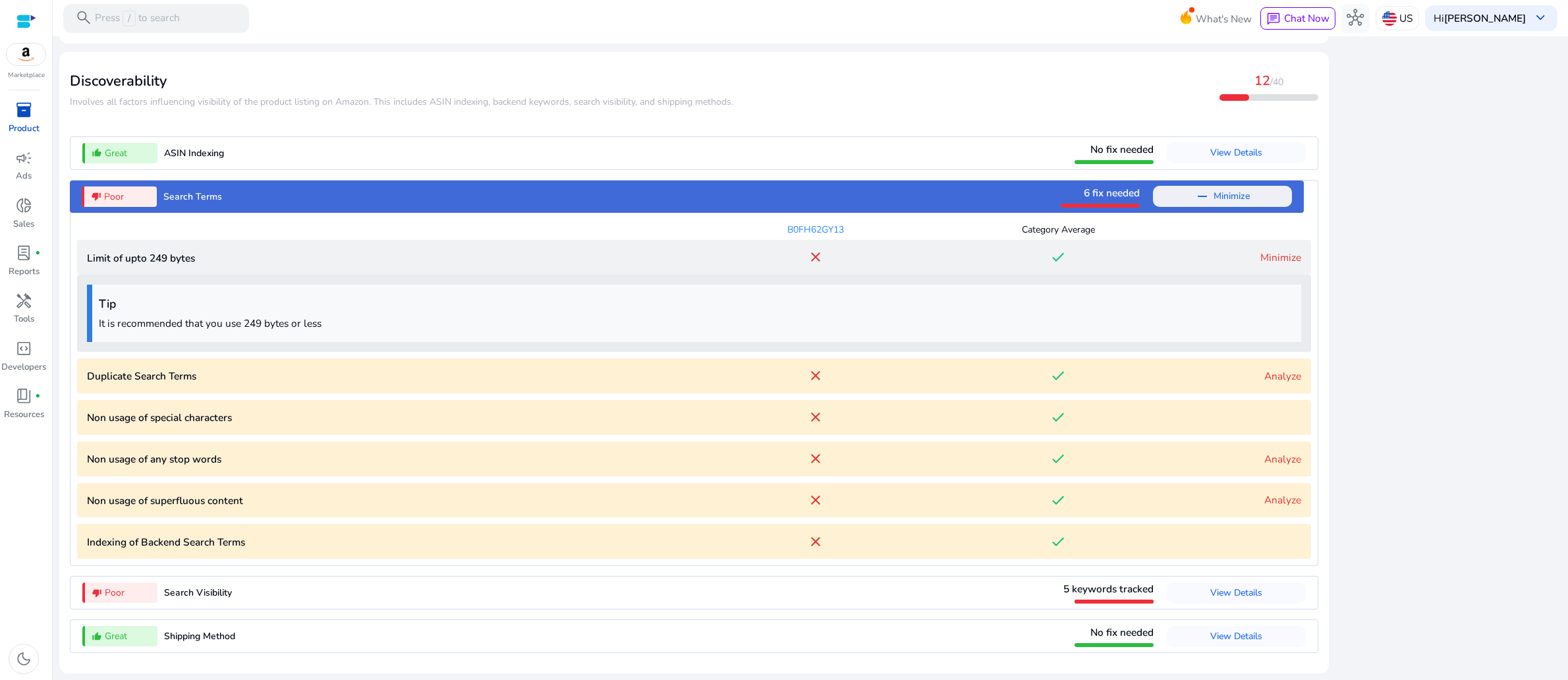
scroll to position [1859, 0]
click at [1274, 369] on link "Analyze" at bounding box center [1282, 376] width 37 height 14
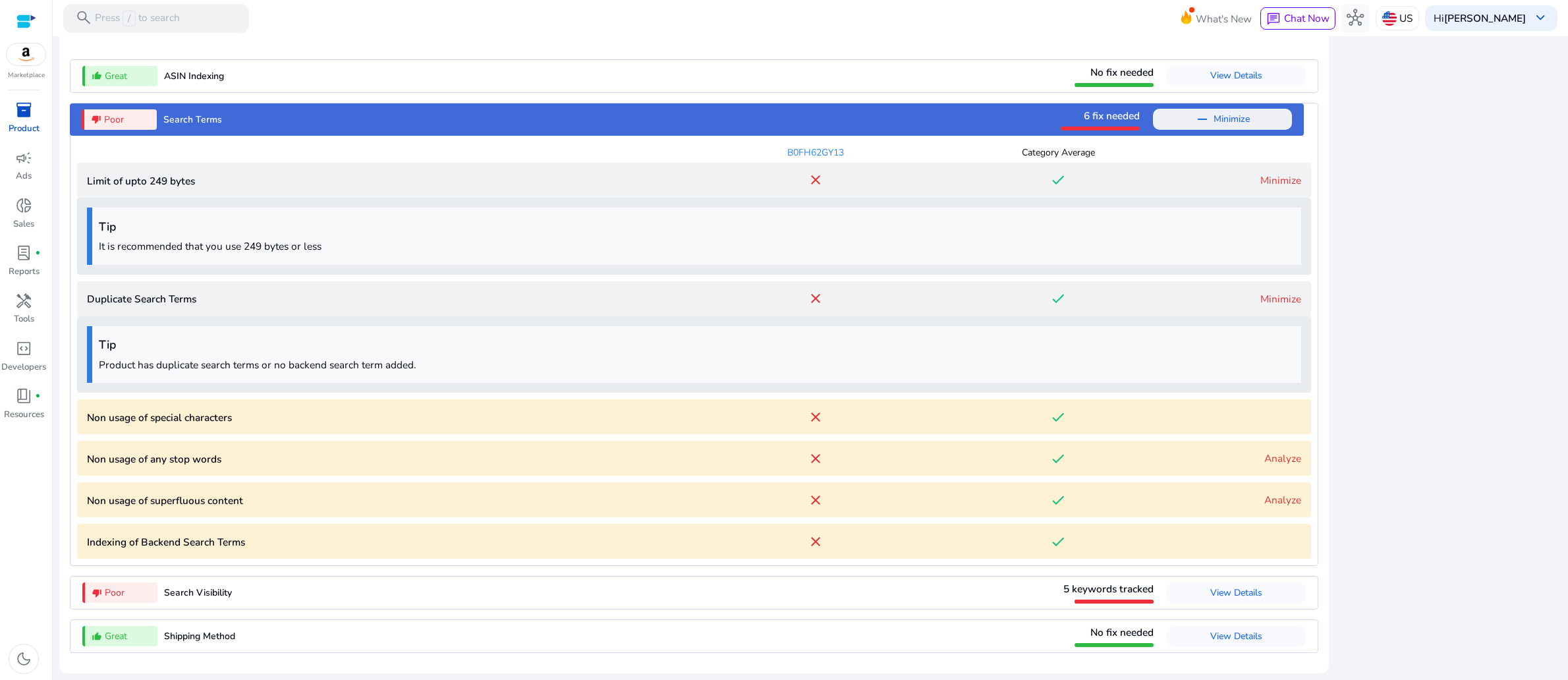
scroll to position [1957, 0]
click at [1264, 451] on link "Analyze" at bounding box center [1282, 459] width 37 height 14
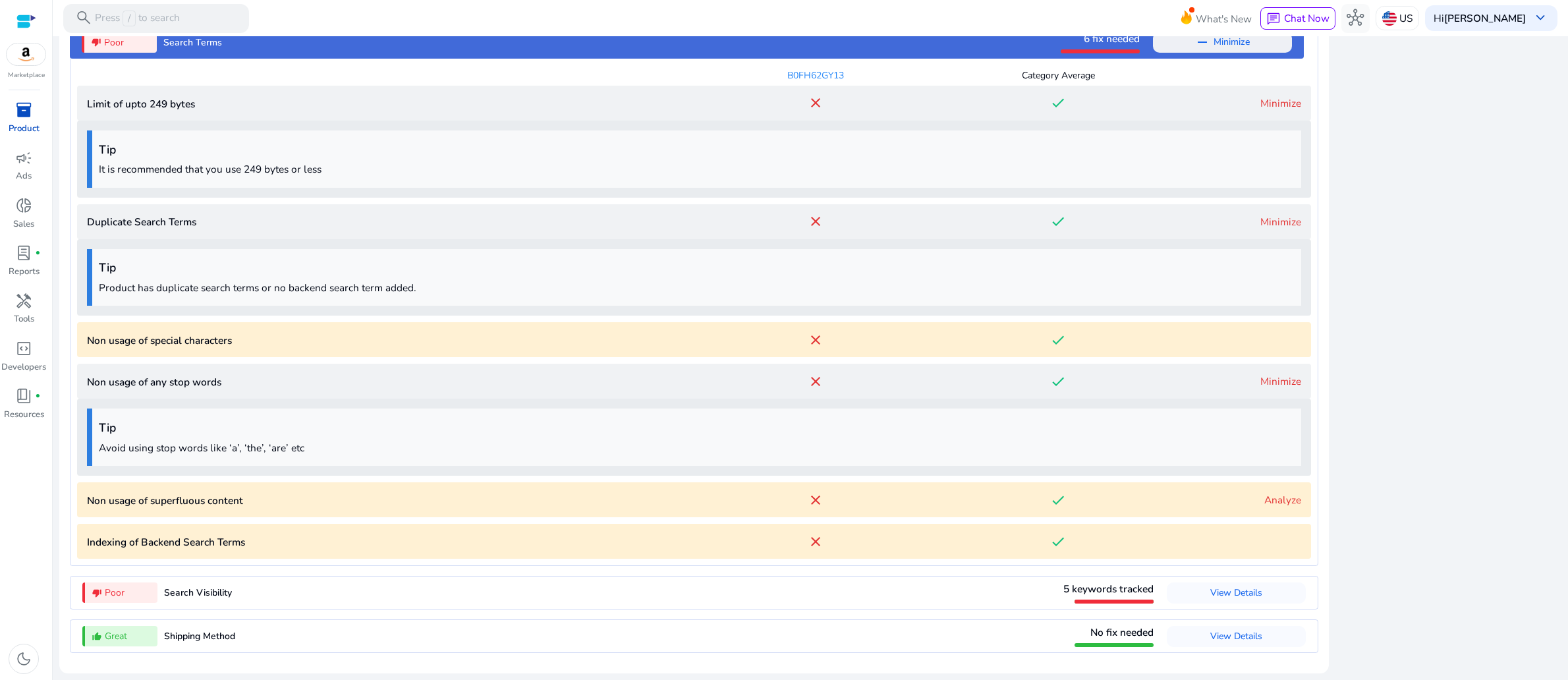
scroll to position [2056, 0]
click at [1264, 493] on link "Analyze" at bounding box center [1282, 500] width 37 height 14
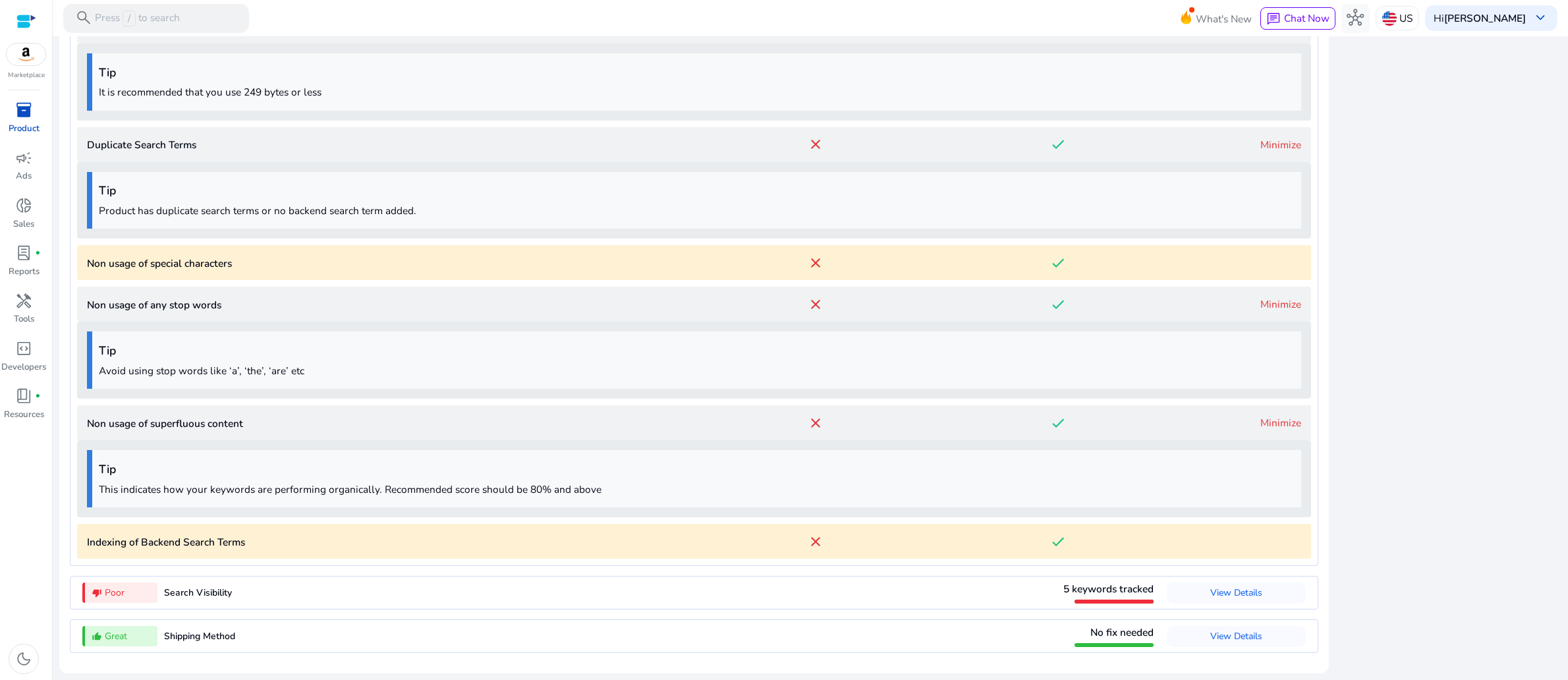
scroll to position [2155, 0]
click at [1210, 587] on span "View Details" at bounding box center [1236, 593] width 52 height 13
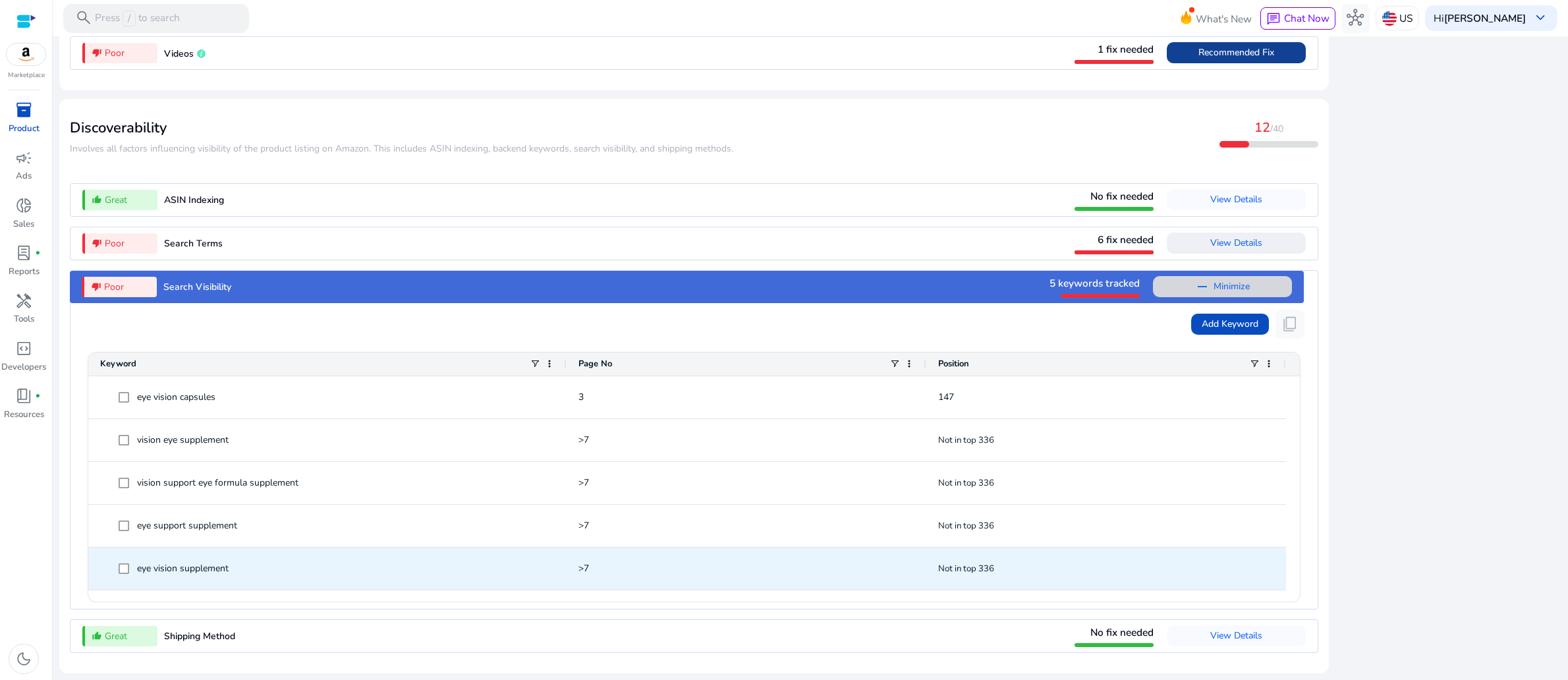
scroll to position [1731, 0]
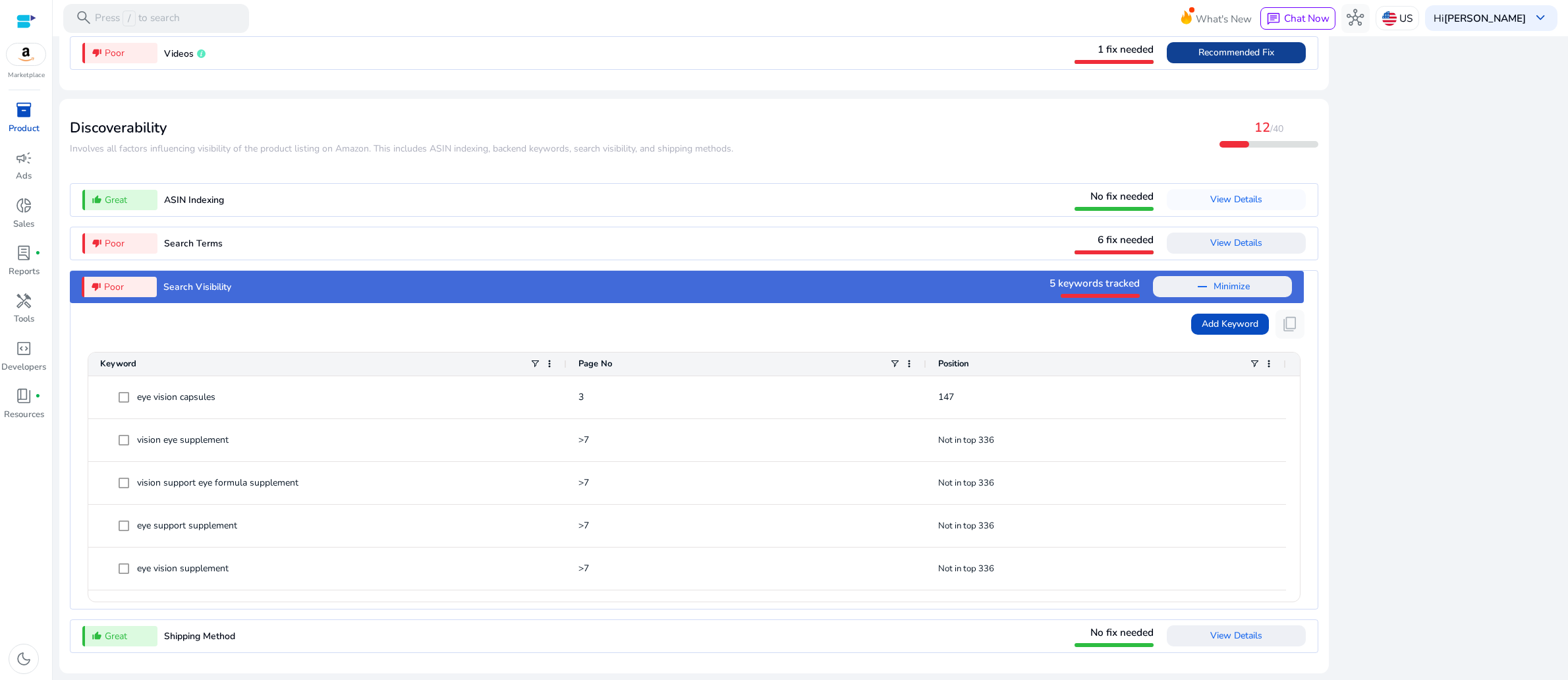
click at [1210, 630] on span "View Details" at bounding box center [1236, 636] width 52 height 13
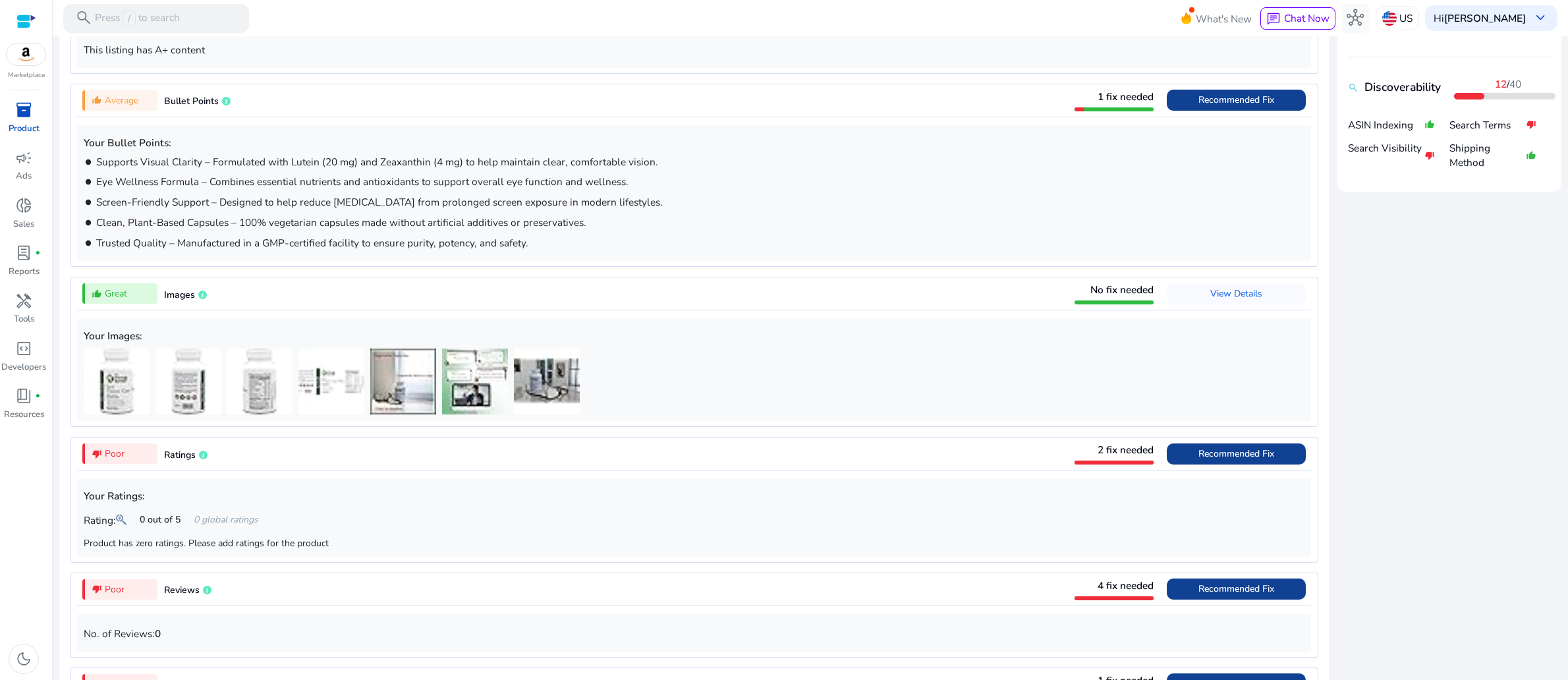
scroll to position [703, 0]
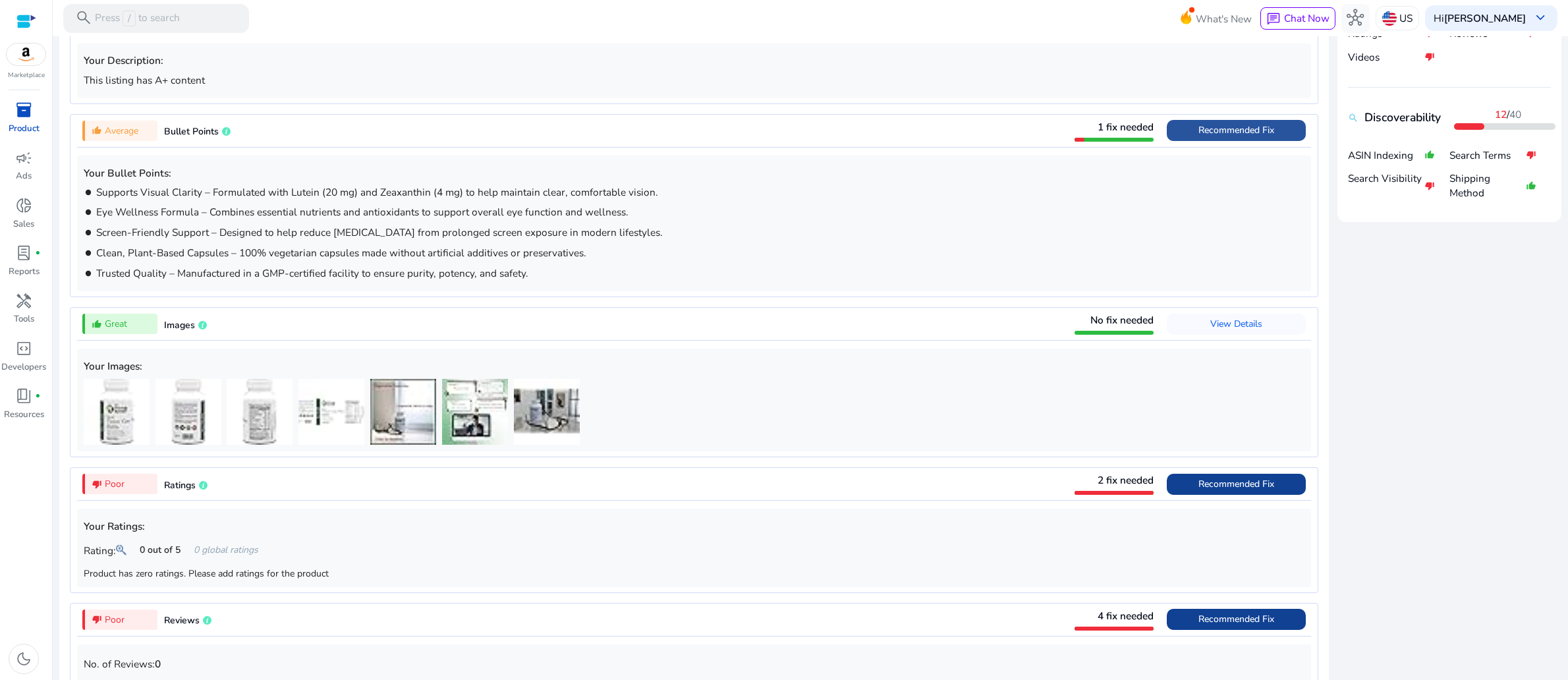
click at [1198, 137] on span "Recommended Fix" at bounding box center [1236, 130] width 76 height 13
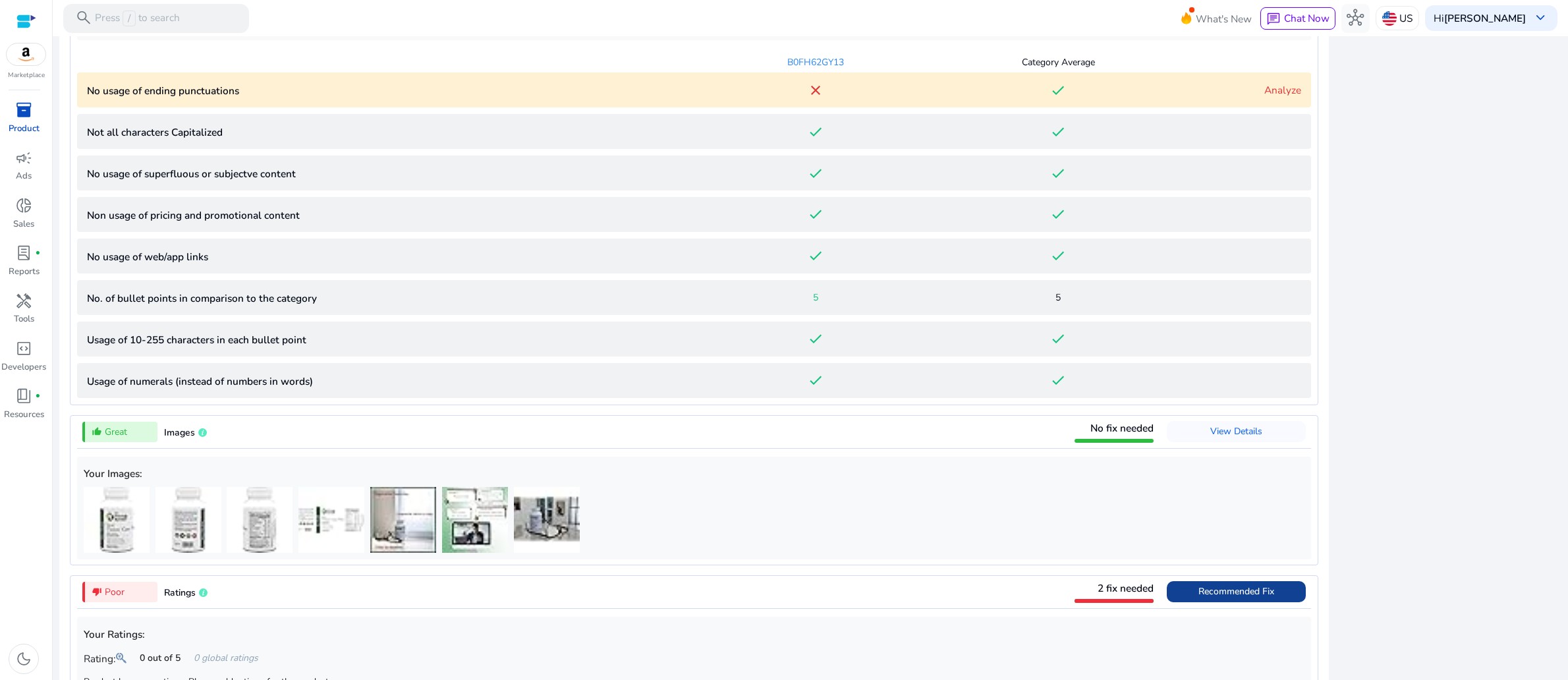
scroll to position [960, 0]
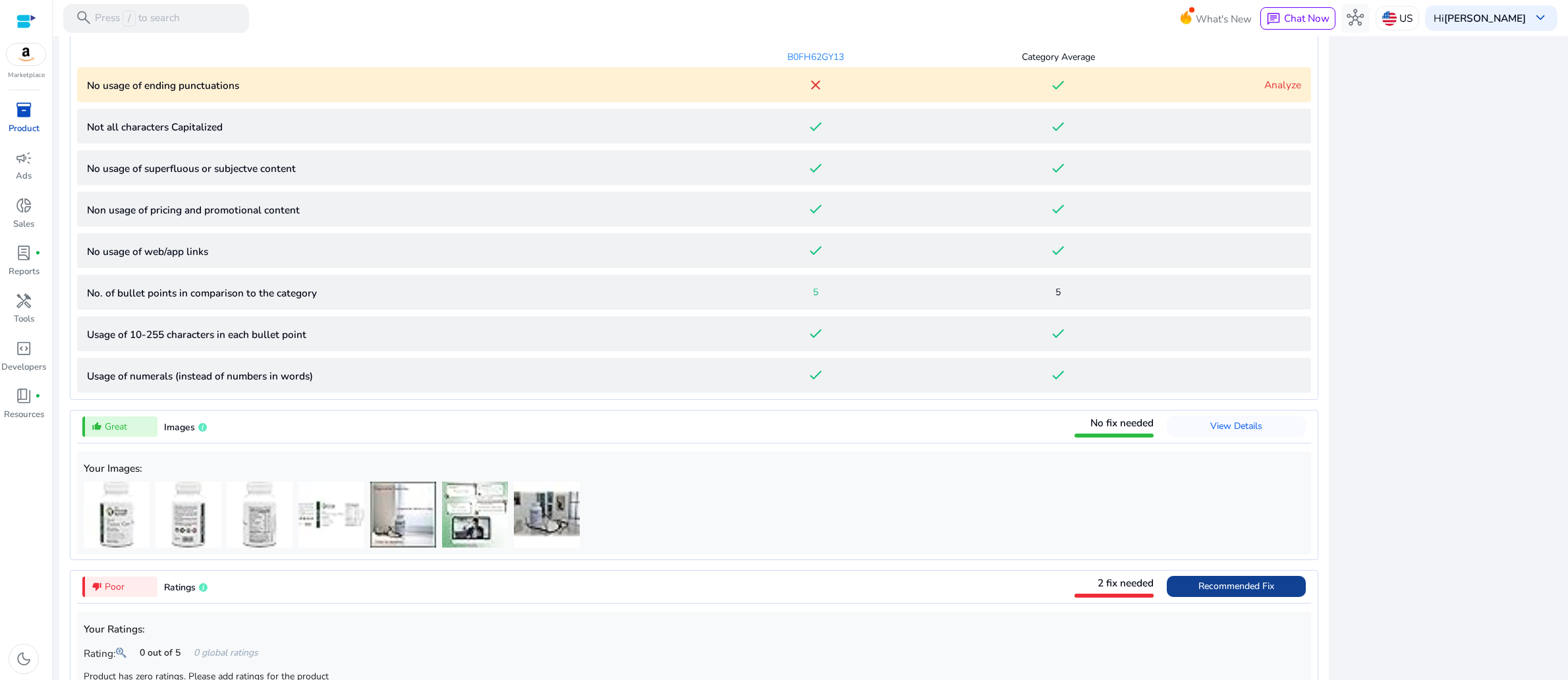
click at [253, 93] on p "No usage of ending punctuations" at bounding box center [390, 85] width 608 height 15
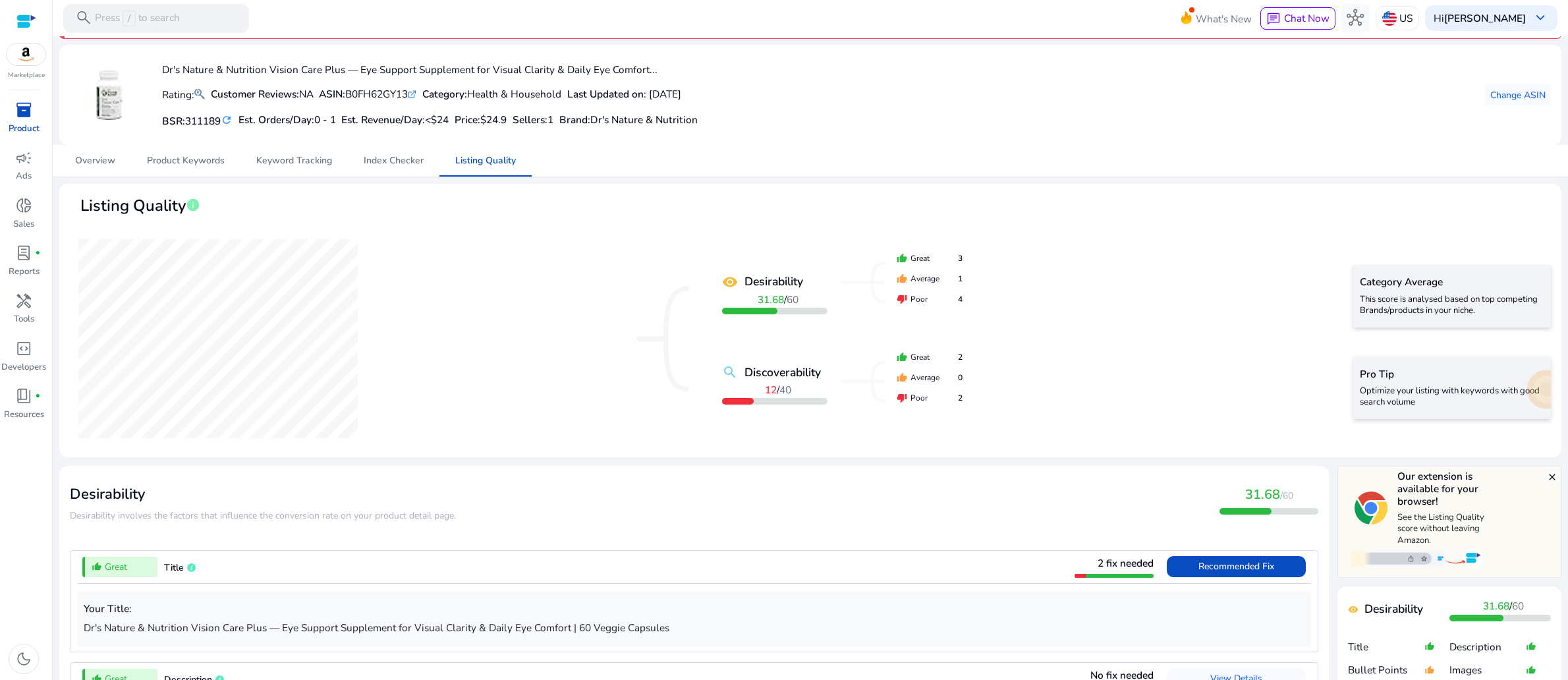
scroll to position [0, 0]
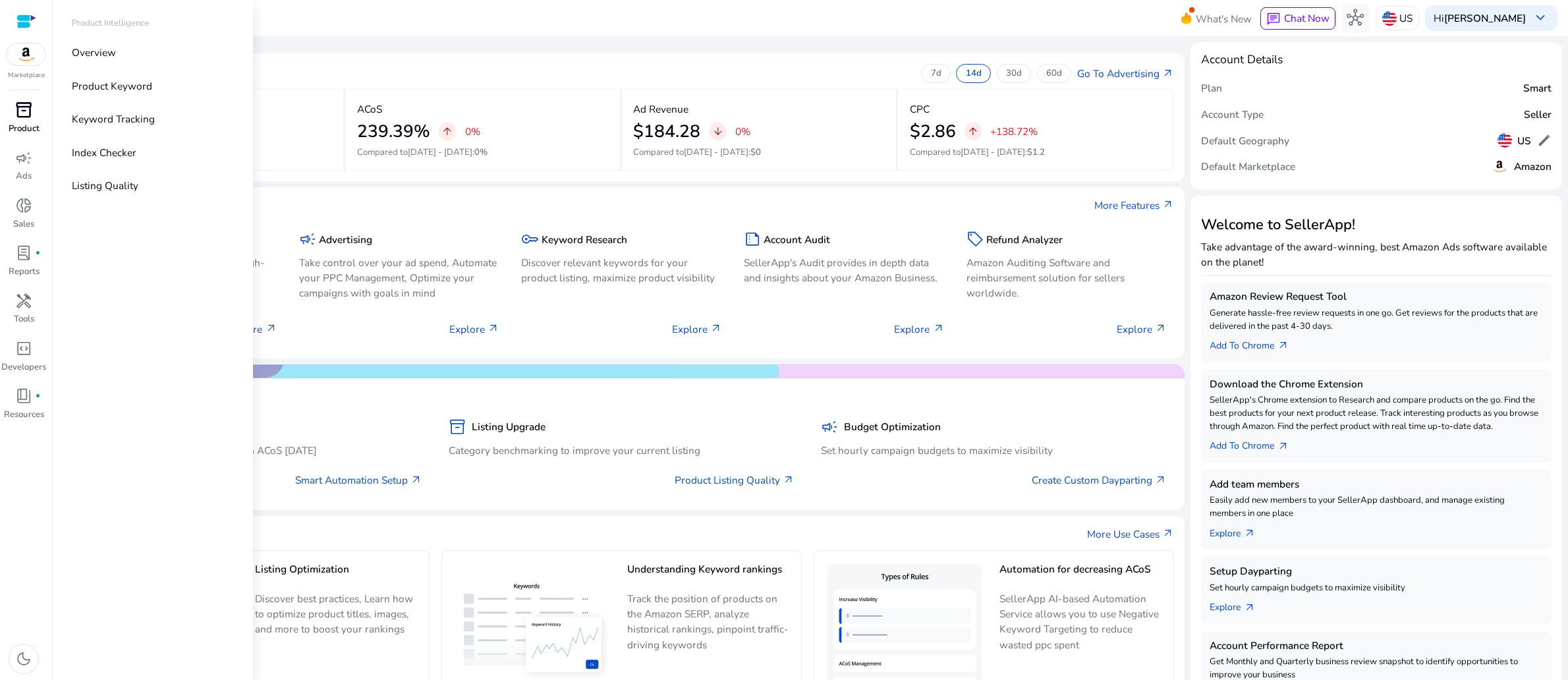
click at [29, 122] on div "inventory_2" at bounding box center [23, 110] width 40 height 23
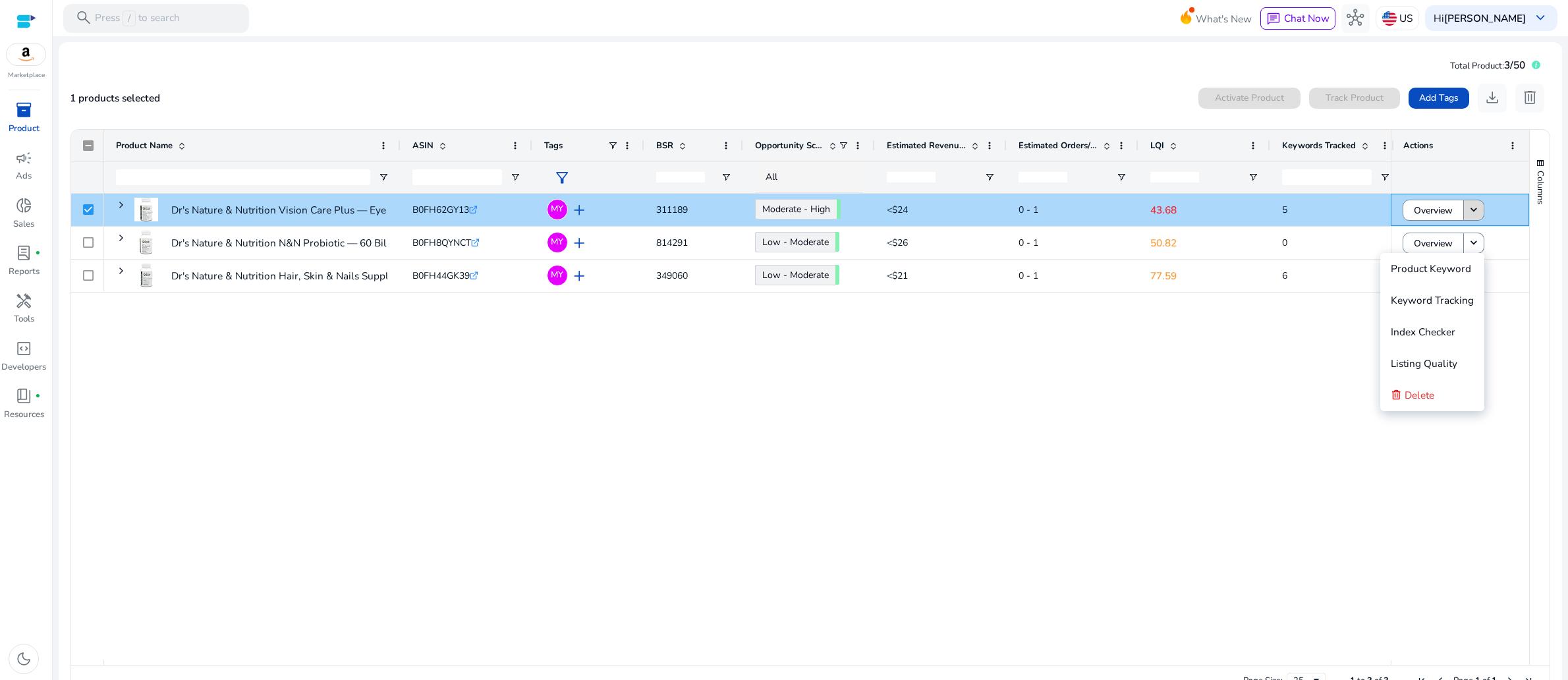
click at [1475, 217] on mat-icon "keyboard_arrow_down" at bounding box center [1473, 210] width 13 height 13
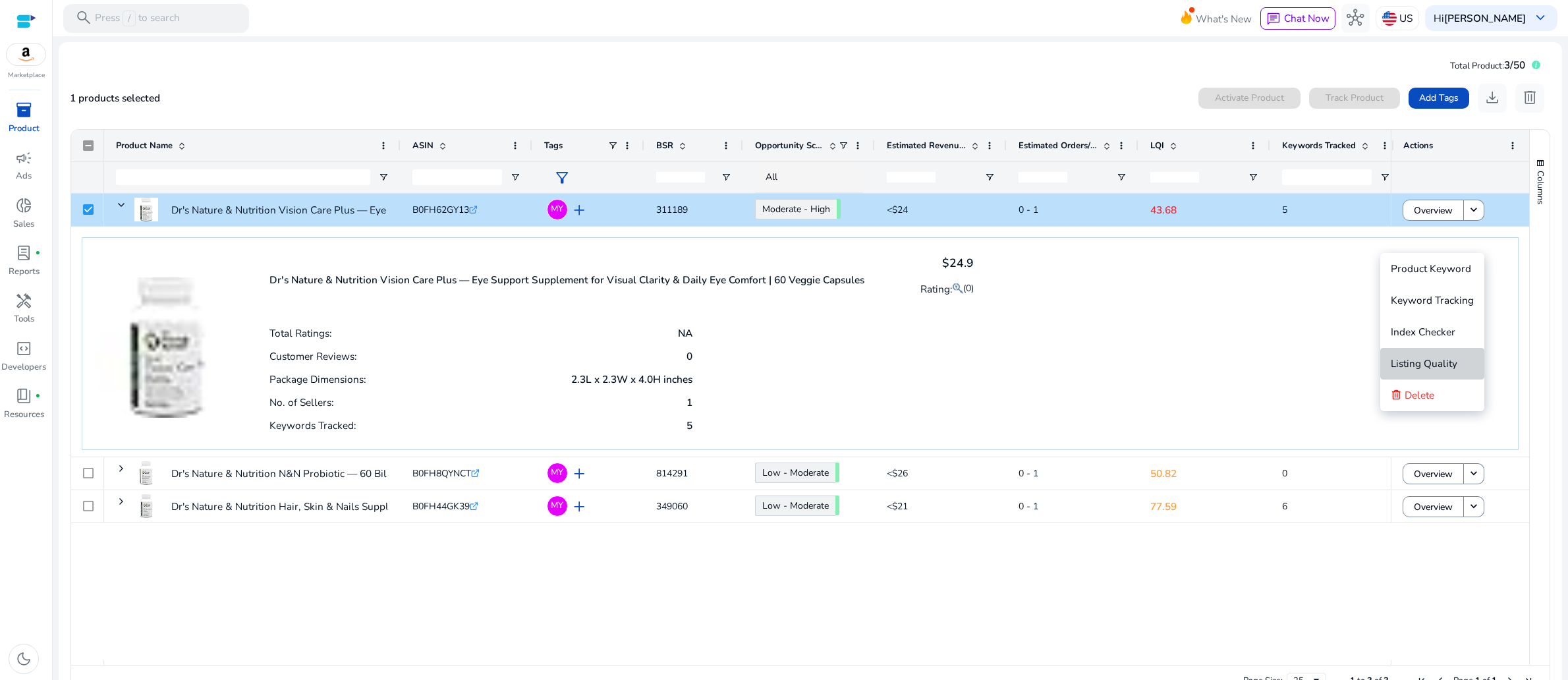
click at [1399, 363] on span "Listing Quality" at bounding box center [1424, 364] width 66 height 14
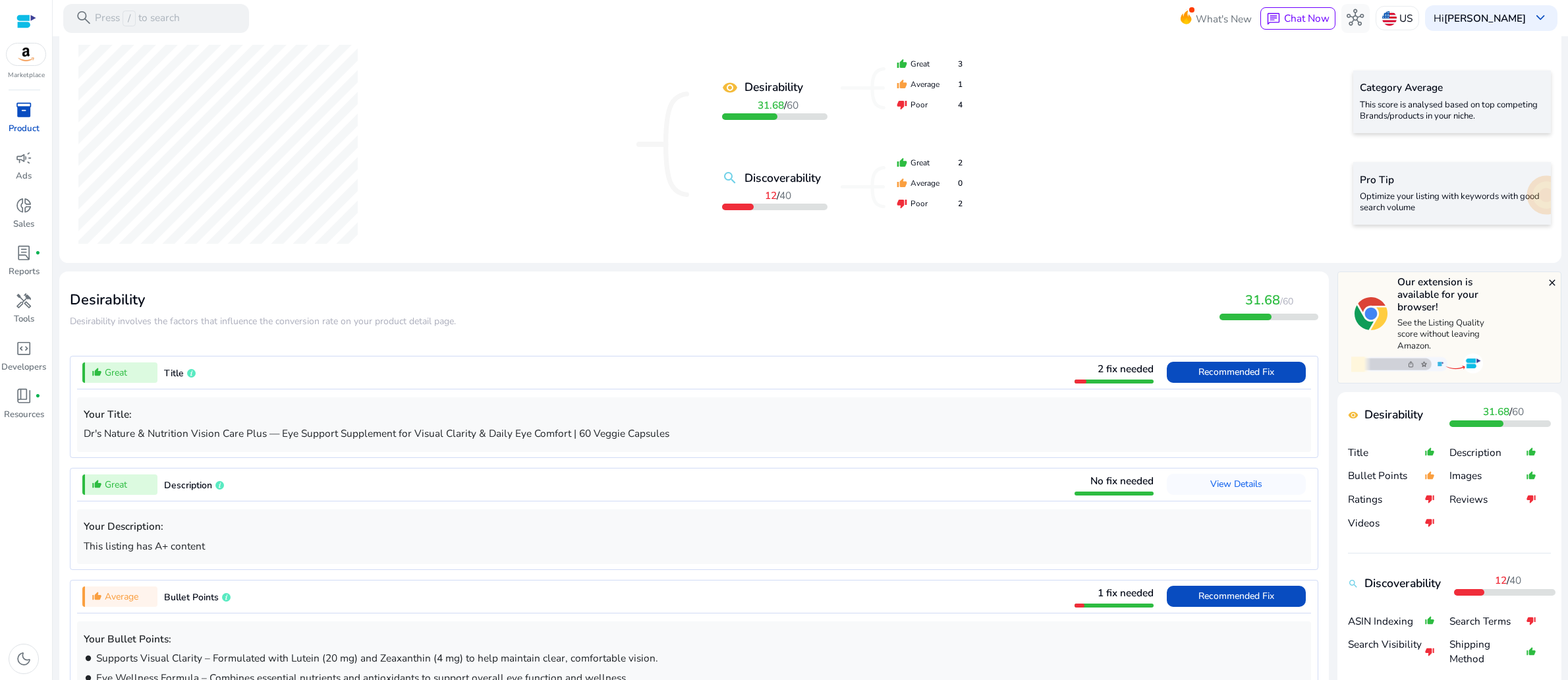
scroll to position [239, 0]
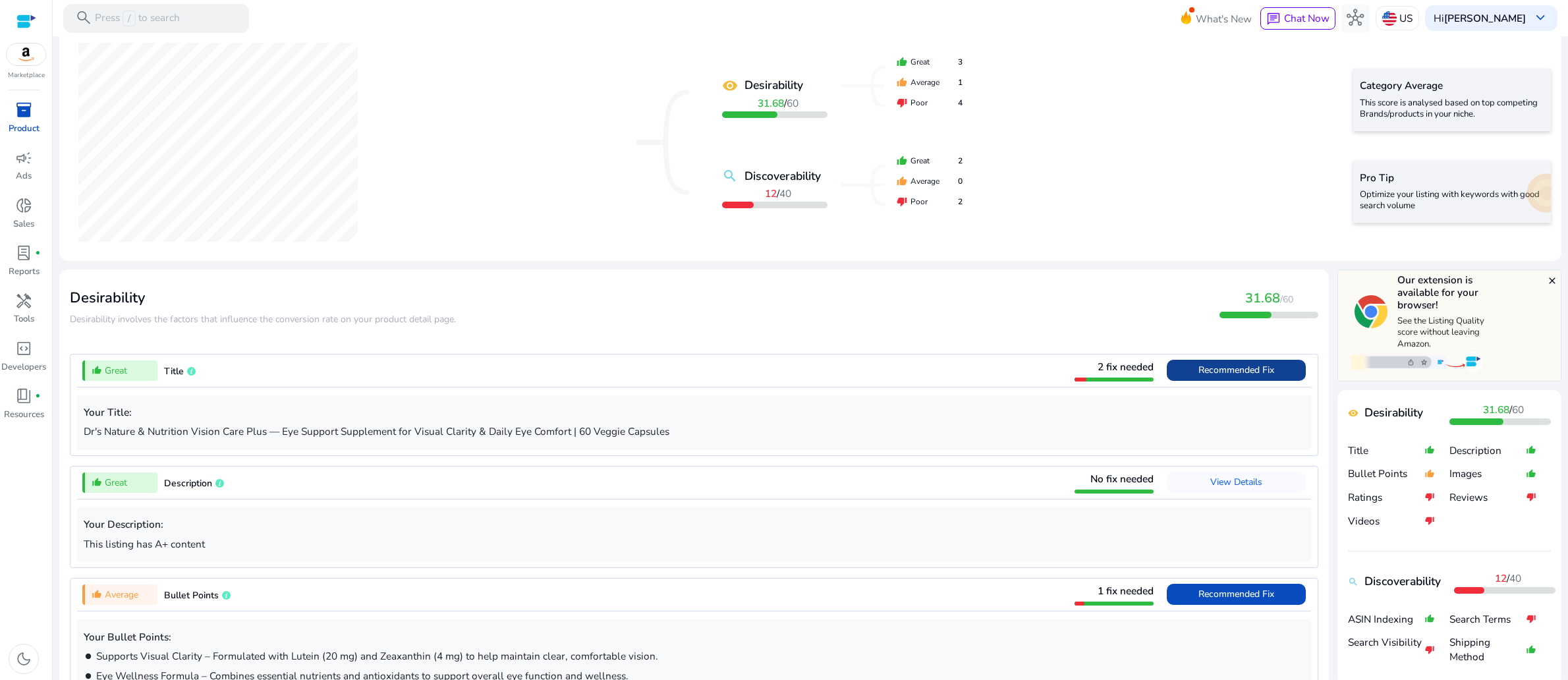
click at [1198, 376] on span "Recommended Fix" at bounding box center [1236, 370] width 76 height 13
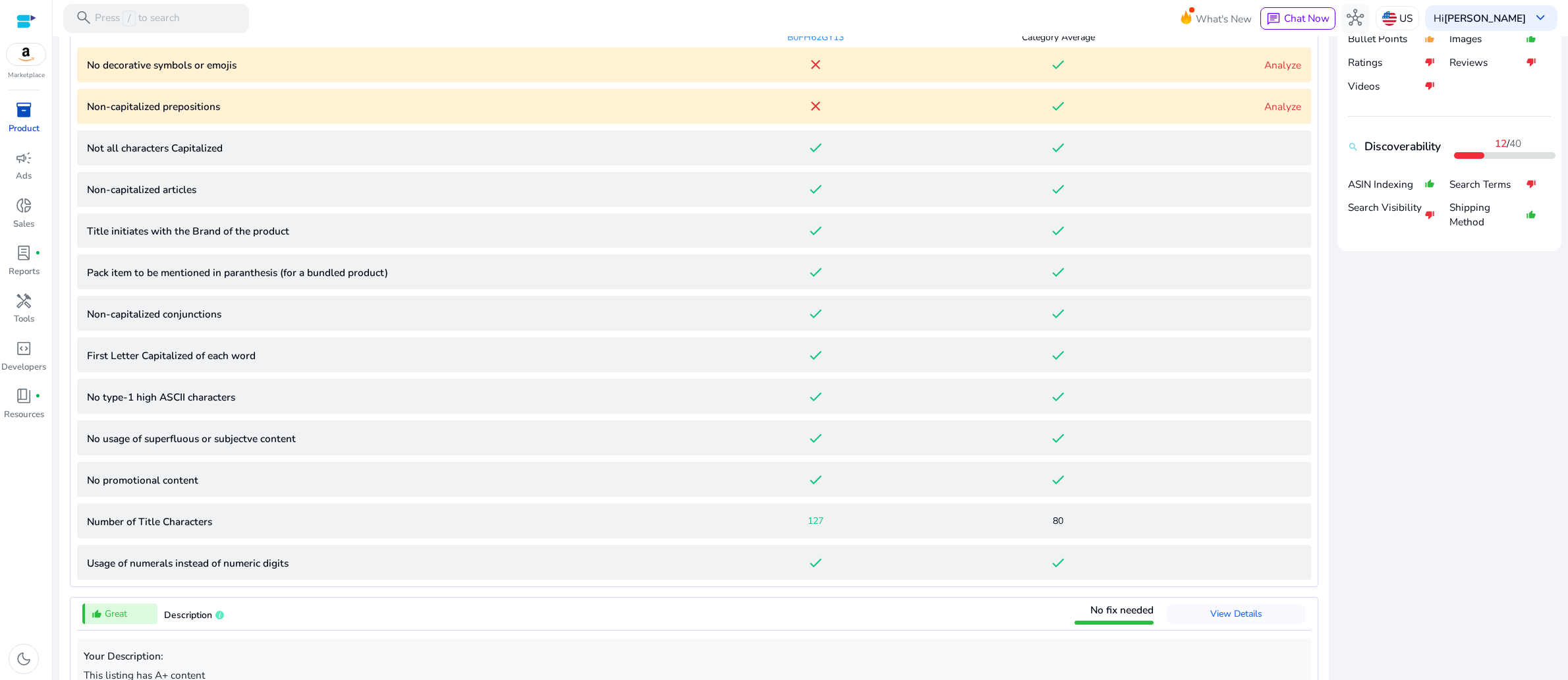
scroll to position [681, 0]
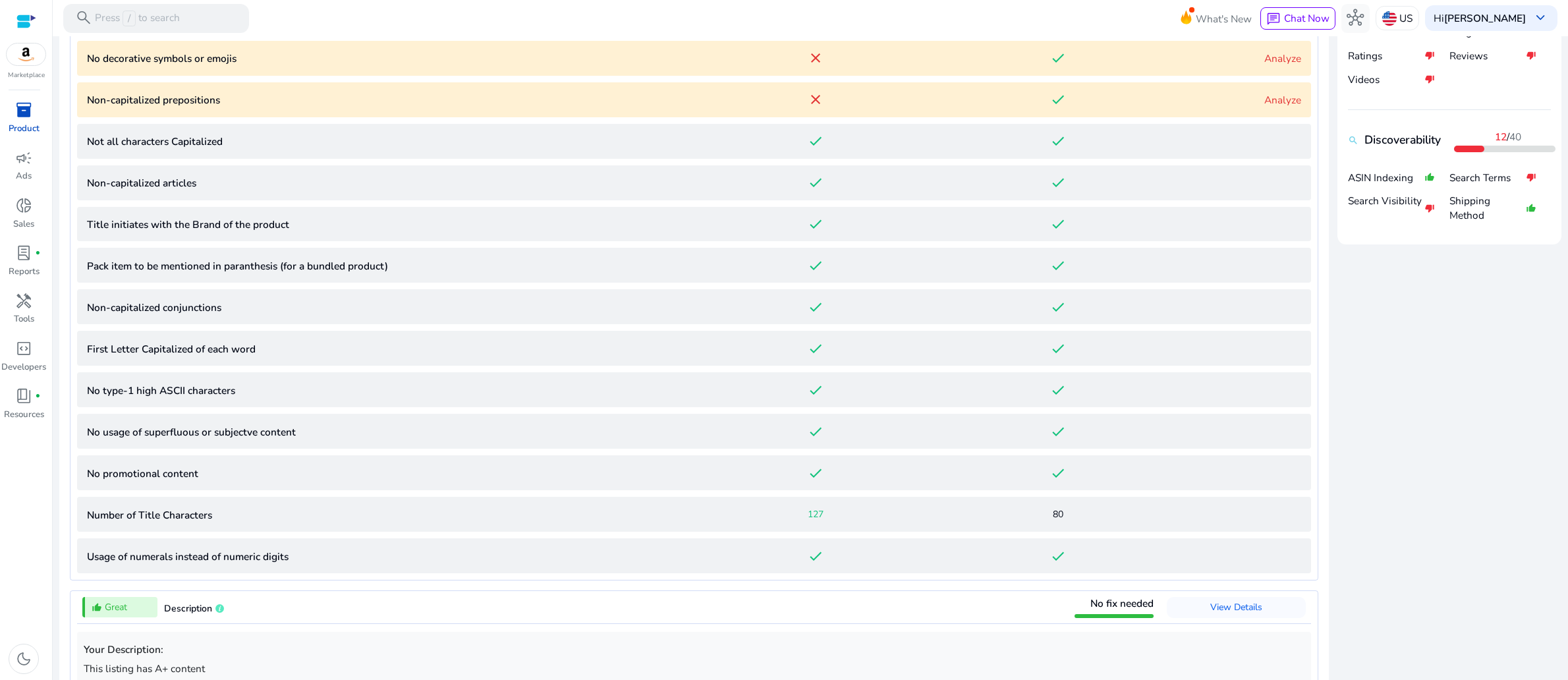
click at [1264, 65] on link "Analyze" at bounding box center [1282, 59] width 37 height 14
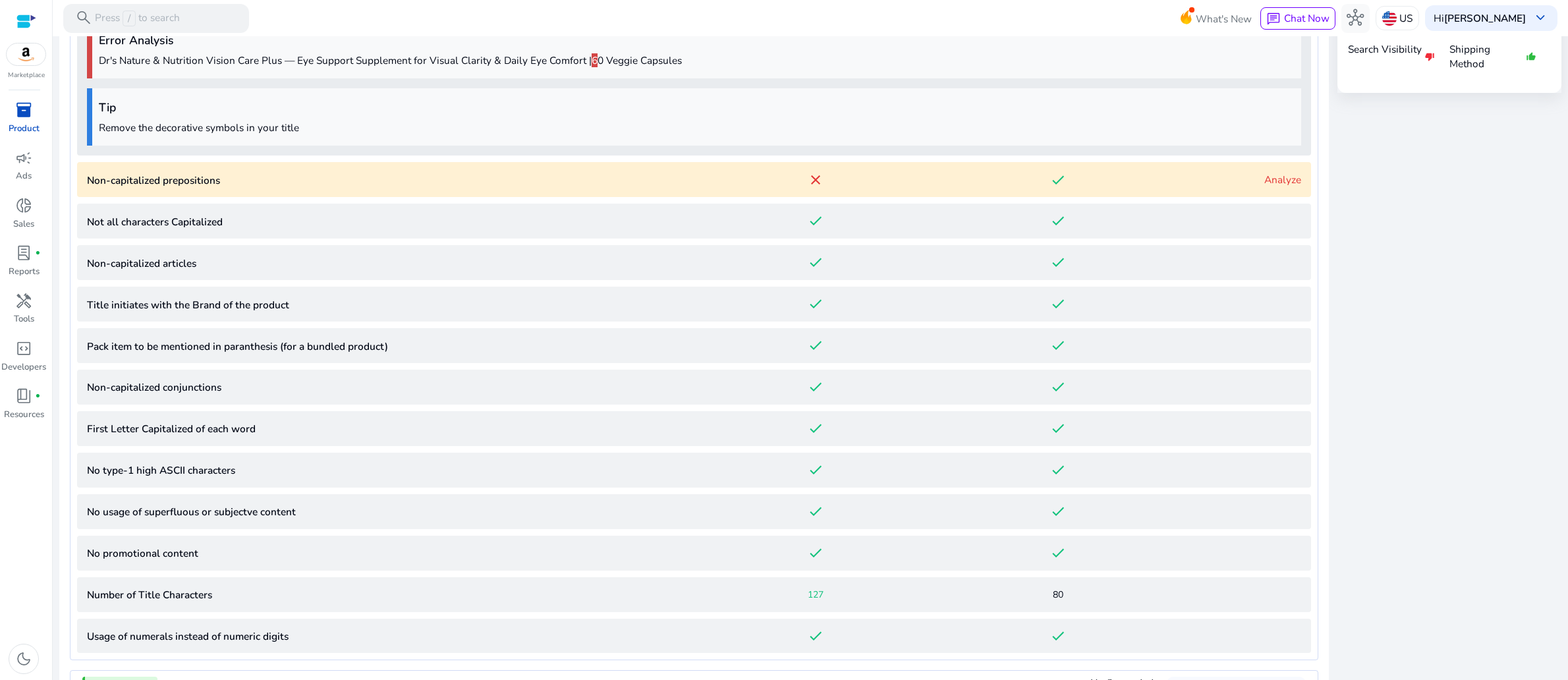
scroll to position [837, 0]
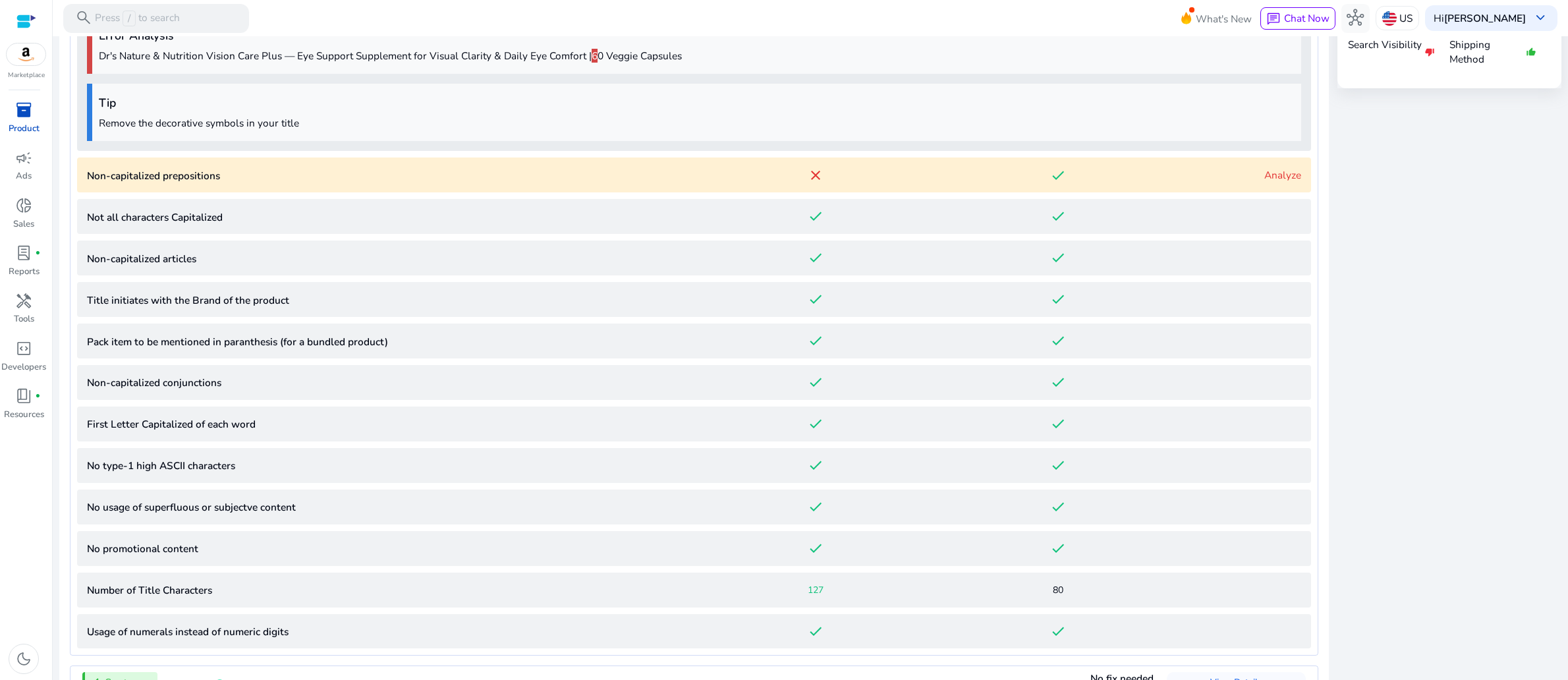
click at [271, 183] on p "Non-capitalized prepositions" at bounding box center [390, 175] width 608 height 15
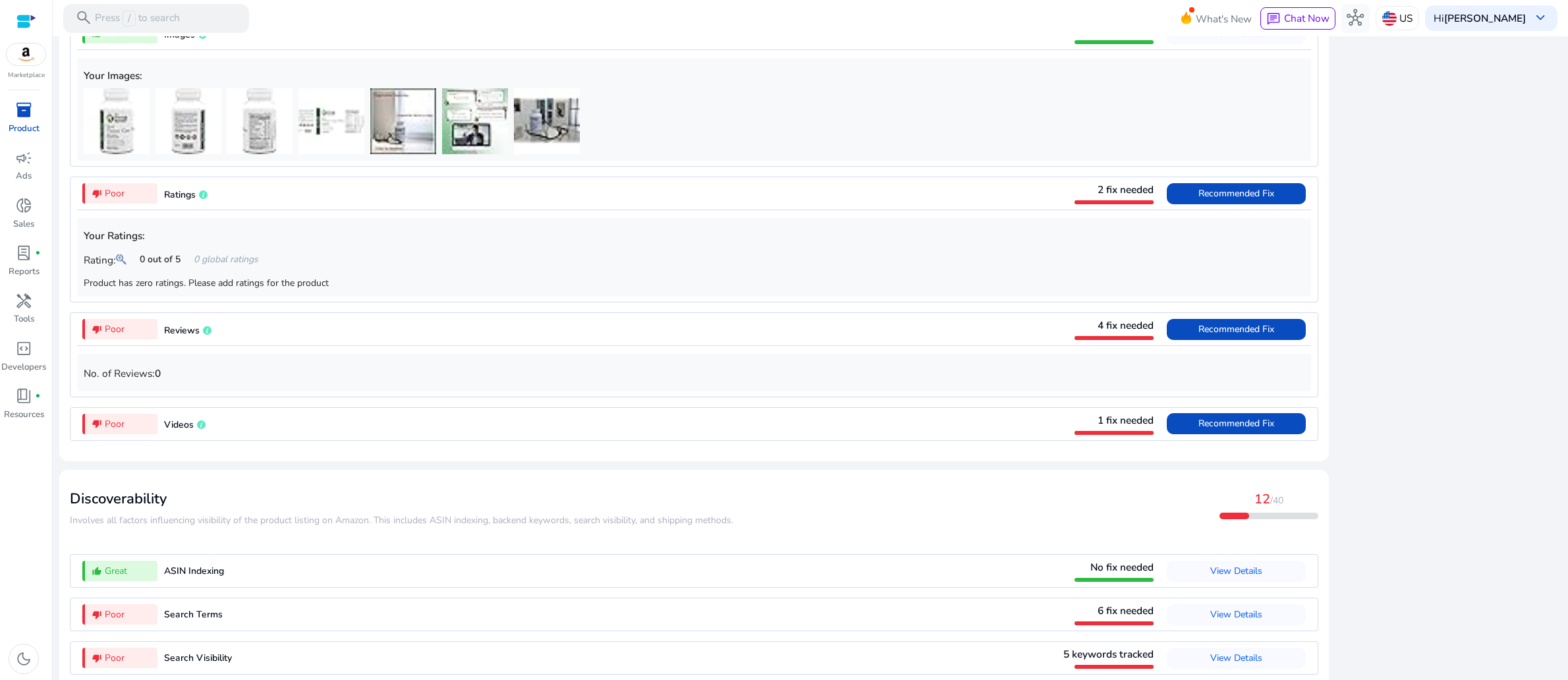
scroll to position [2032, 0]
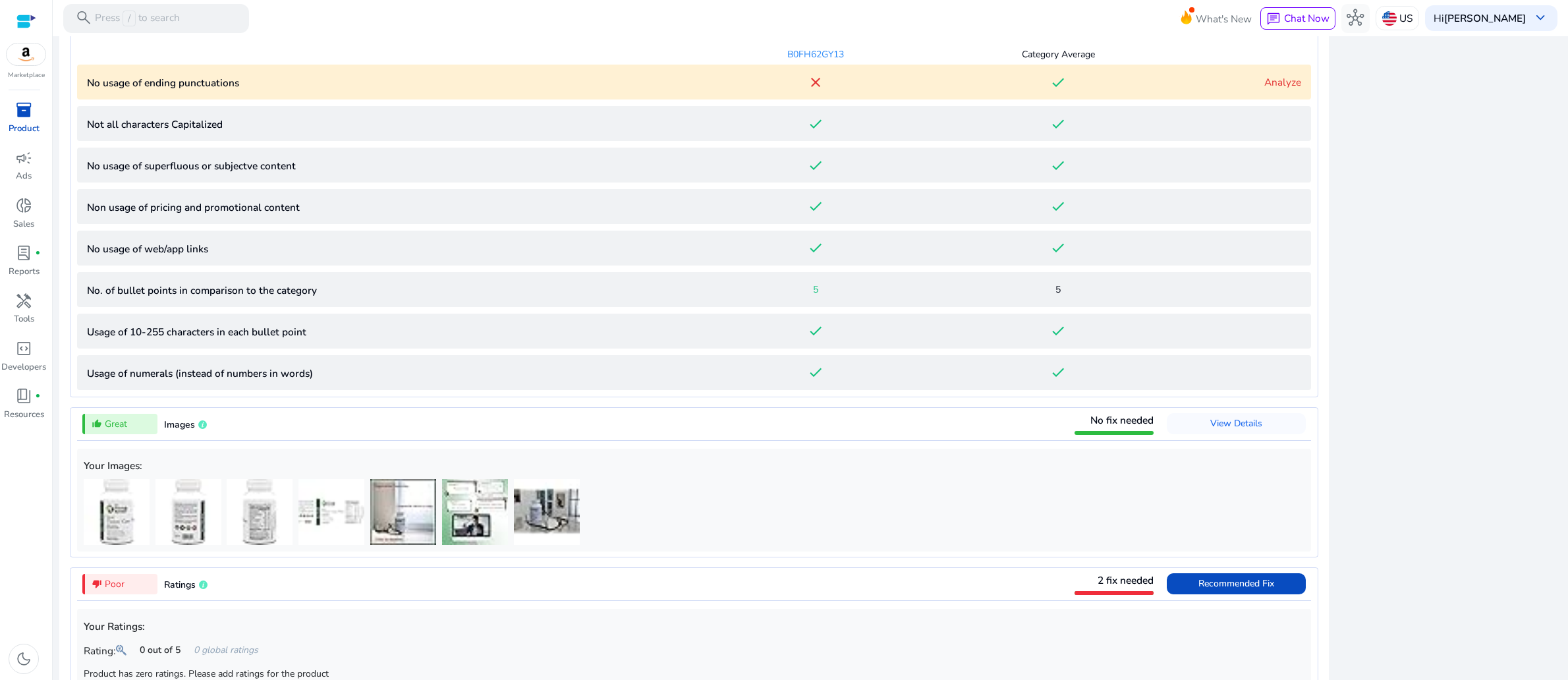
scroll to position [960, 0]
click at [291, 93] on p "No usage of ending punctuations" at bounding box center [390, 85] width 608 height 15
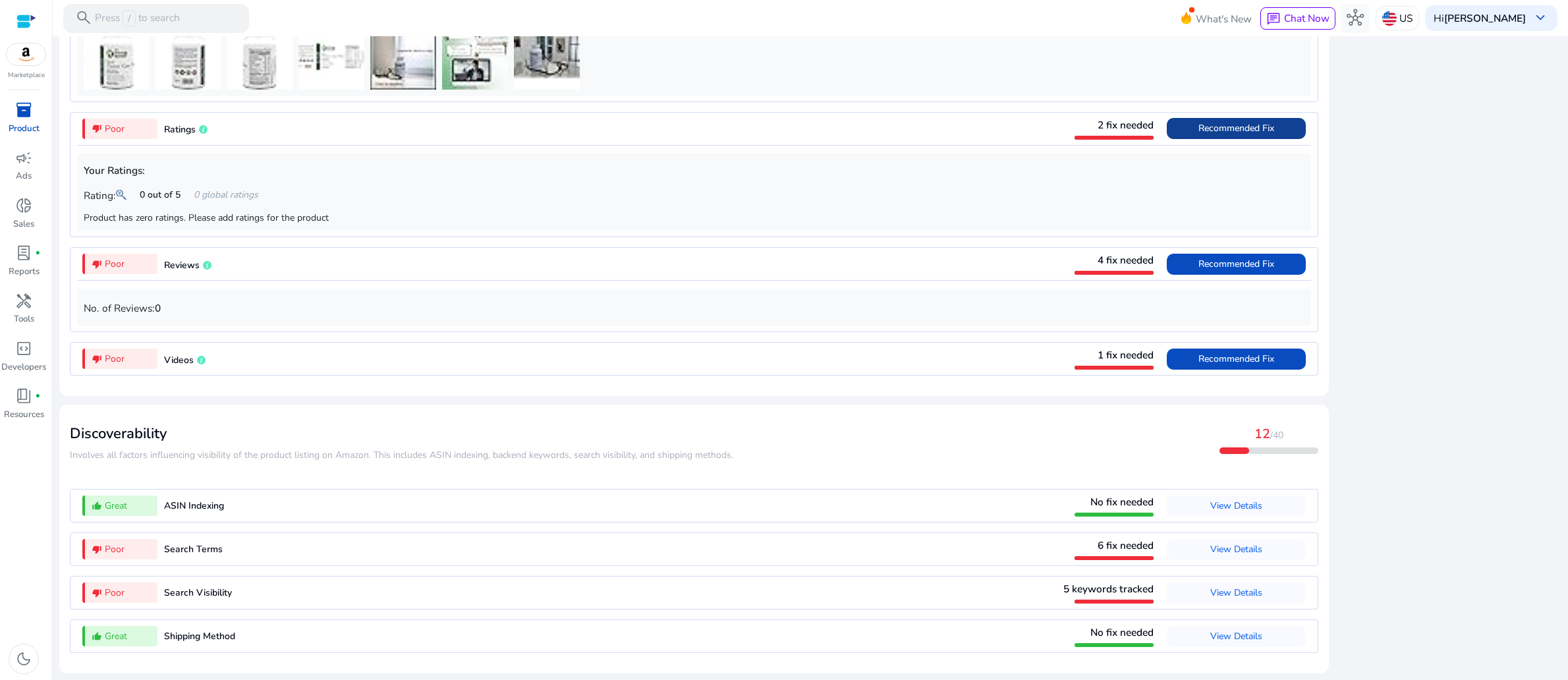
scroll to position [2266, 0]
click at [1210, 543] on span "View Details" at bounding box center [1236, 549] width 52 height 13
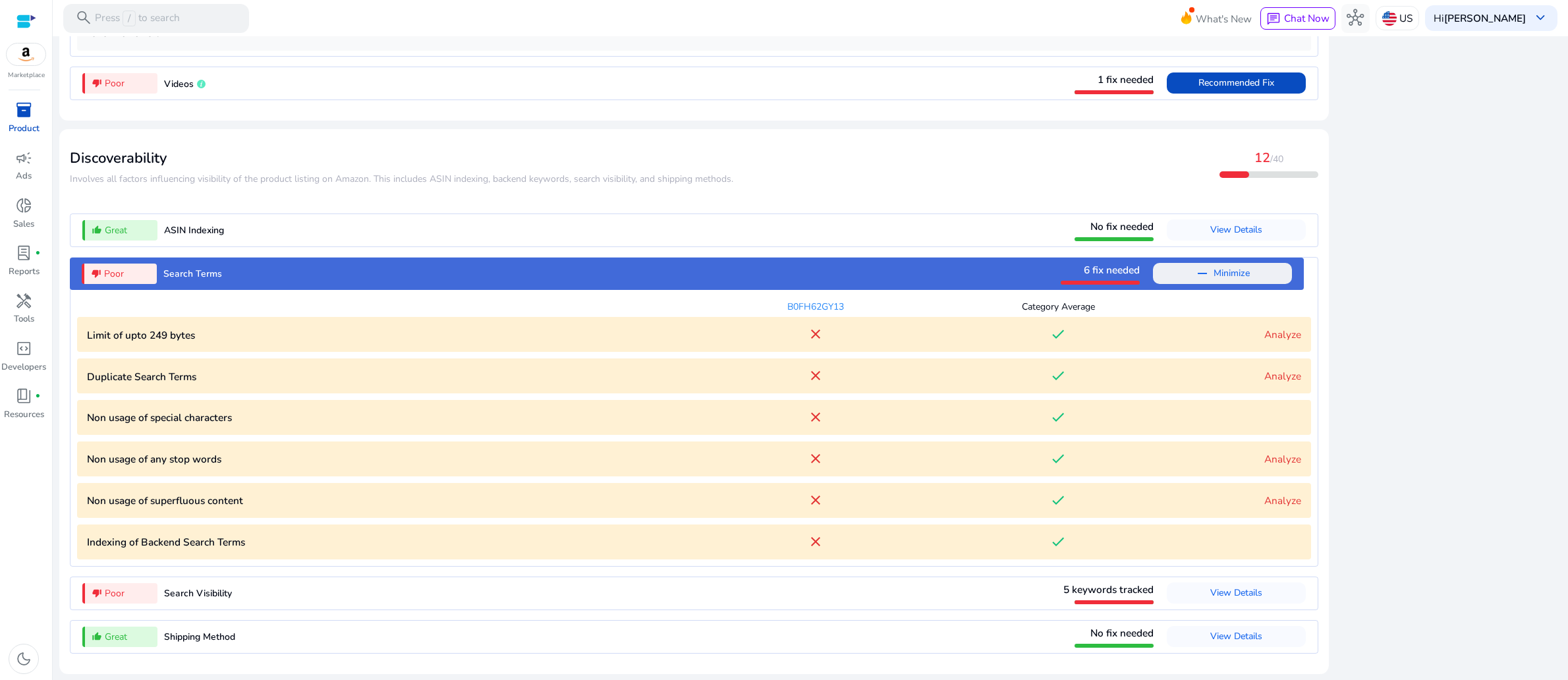
scroll to position [1745, 0]
click at [1264, 328] on link "Analyze" at bounding box center [1282, 335] width 37 height 14
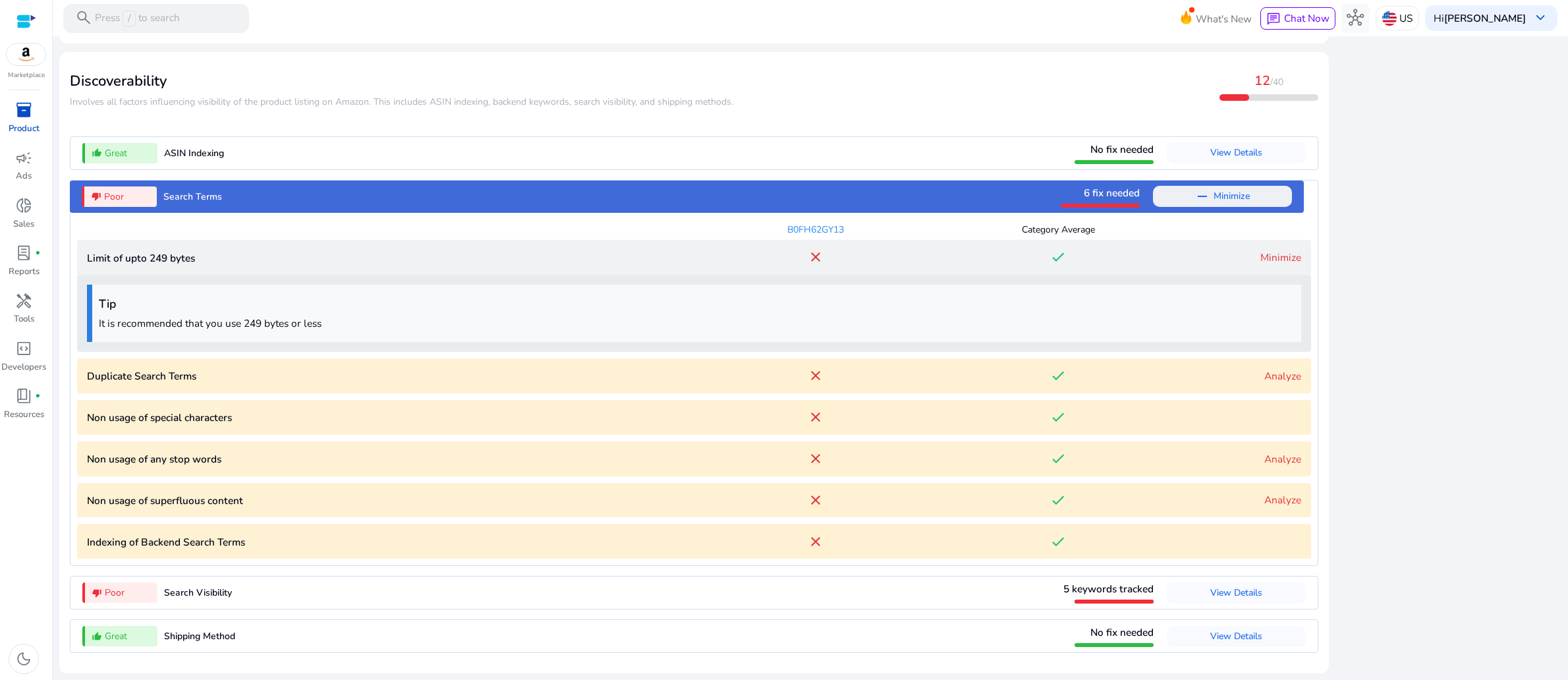
scroll to position [1859, 0]
click at [1264, 369] on link "Analyze" at bounding box center [1282, 376] width 37 height 14
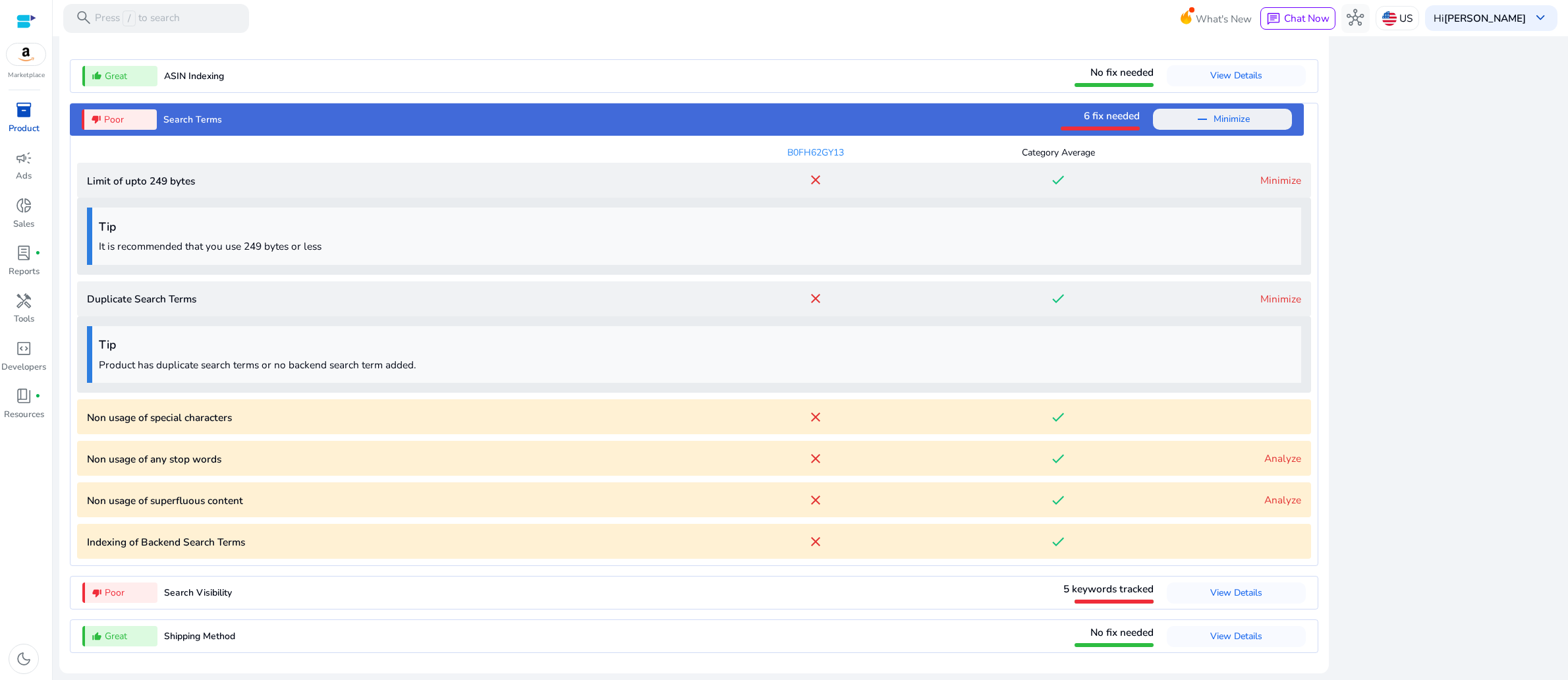
scroll to position [1957, 0]
click at [1264, 451] on link "Analyze" at bounding box center [1282, 459] width 37 height 14
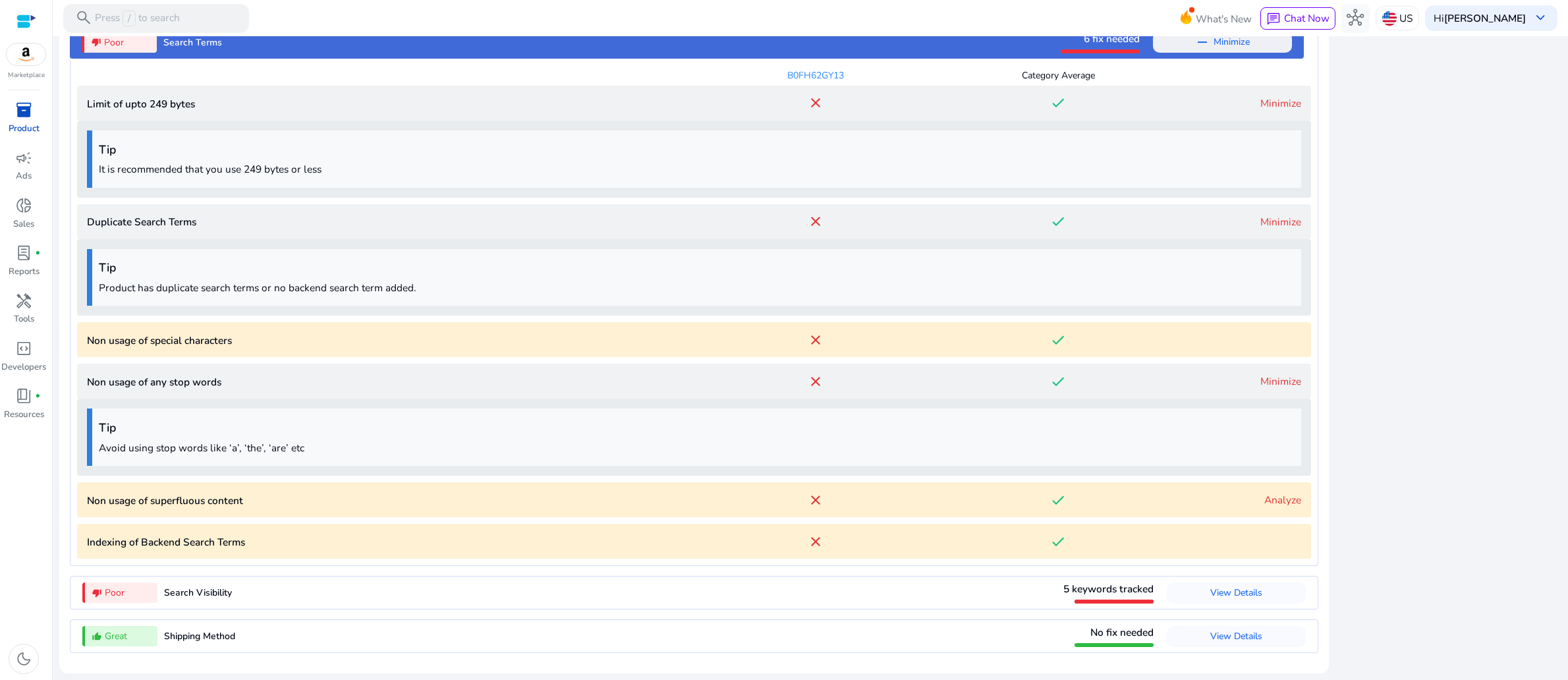
scroll to position [2056, 0]
click at [1270, 493] on link "Analyze" at bounding box center [1282, 500] width 37 height 14
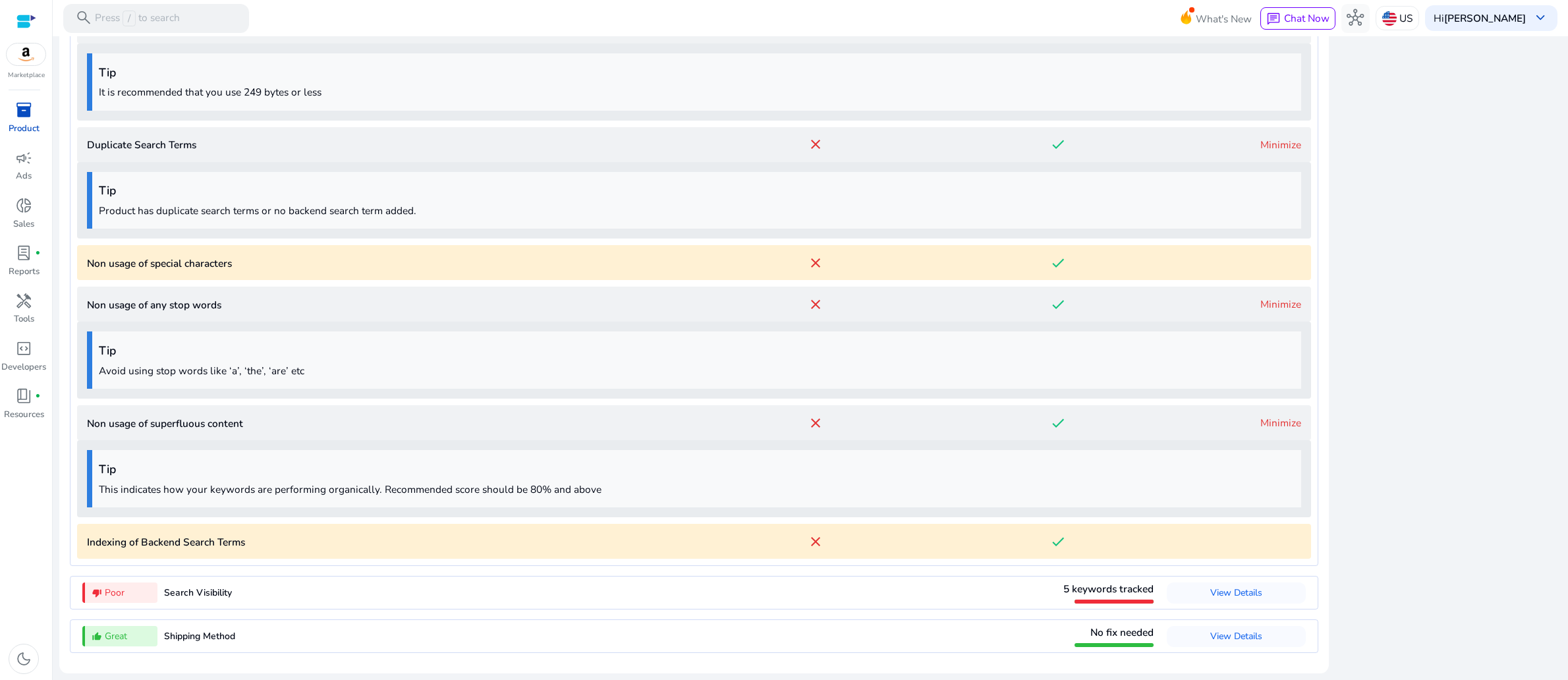
scroll to position [2155, 0]
click at [341, 534] on p "Indexing of Backend Search Terms" at bounding box center [390, 541] width 608 height 15
click at [1260, 416] on link "Minimize" at bounding box center [1281, 423] width 41 height 14
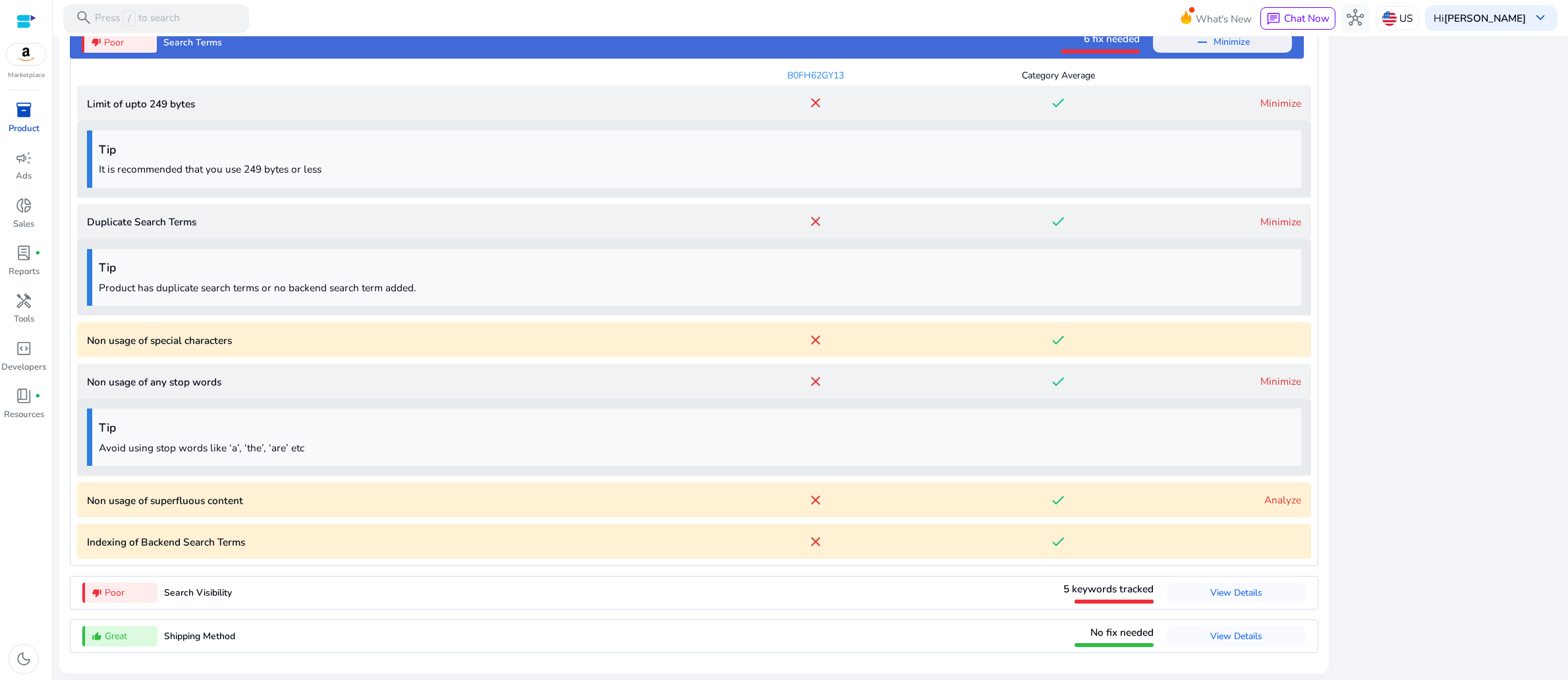
scroll to position [2056, 0]
click at [1260, 374] on link "Minimize" at bounding box center [1281, 381] width 41 height 14
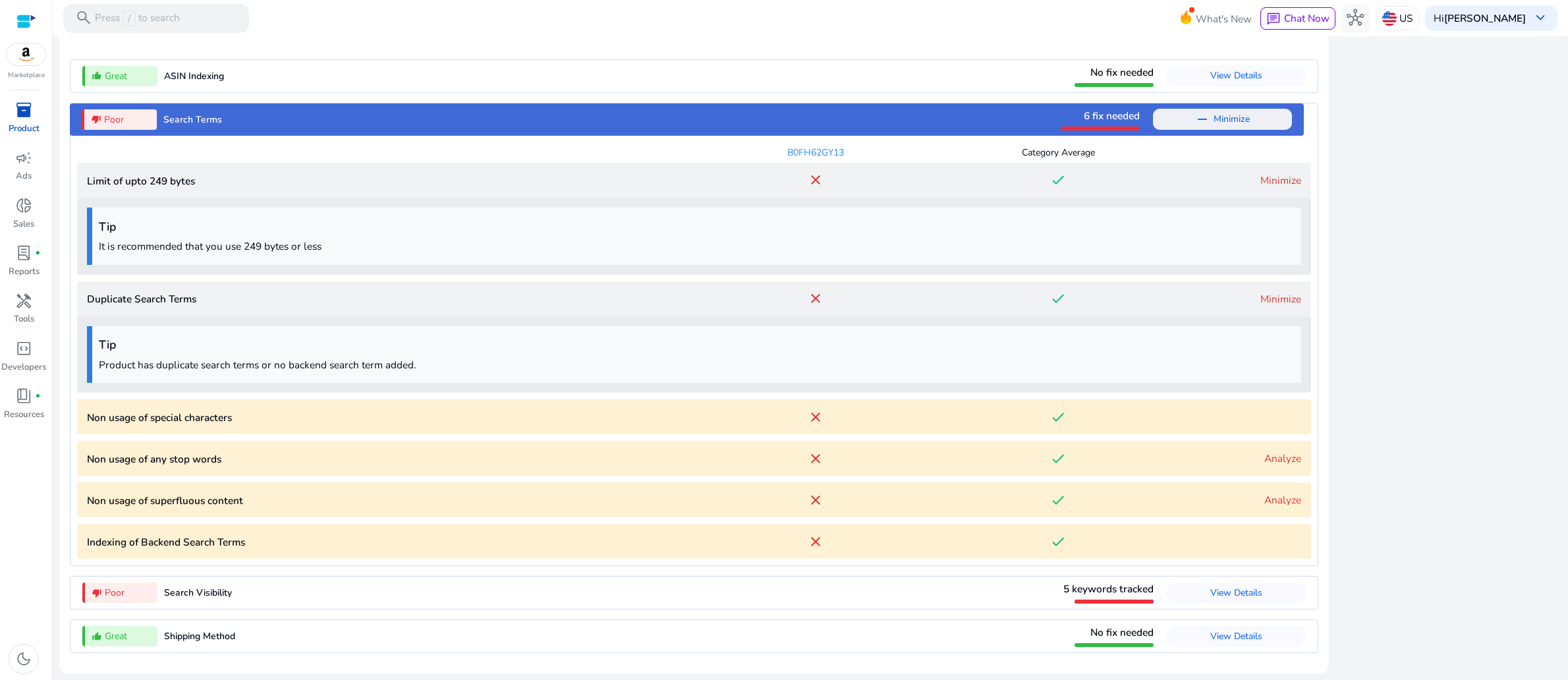
click at [1268, 292] on link "Minimize" at bounding box center [1281, 299] width 41 height 14
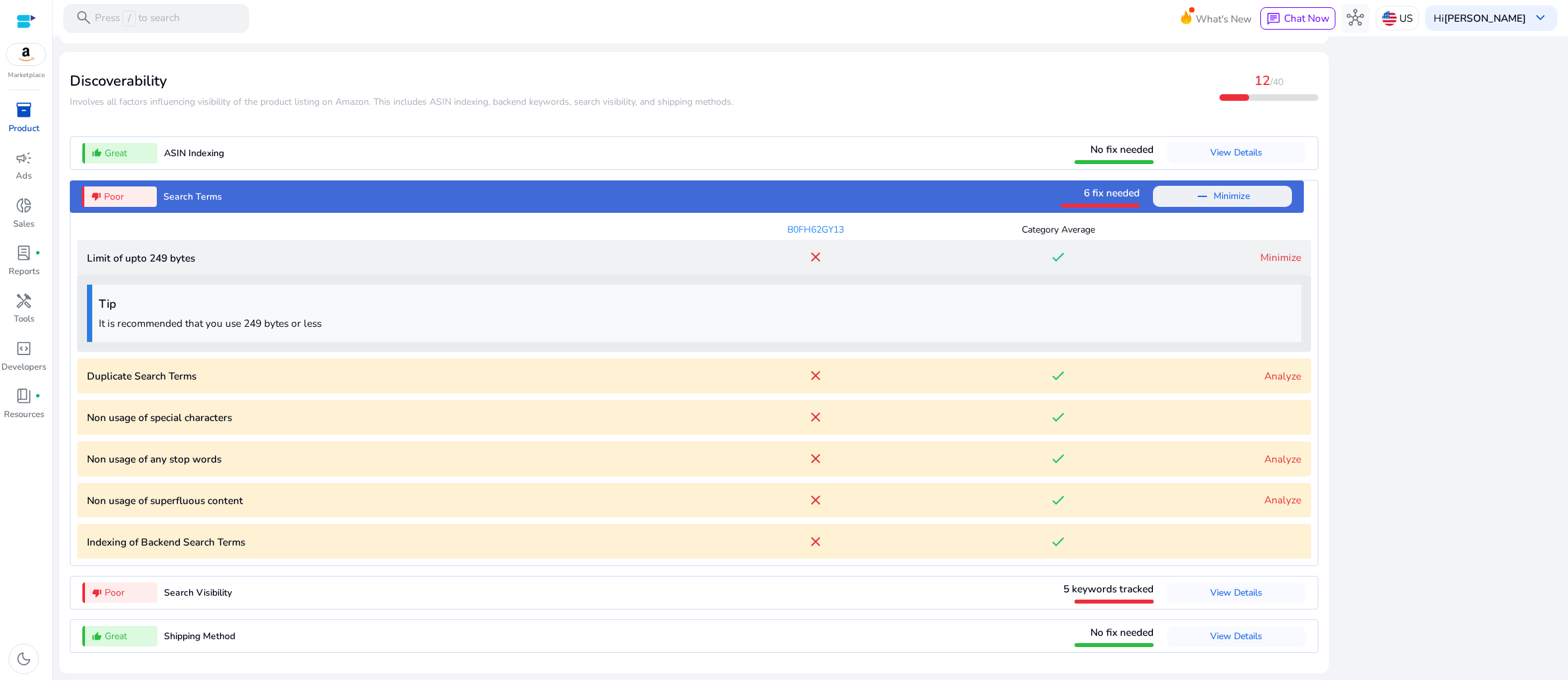
click at [1260, 250] on link "Minimize" at bounding box center [1281, 258] width 41 height 14
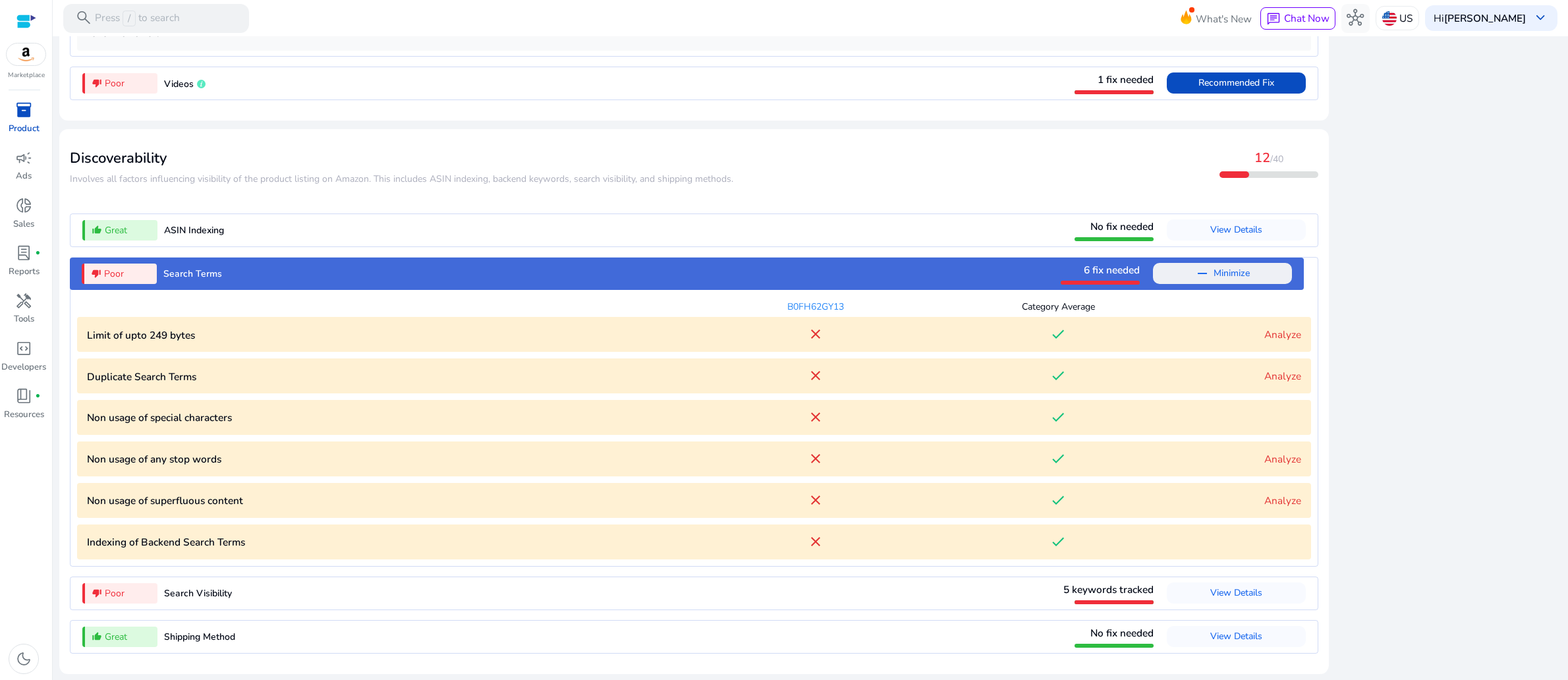
click at [1264, 328] on link "Analyze" at bounding box center [1282, 335] width 37 height 14
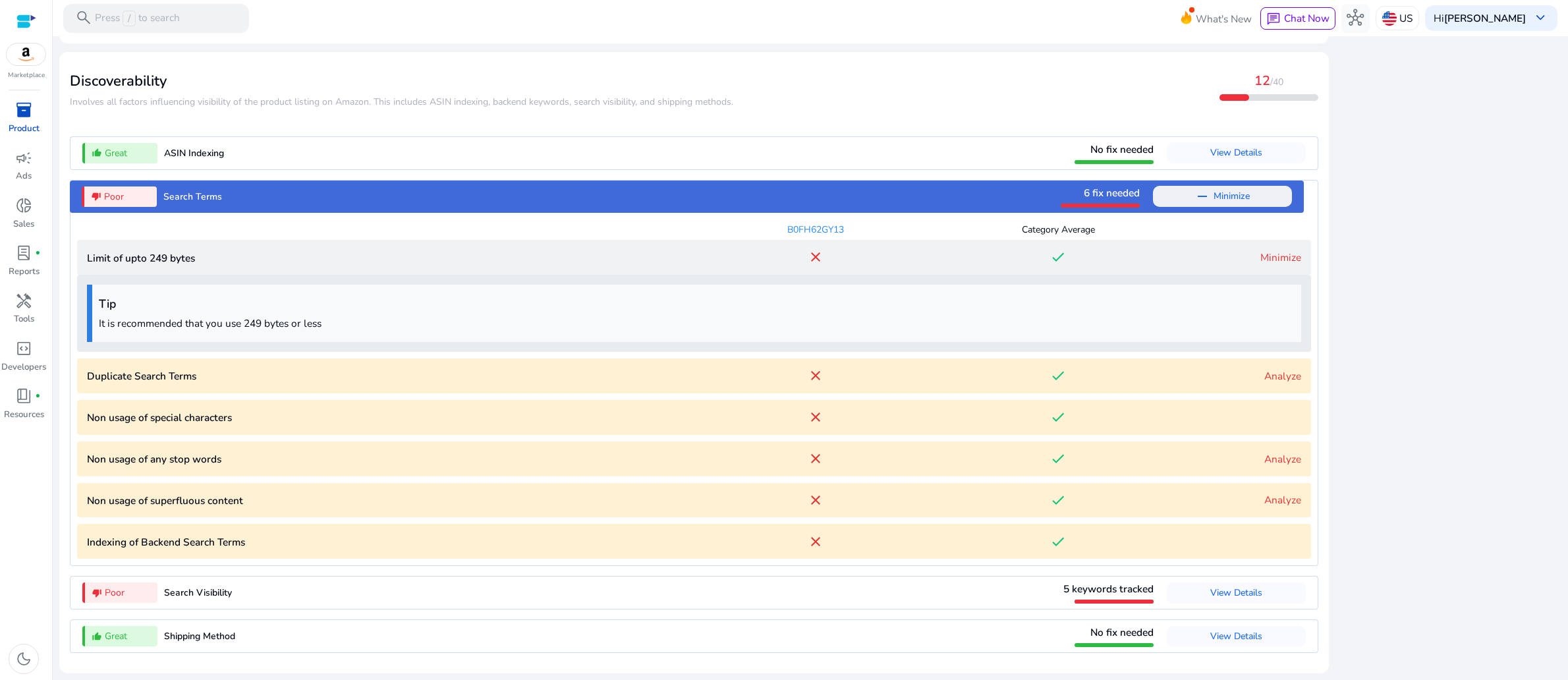
click at [1264, 369] on link "Analyze" at bounding box center [1282, 376] width 37 height 14
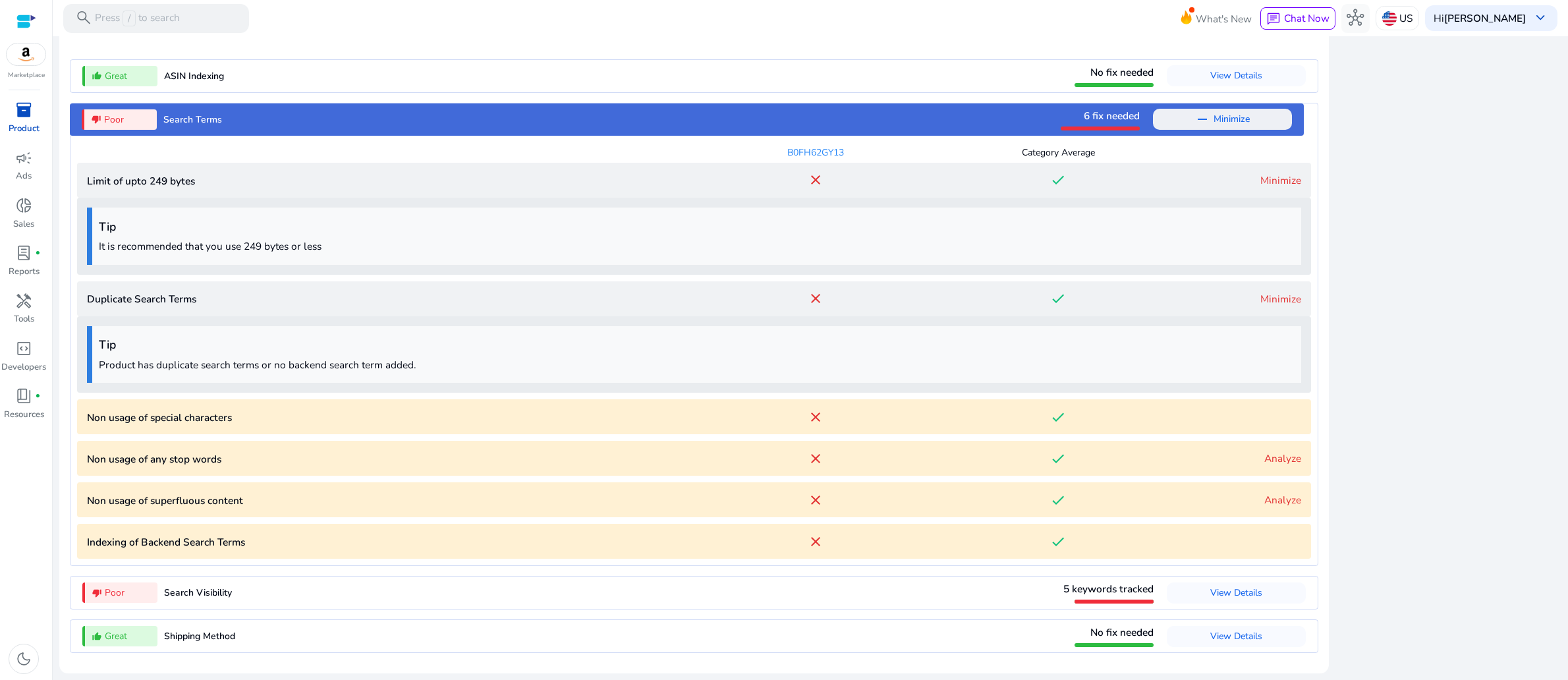
scroll to position [1957, 0]
click at [1252, 399] on characters "Non usage of special characters close done" at bounding box center [694, 416] width 1234 height 35
click at [1264, 451] on link "Analyze" at bounding box center [1282, 459] width 37 height 14
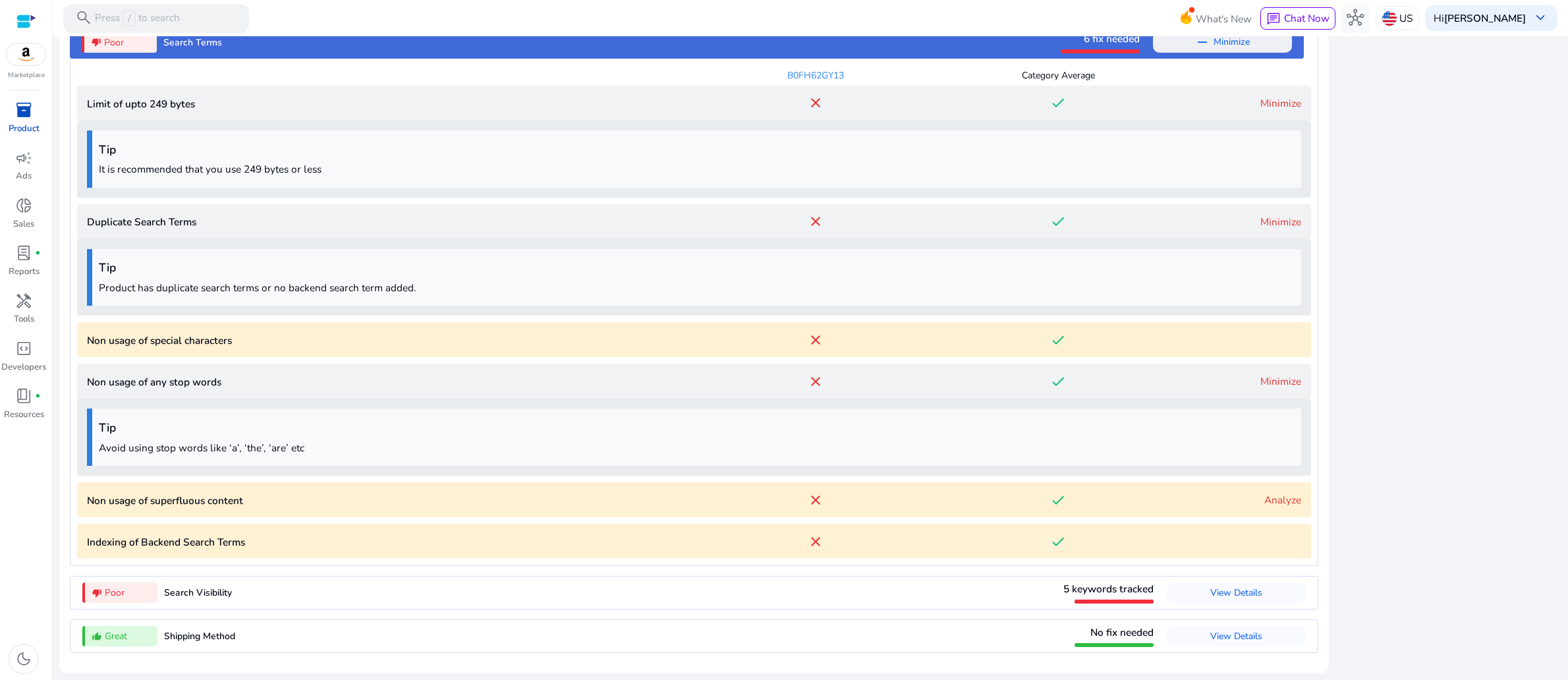
click at [1282, 493] on link "Analyze" at bounding box center [1282, 500] width 37 height 14
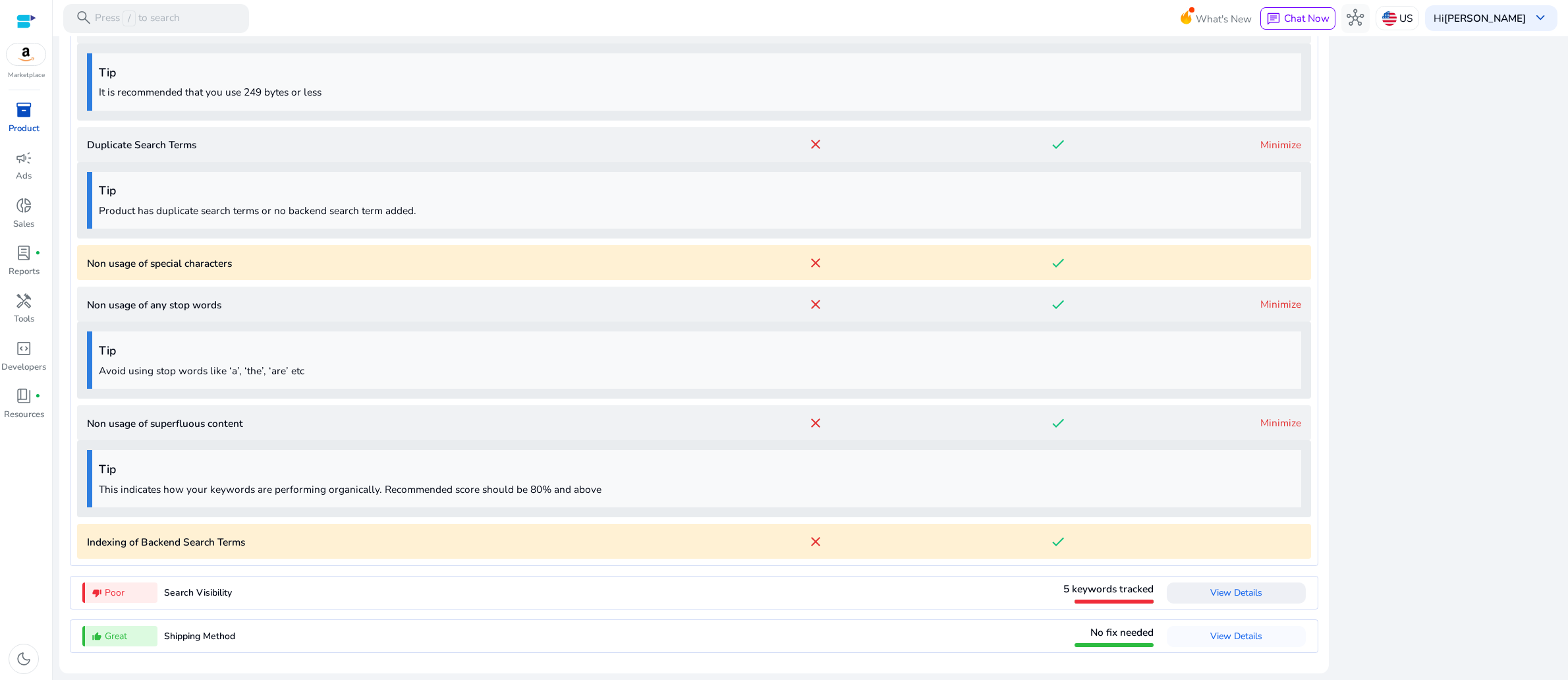
click at [1210, 582] on span "View Details" at bounding box center [1236, 593] width 52 height 21
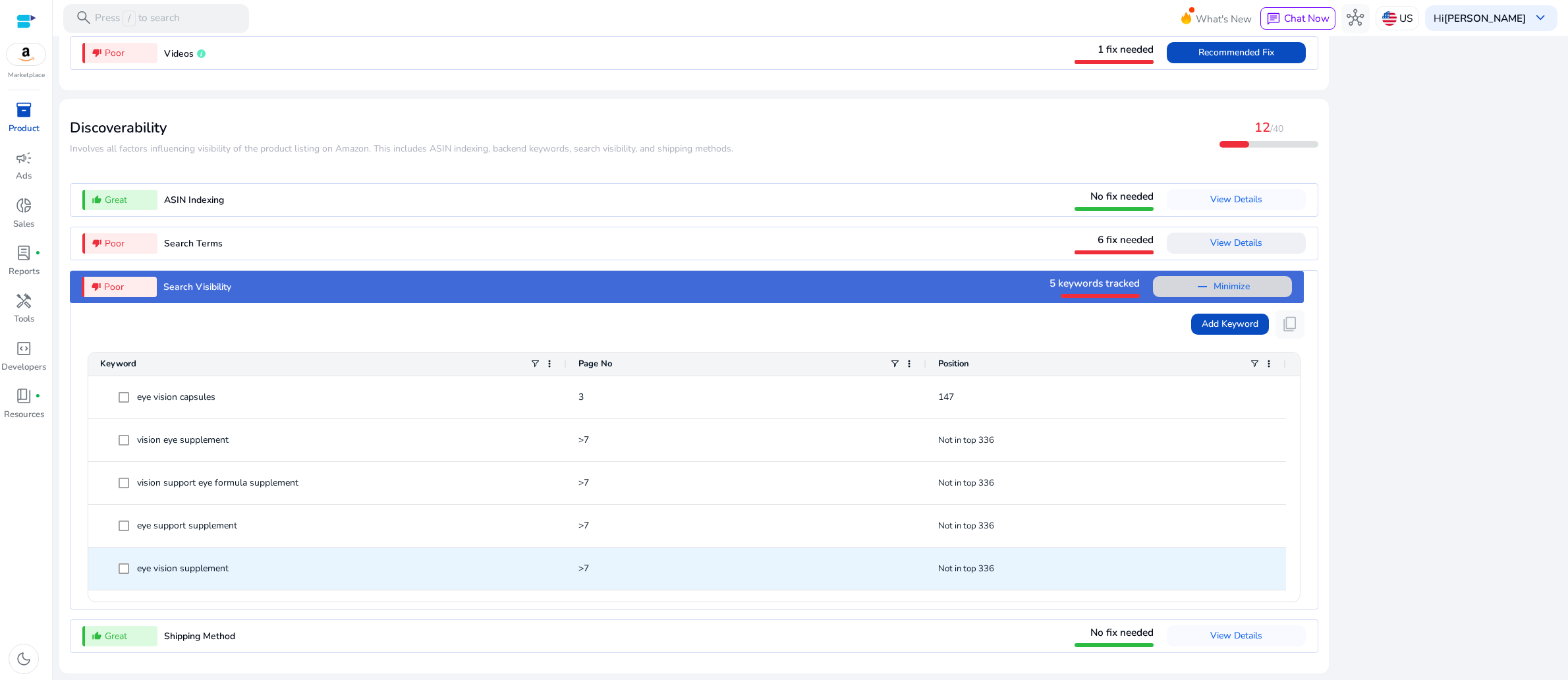
scroll to position [1731, 0]
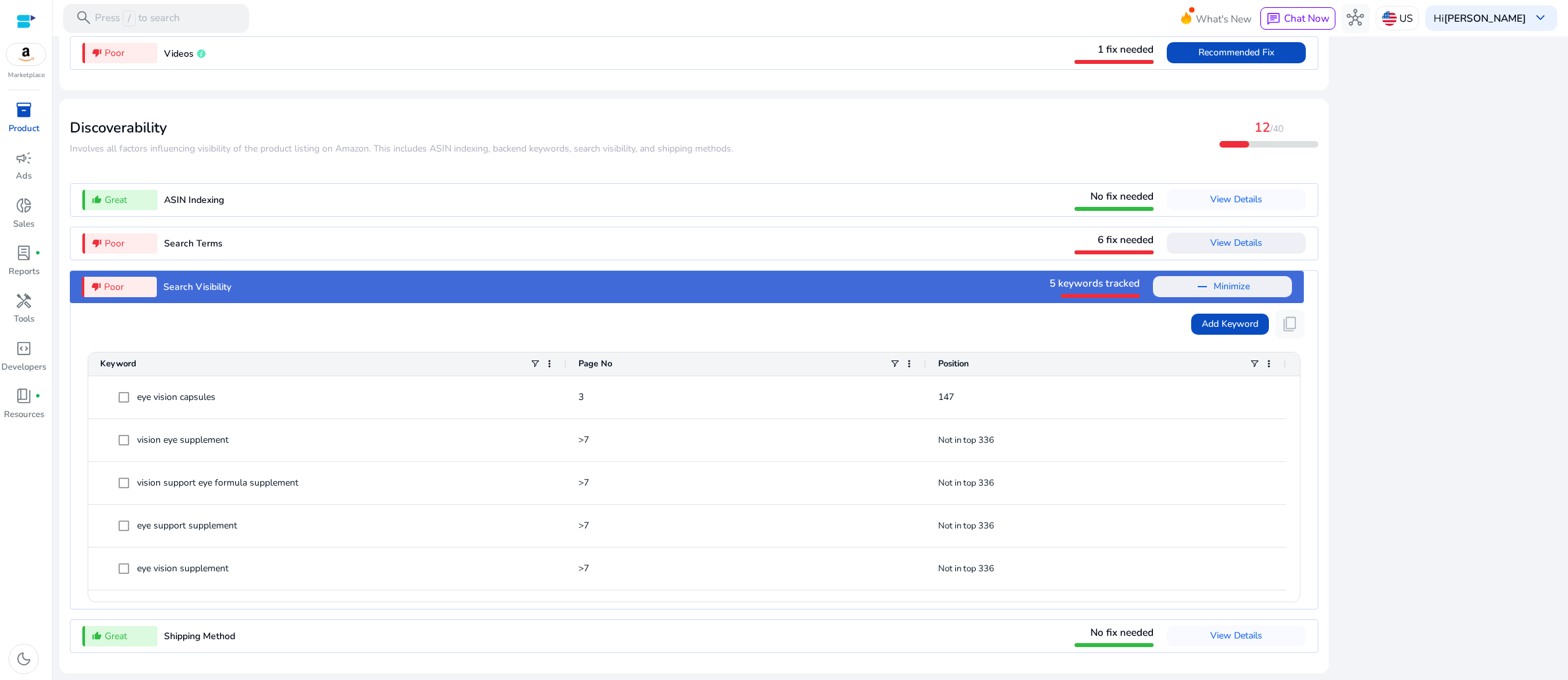
click at [1050, 276] on span "5 keywords tracked" at bounding box center [1095, 283] width 91 height 14
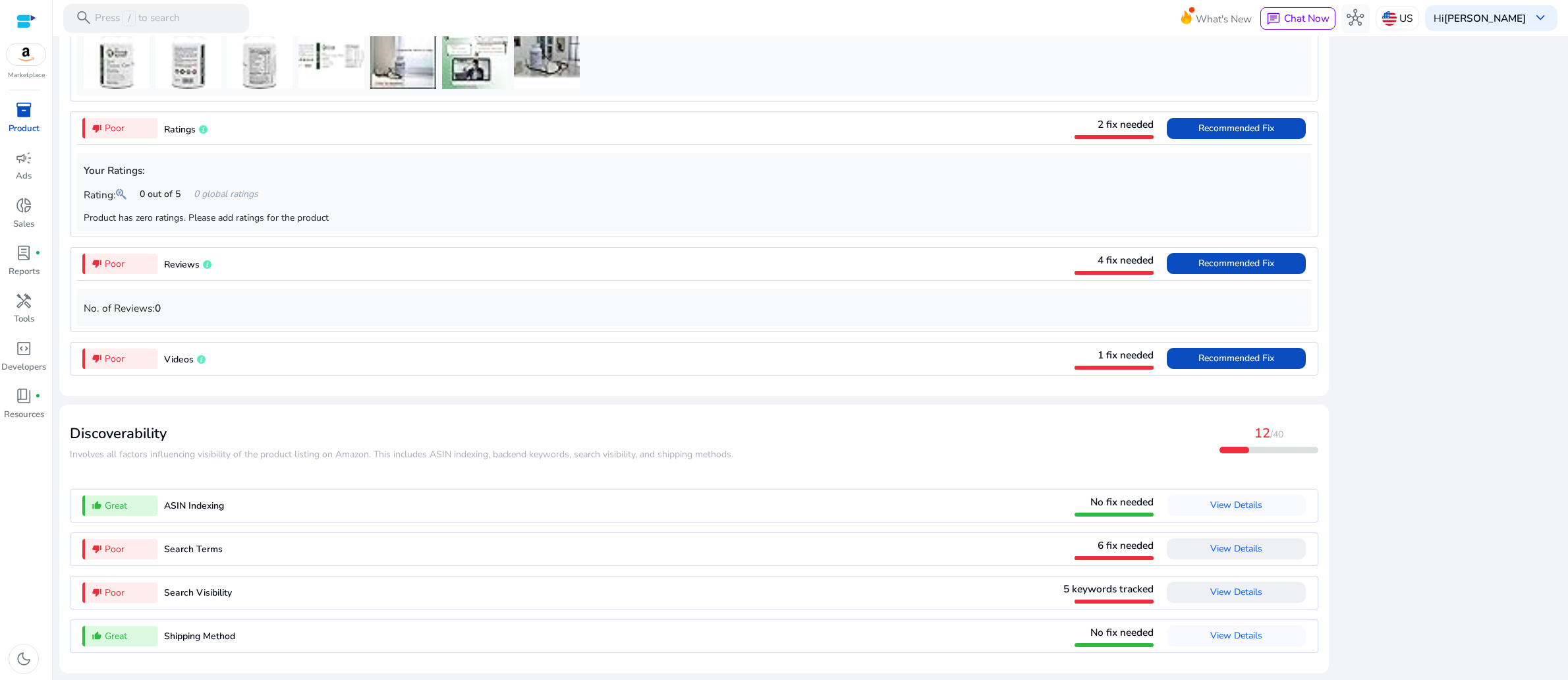
scroll to position [1410, 0]
click at [1210, 582] on span "View Details" at bounding box center [1236, 592] width 52 height 21
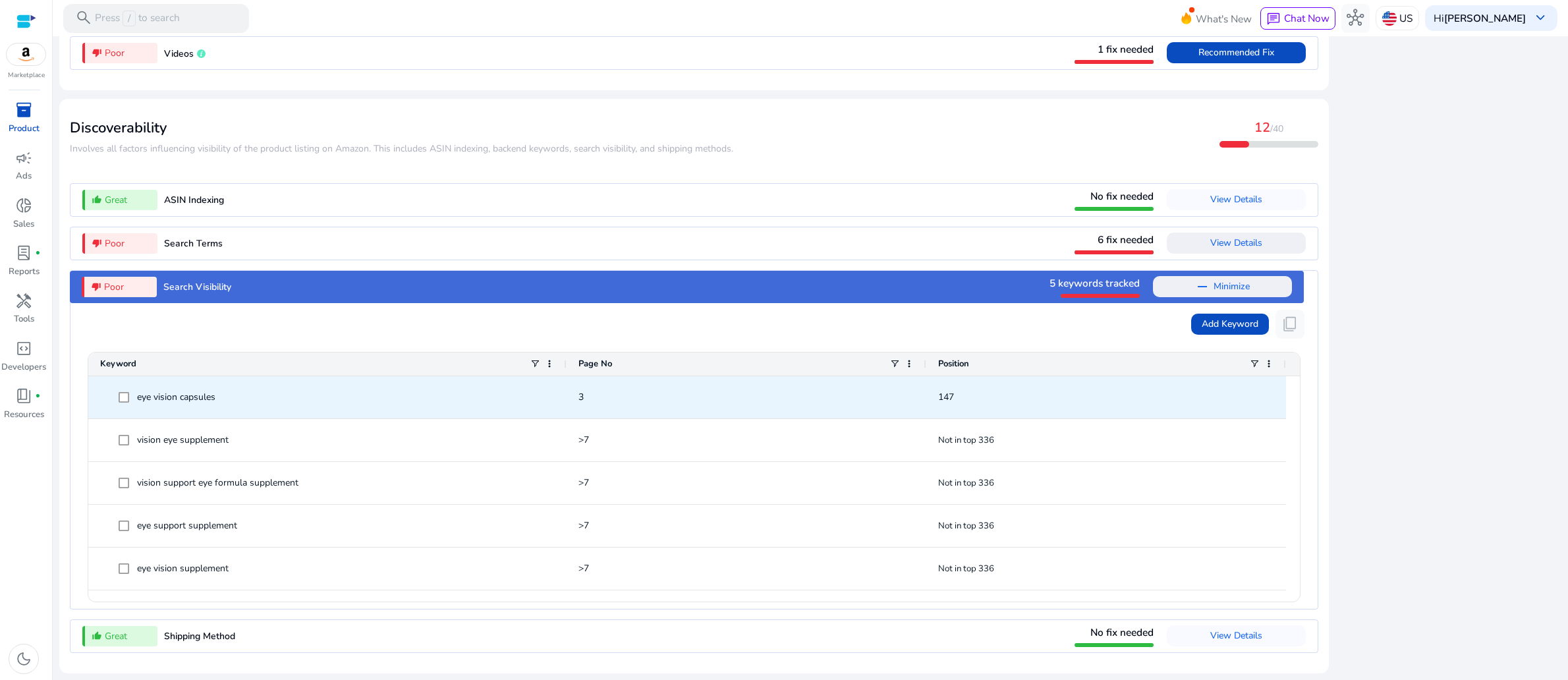
scroll to position [1731, 0]
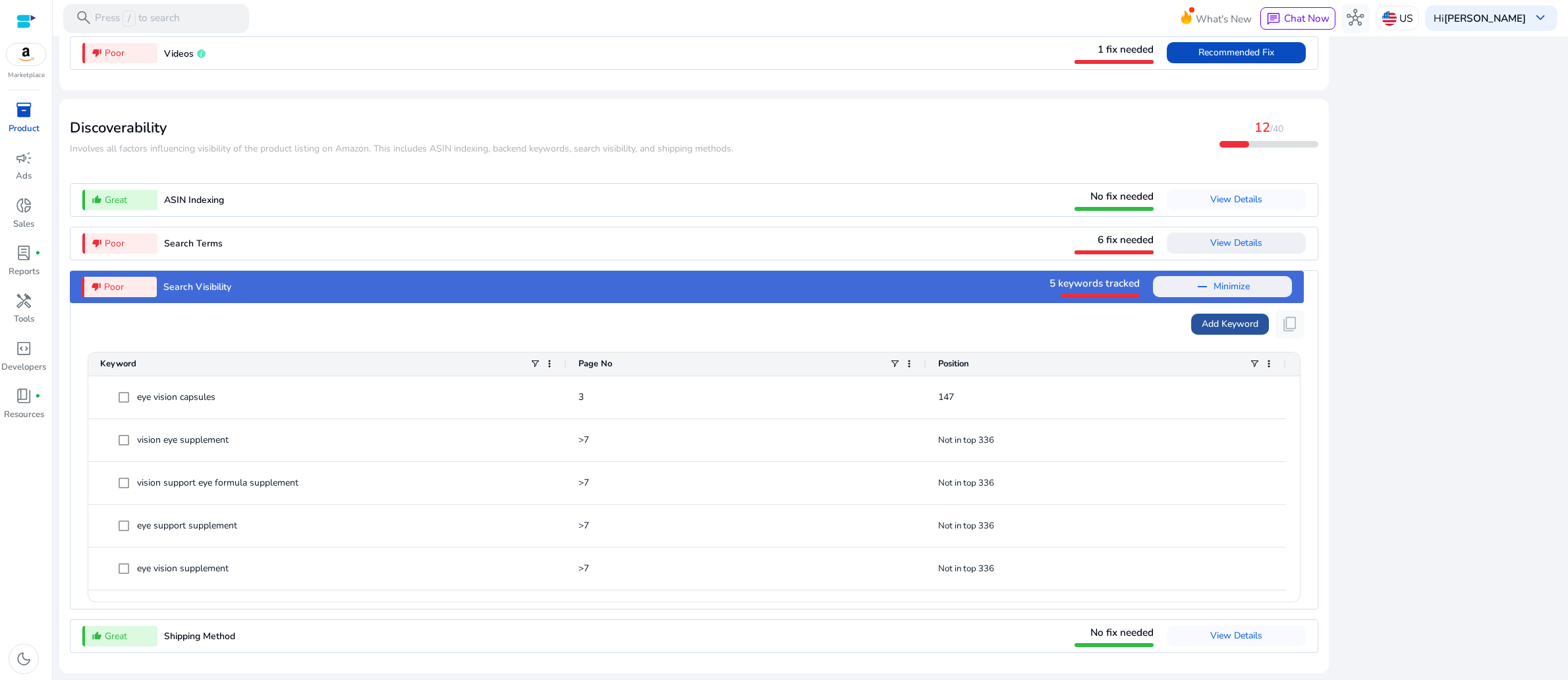
click at [1202, 317] on span "Add Keyword" at bounding box center [1230, 324] width 57 height 14
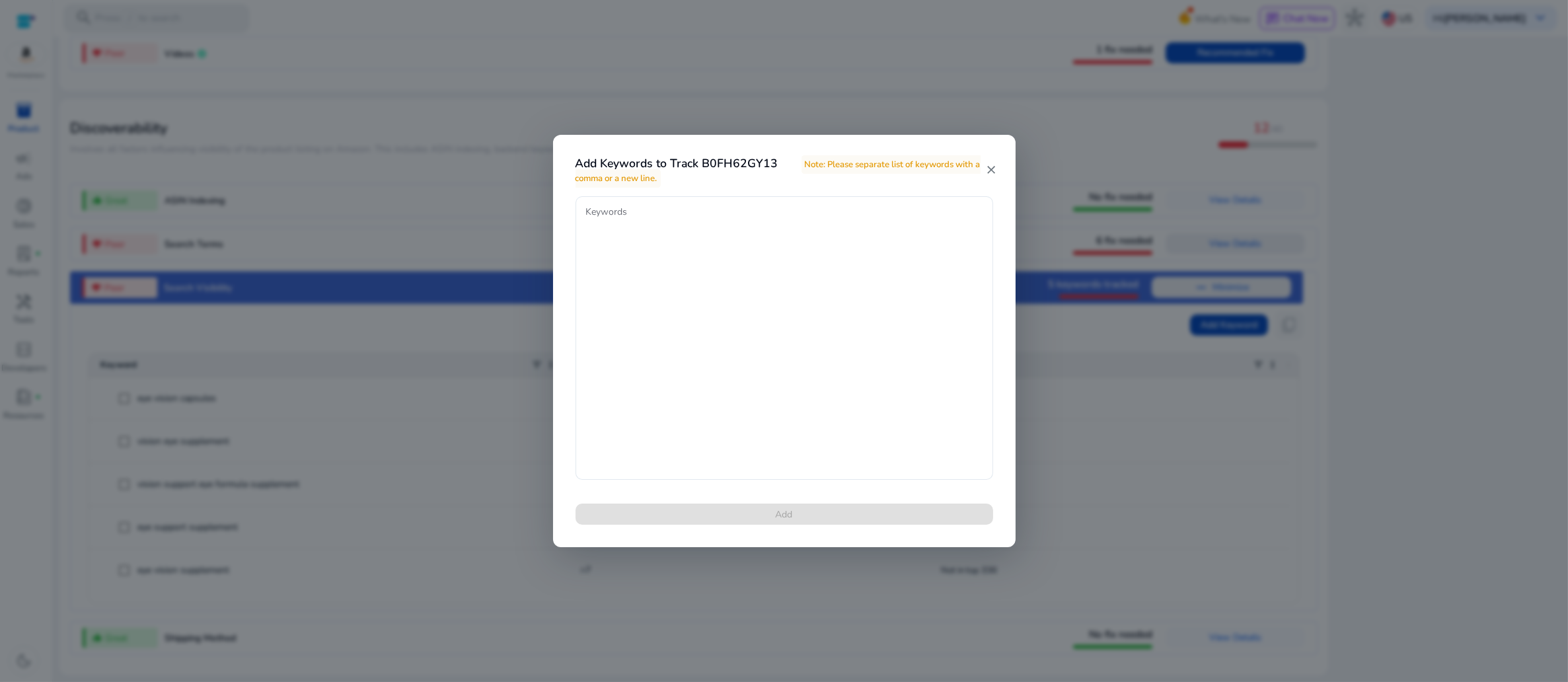
click at [991, 170] on mat-icon "close" at bounding box center [991, 170] width 11 height 13
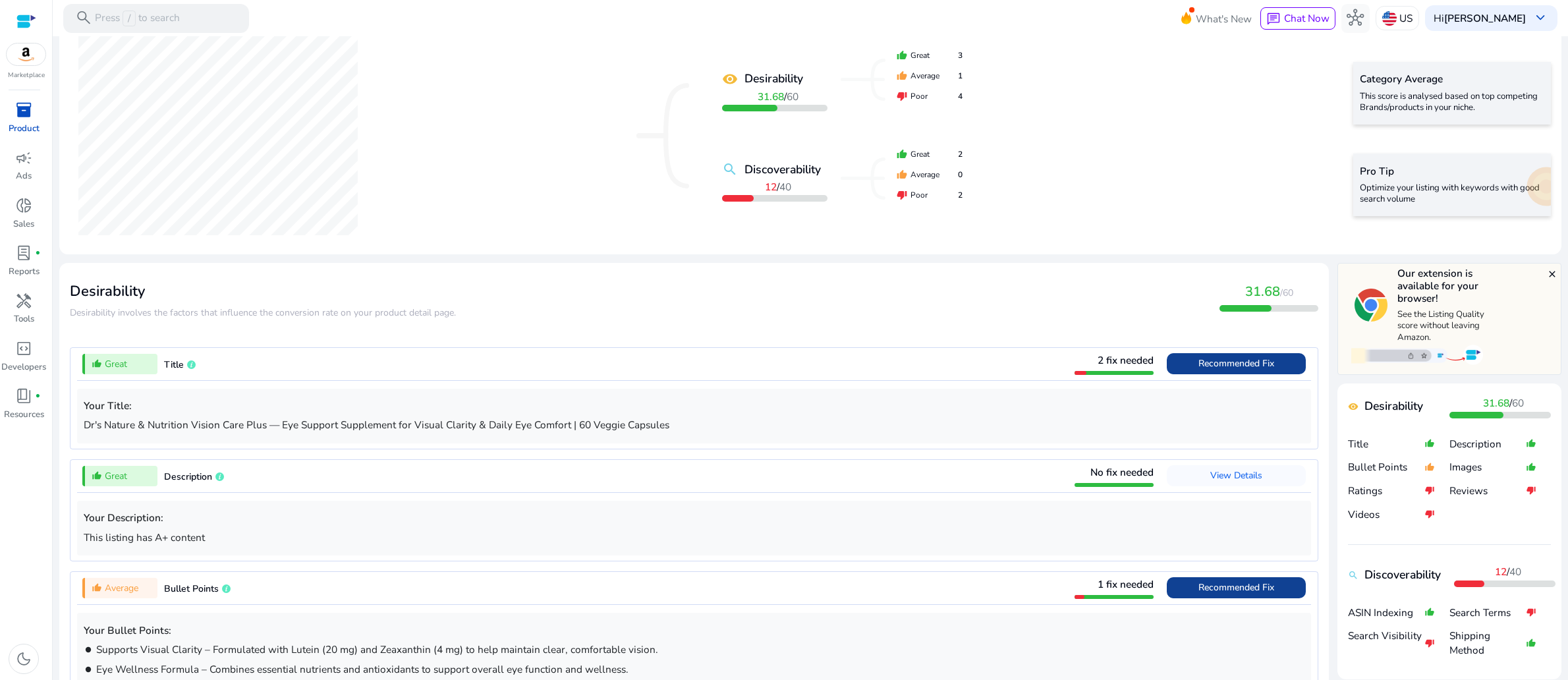
scroll to position [247, 0]
click at [1468, 364] on img at bounding box center [1417, 353] width 132 height 23
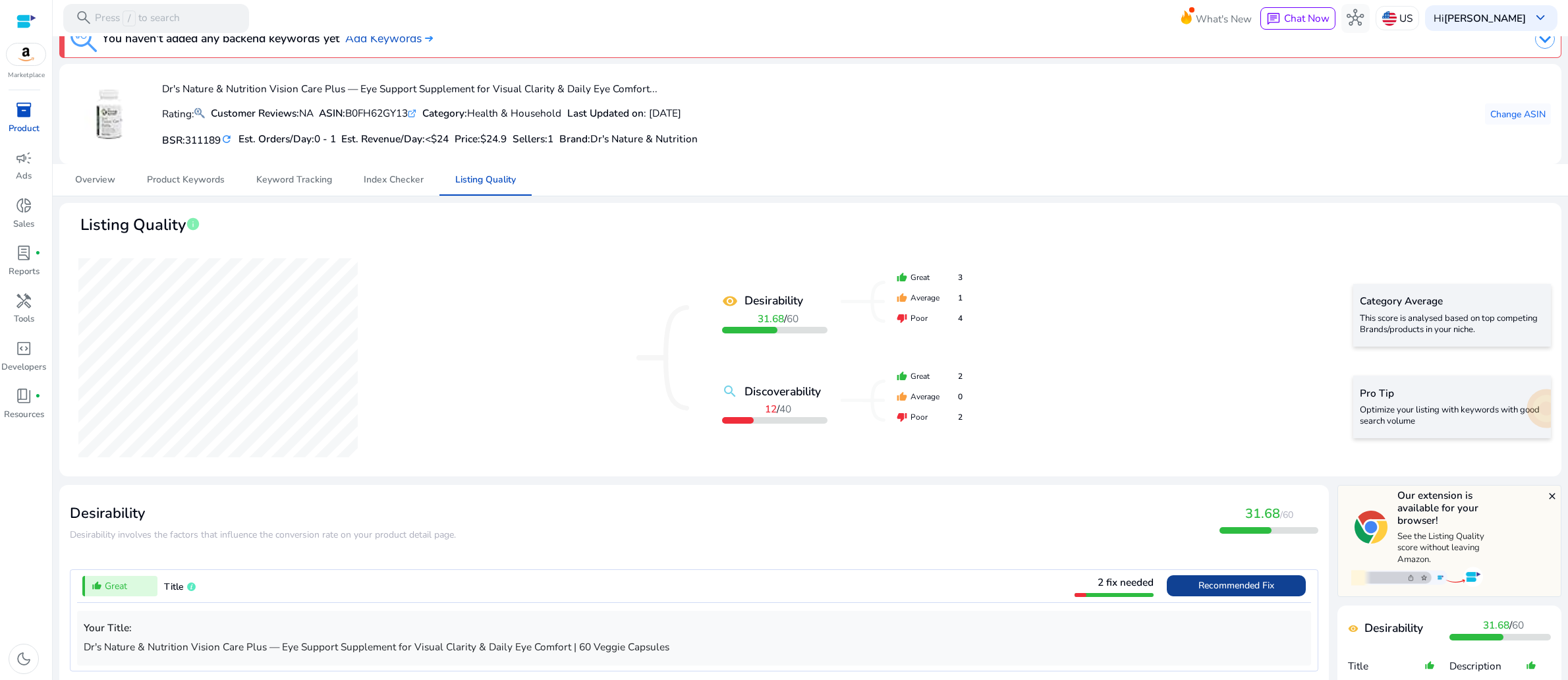
scroll to position [0, 0]
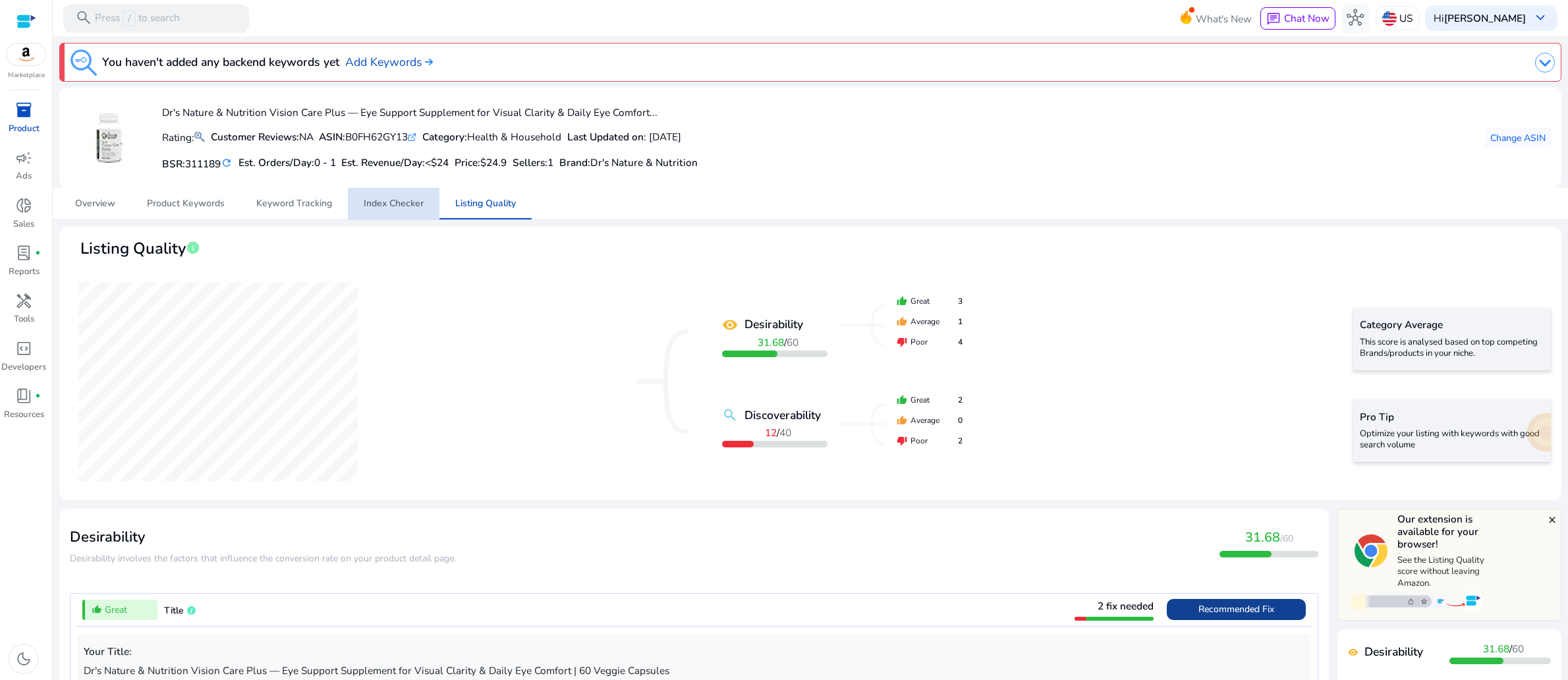
click at [401, 208] on span "Index Checker" at bounding box center [393, 203] width 60 height 9
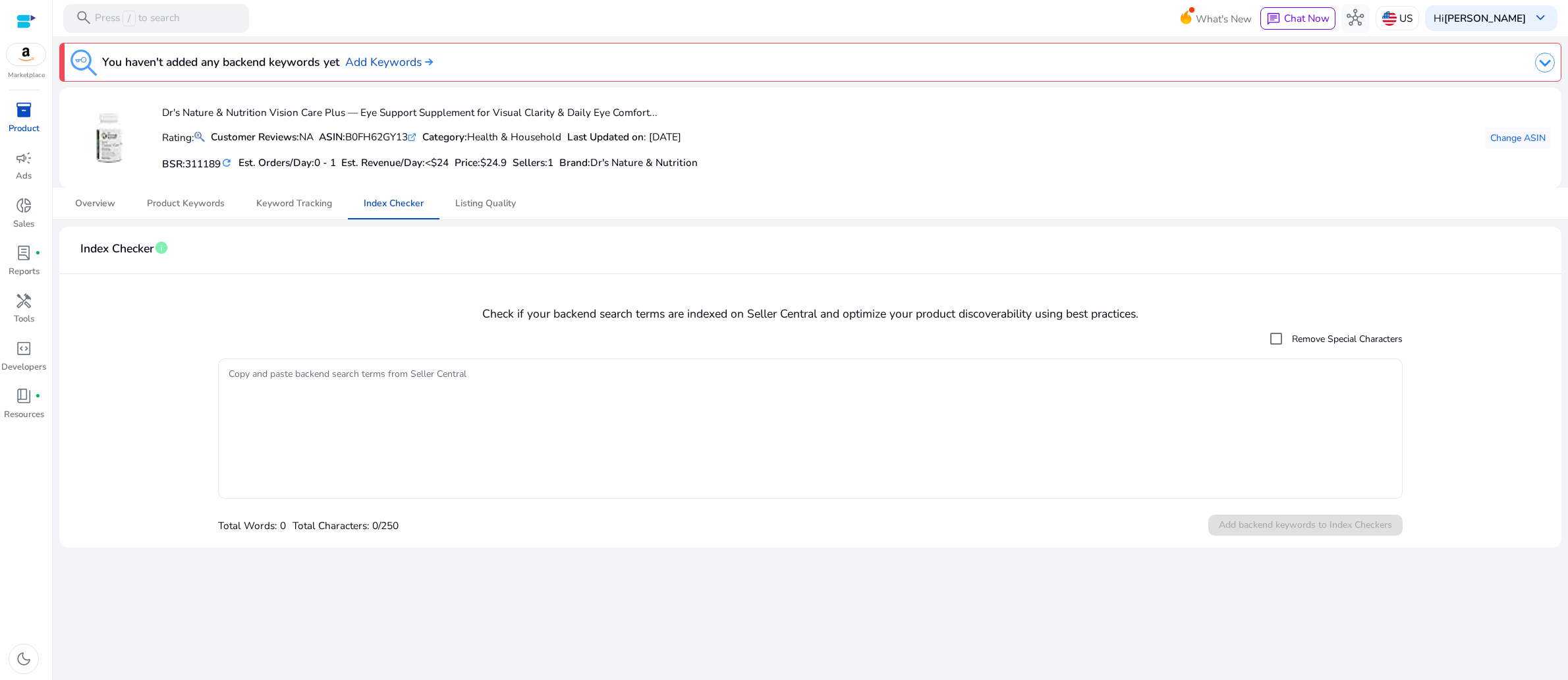
click at [1349, 537] on div "Total Words: 0 Total Characters: 0/250 Add backend keywords to Index Checkers" at bounding box center [811, 525] width 1185 height 24
click at [399, 534] on p "Total Characters: 0/250" at bounding box center [346, 525] width 106 height 15
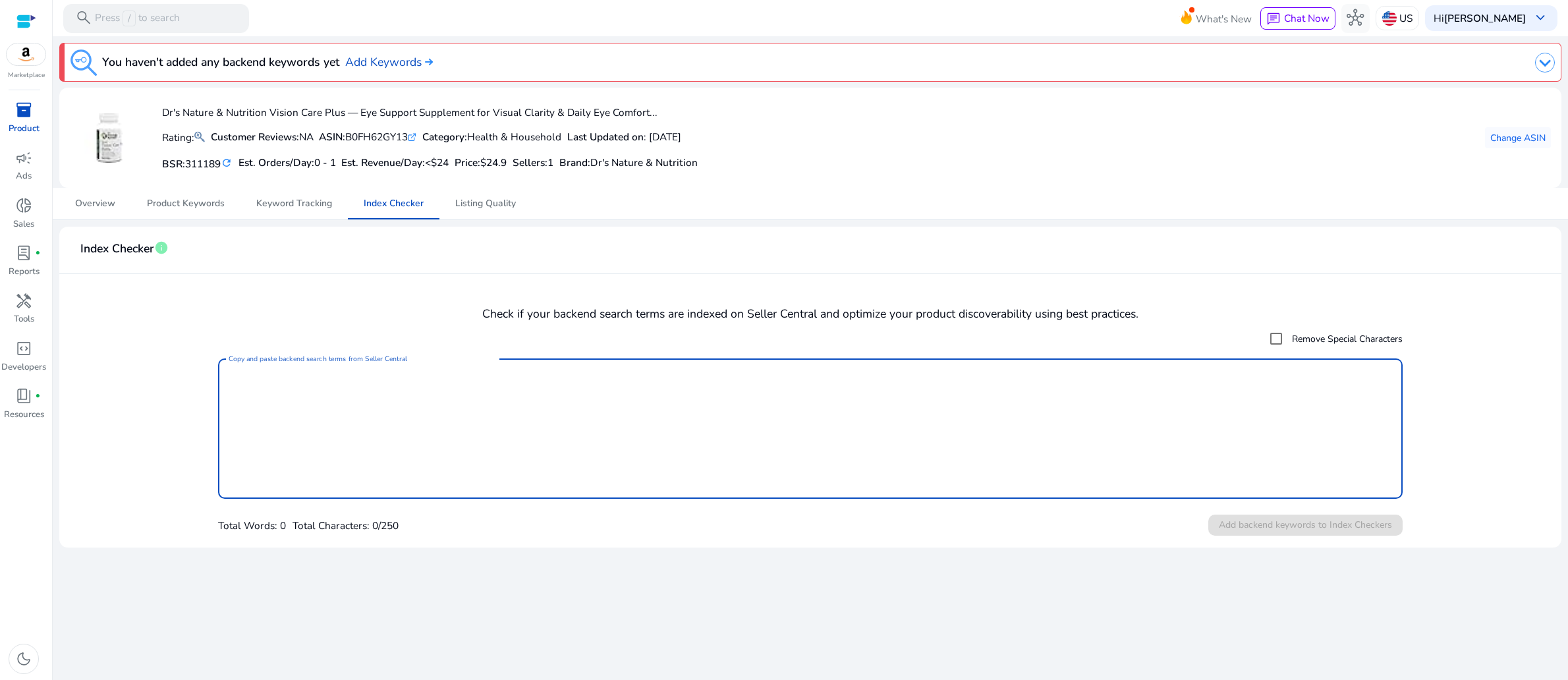
click at [383, 423] on textarea "Copy and paste backend search terms from Seller Central" at bounding box center [811, 429] width 1164 height 127
click at [359, 460] on textarea "Copy and paste backend search terms from Seller Central" at bounding box center [811, 429] width 1164 height 127
click at [342, 454] on textarea "Copy and paste backend search terms from Seller Central" at bounding box center [811, 429] width 1164 height 127
paste textarea "**********"
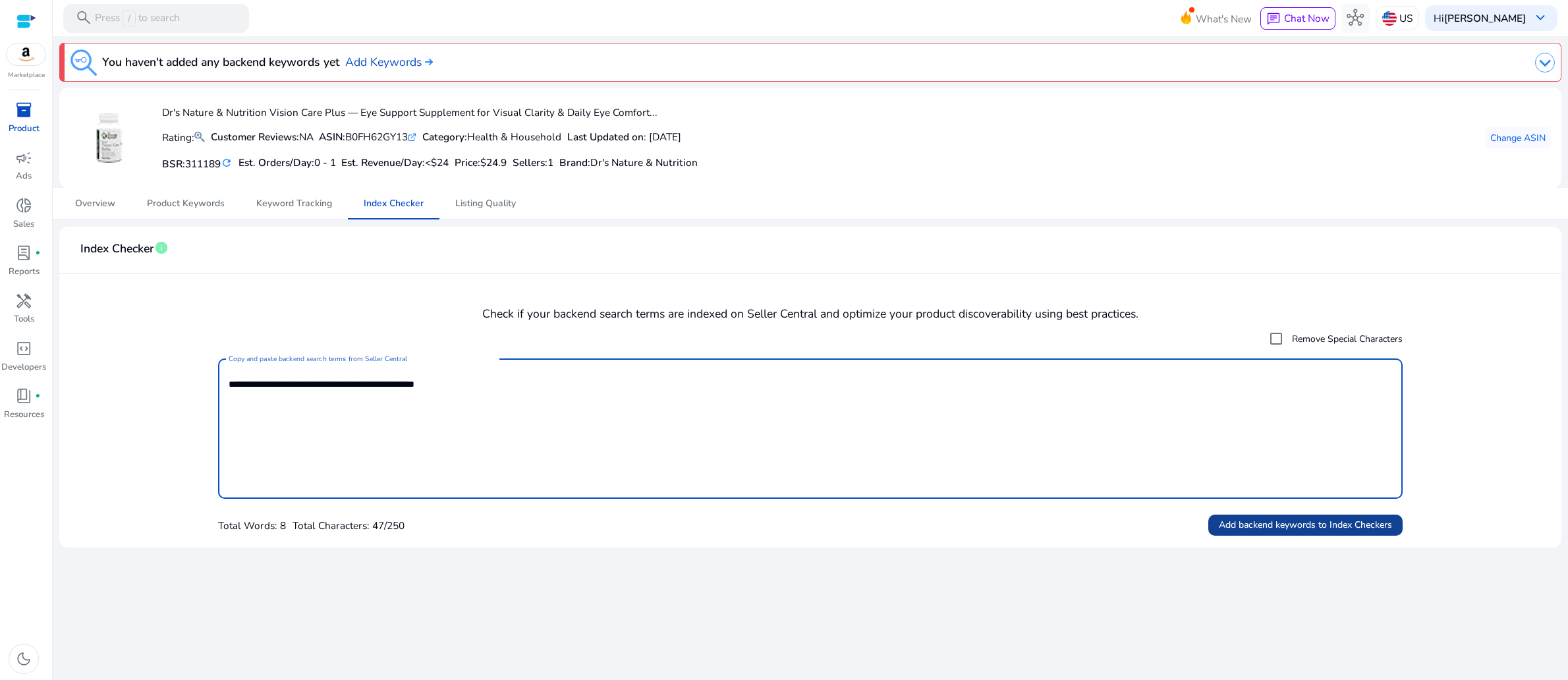
type textarea "**********"
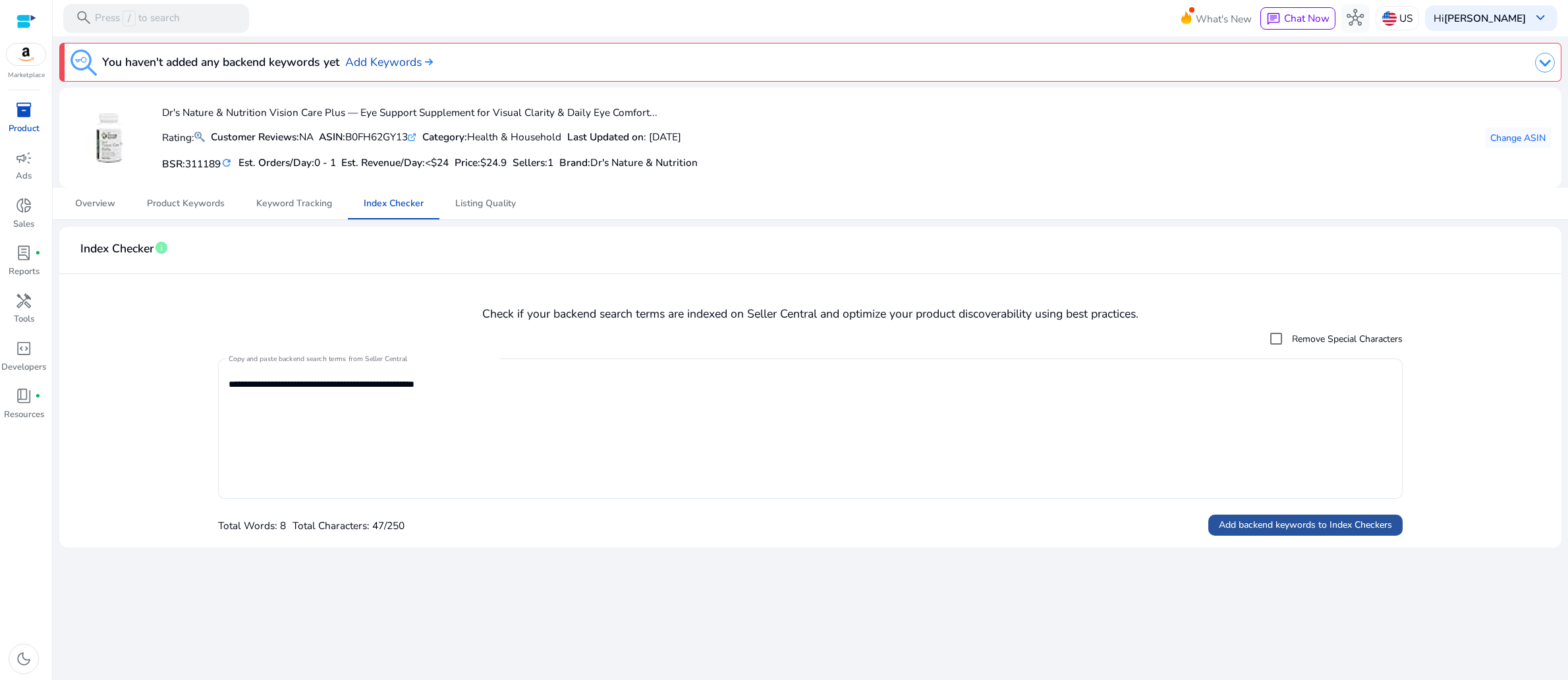
click at [1282, 532] on span "Add backend keywords to Index Checkers" at bounding box center [1305, 525] width 173 height 14
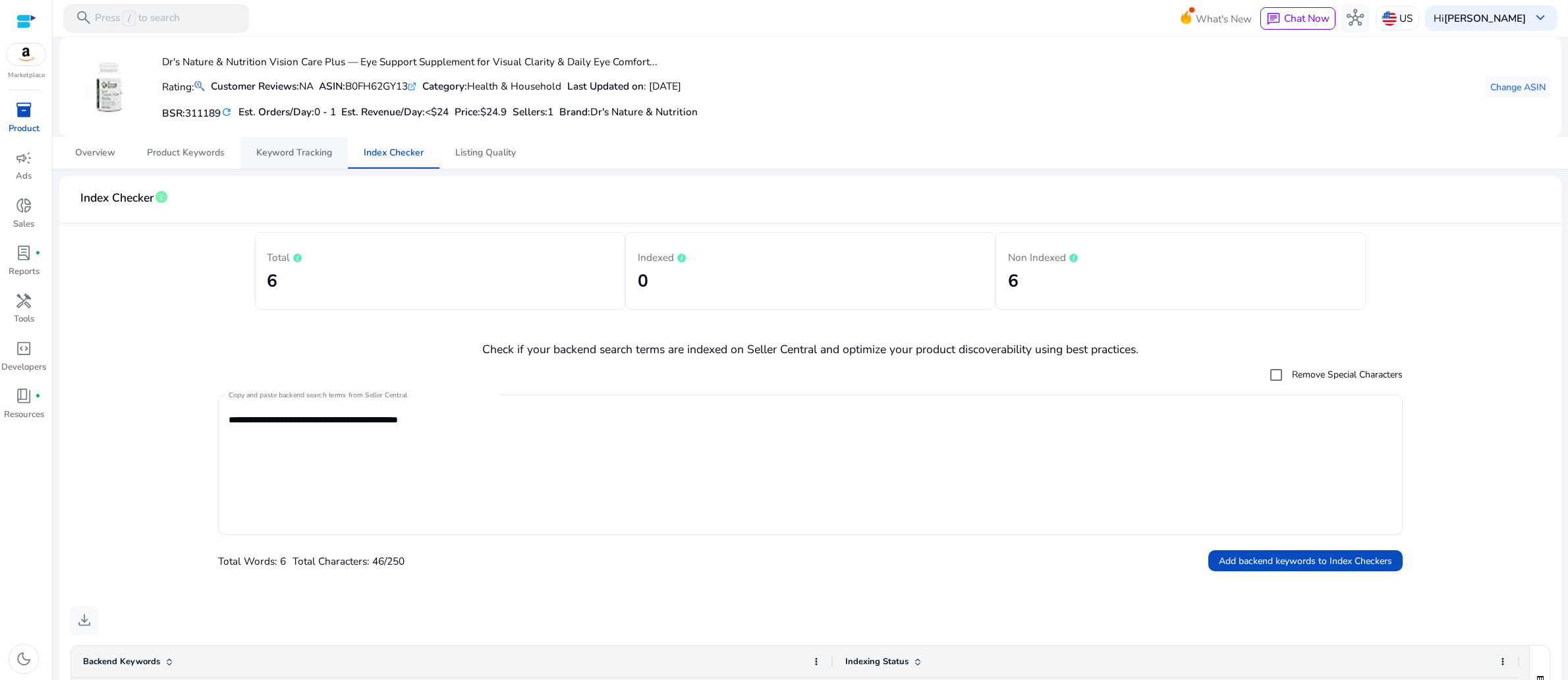
click at [291, 158] on span "Keyword Tracking" at bounding box center [294, 153] width 76 height 9
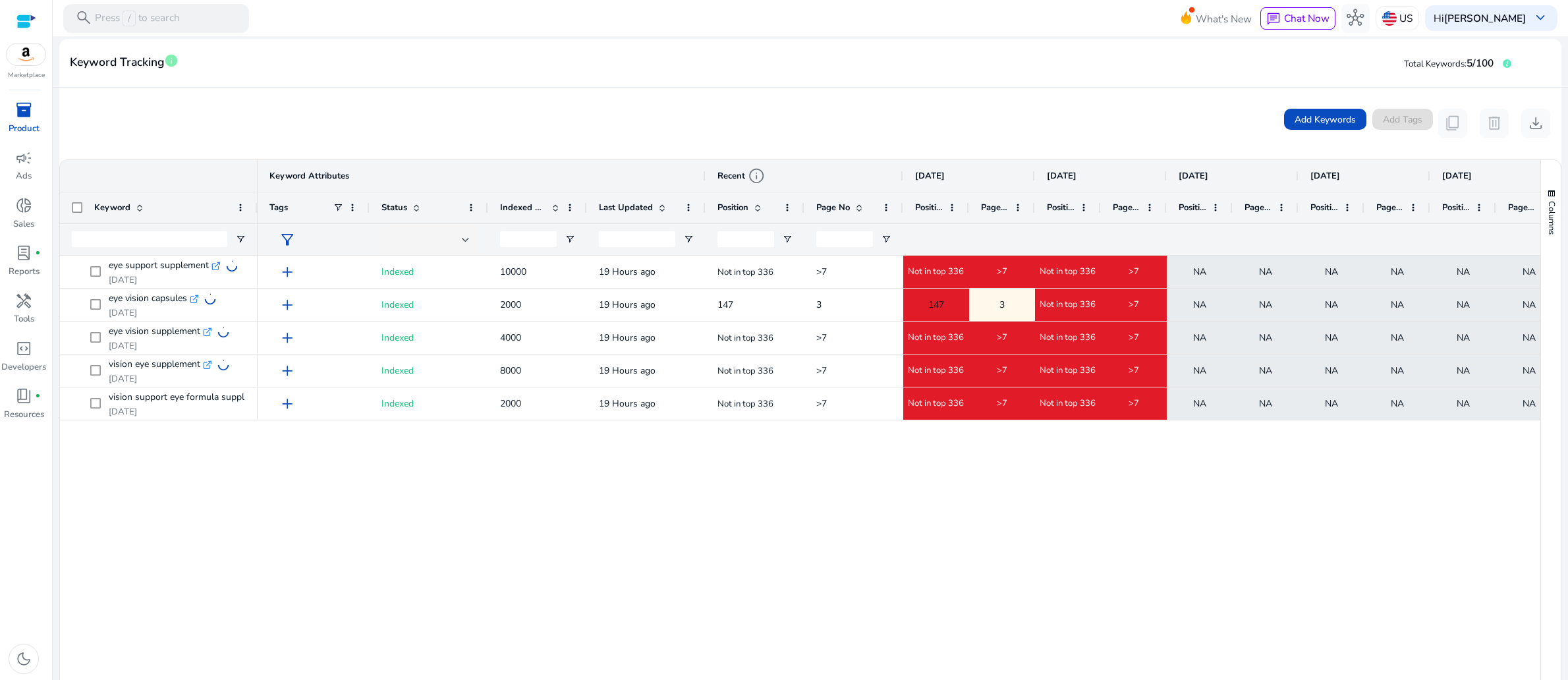
scroll to position [195, 0]
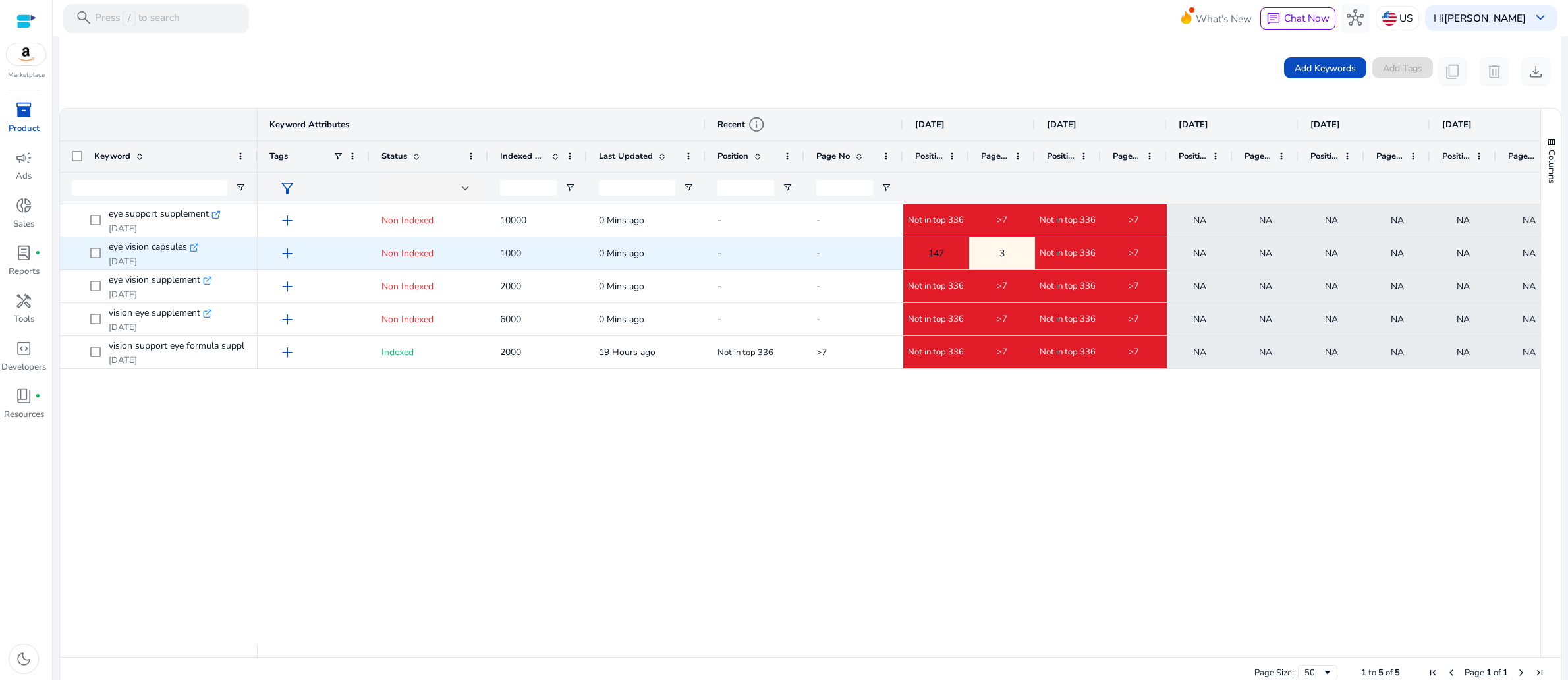
scroll to position [274, 0]
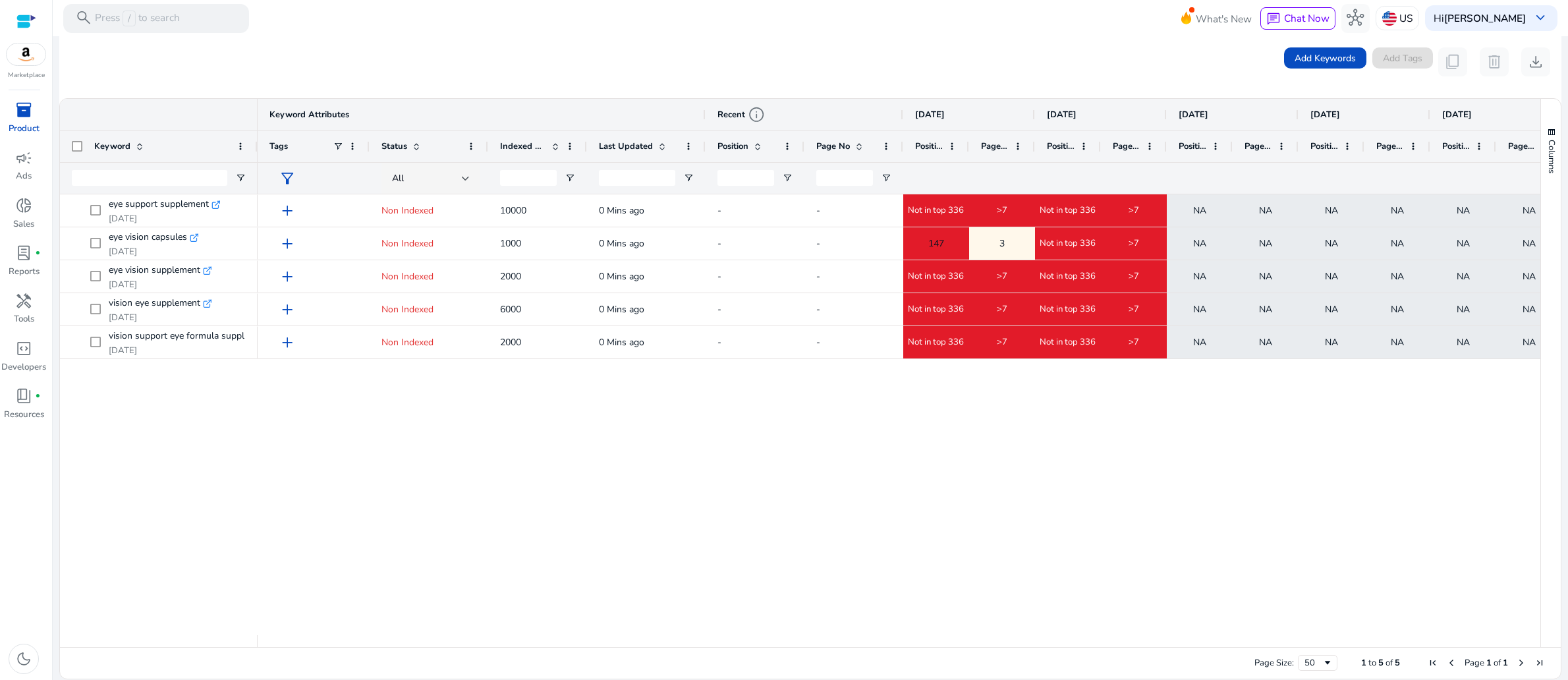
click at [1346, 566] on div "add Non Indexed 10000 0 Mins ago - - Not in top 336 >7 Not in top 336 >7 NA NA …" at bounding box center [898, 415] width 1282 height 441
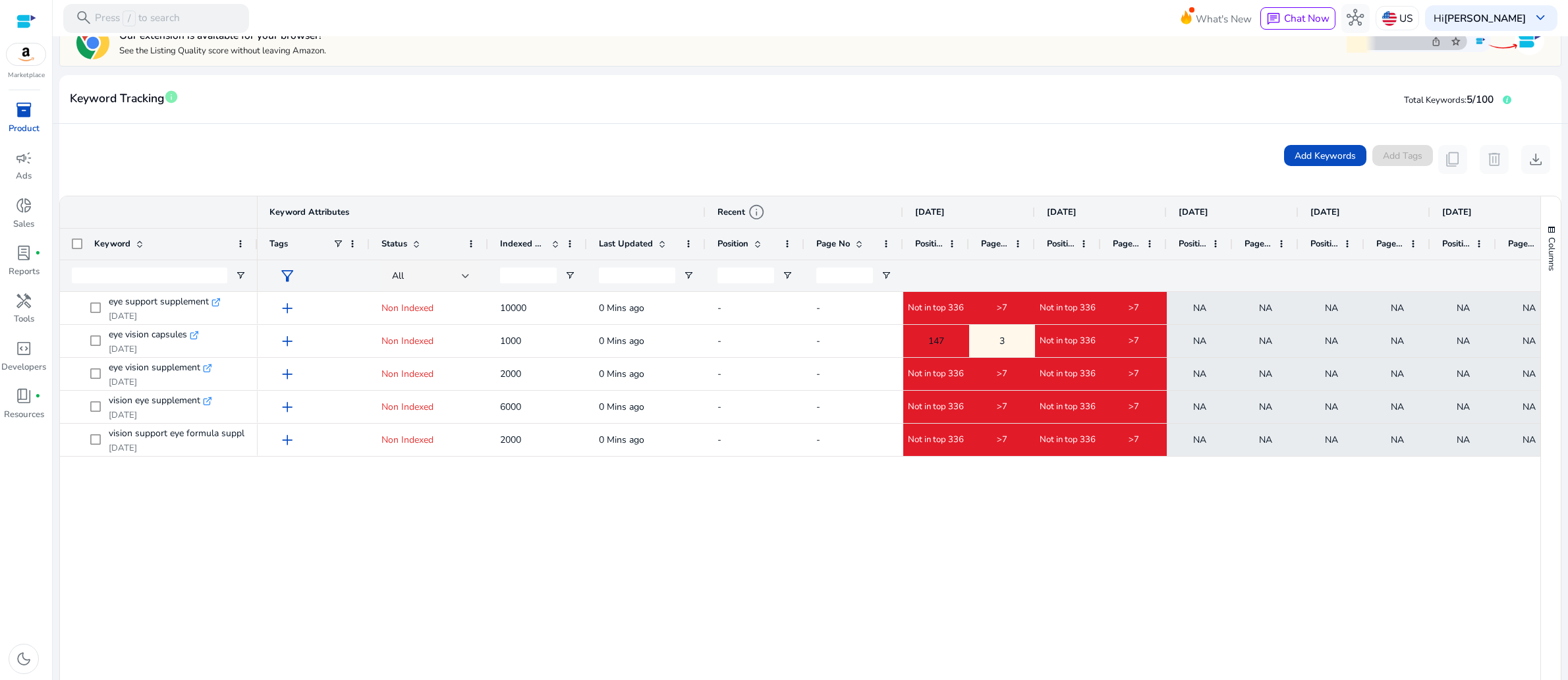
scroll to position [0, 0]
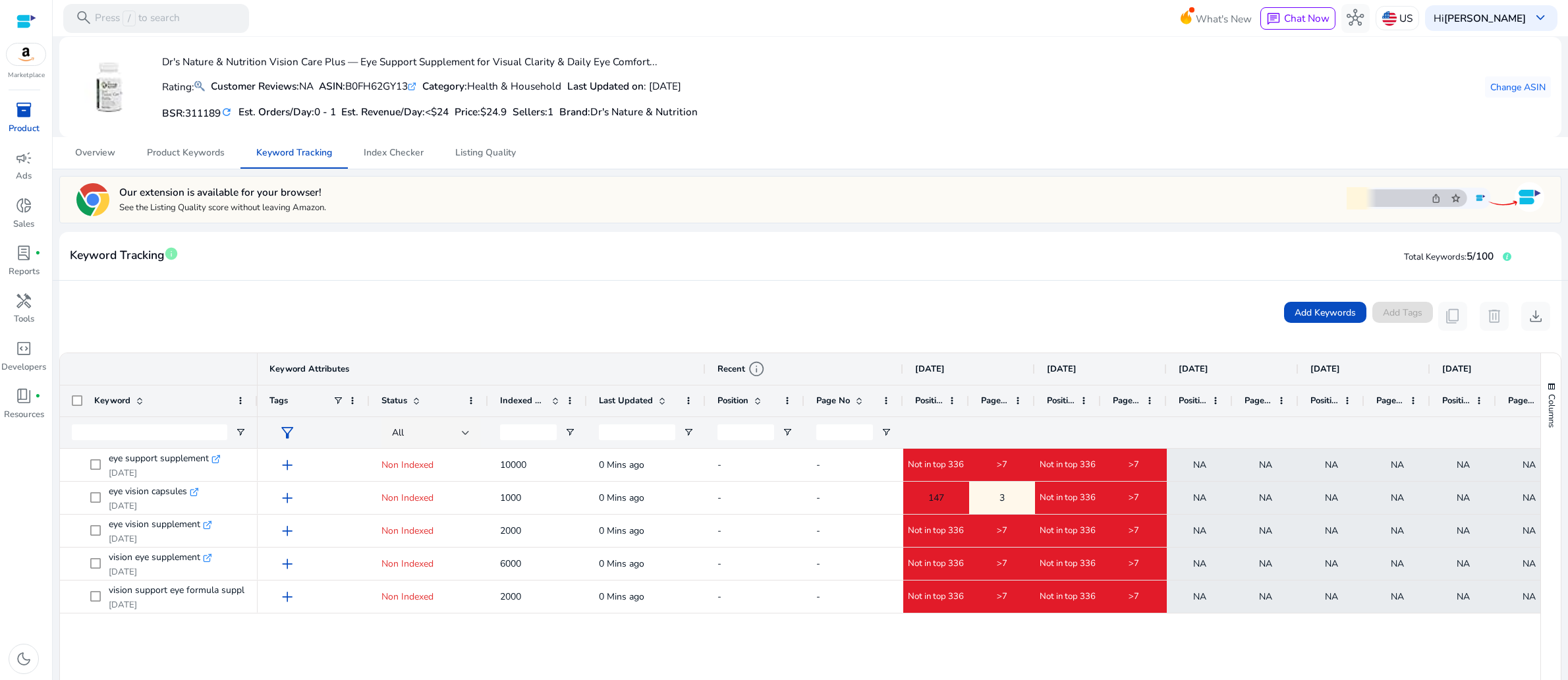
click at [1470, 214] on img at bounding box center [1445, 197] width 197 height 34
click at [1519, 214] on img at bounding box center [1445, 197] width 197 height 34
click at [326, 214] on p "See the Listing Quality score without leaving Amazon." at bounding box center [223, 208] width 207 height 12
click at [153, 198] on h5 "Our extension is available for your browser!" at bounding box center [223, 192] width 207 height 13
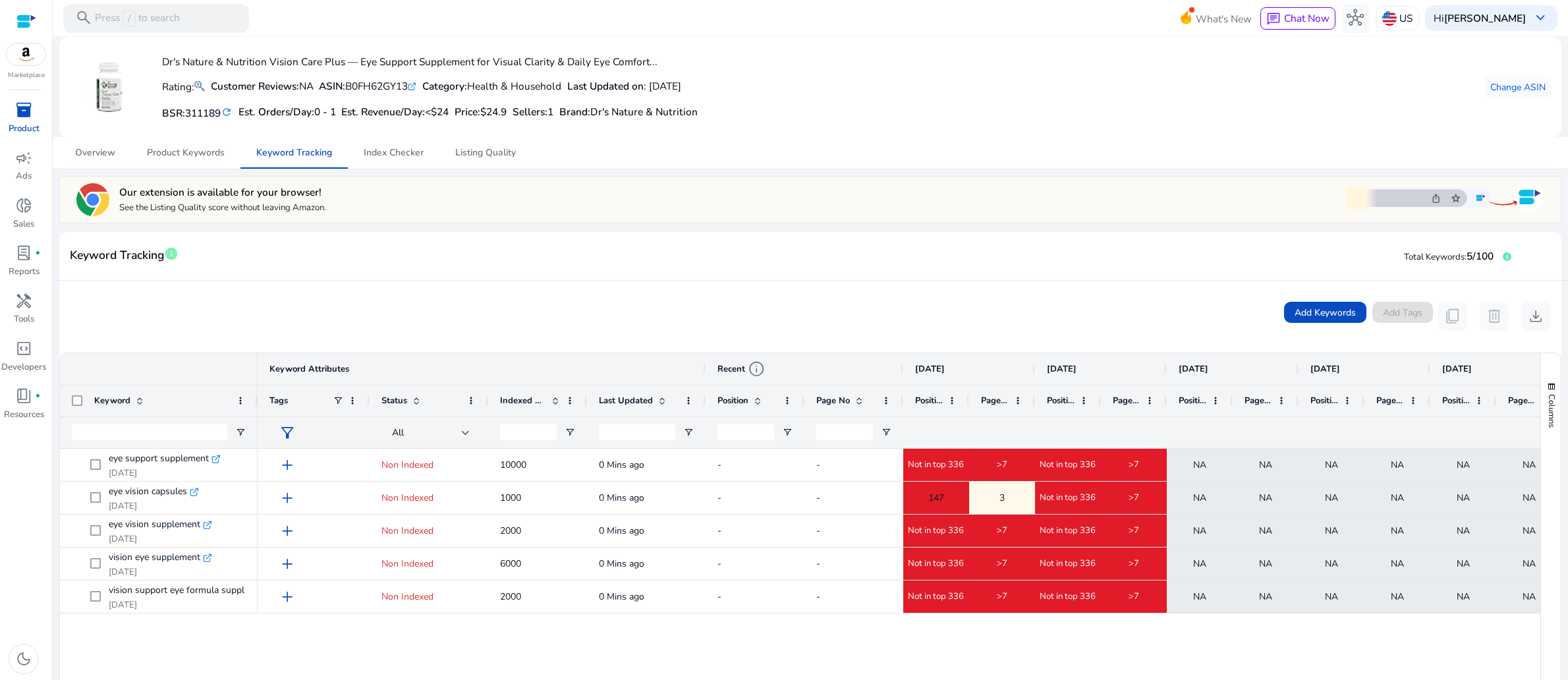
click at [284, 198] on h5 "Our extension is available for your browser!" at bounding box center [223, 192] width 207 height 13
click at [326, 198] on h5 "Our extension is available for your browser!" at bounding box center [223, 192] width 207 height 13
click at [170, 158] on span "Product Keywords" at bounding box center [186, 153] width 78 height 9
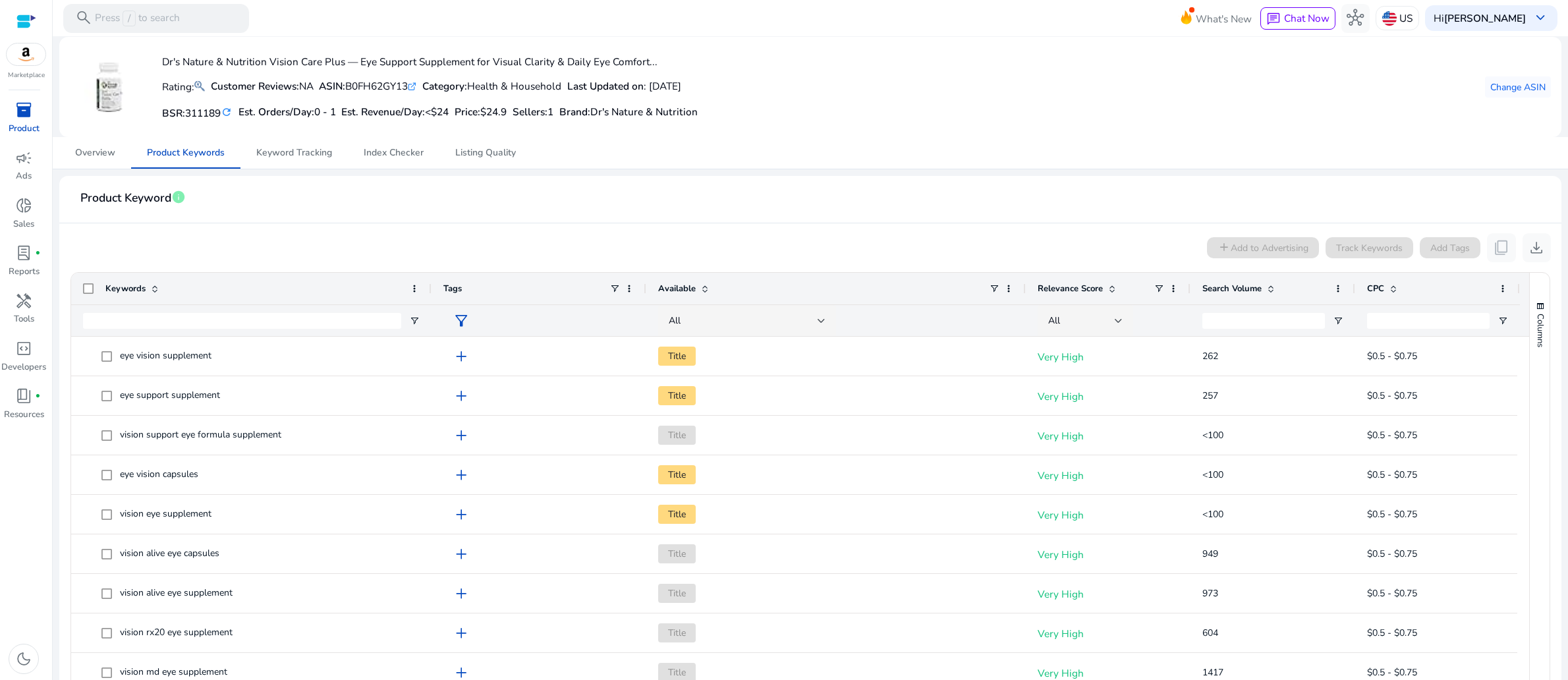
click at [376, 263] on div "add Add to Advertising Track Keywords Add Tags content_copy download" at bounding box center [811, 248] width 1481 height 29
click at [90, 158] on span "Overview" at bounding box center [95, 153] width 40 height 9
